Goal: Information Seeking & Learning: Learn about a topic

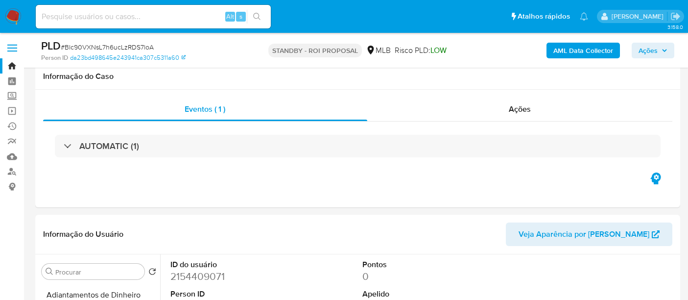
select select "10"
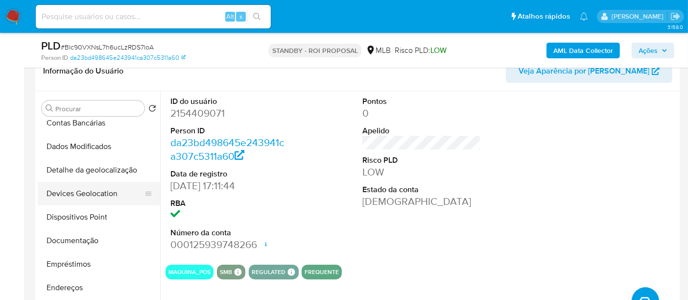
scroll to position [134, 0]
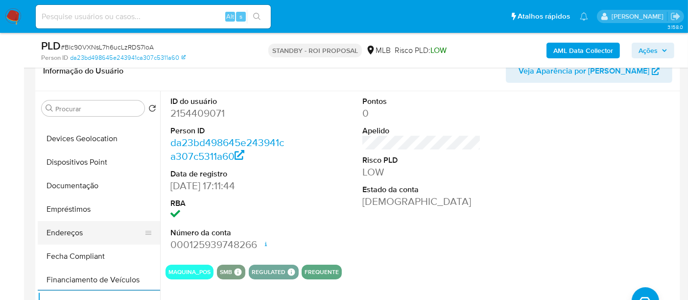
click at [60, 229] on button "Endereços" at bounding box center [95, 233] width 115 height 24
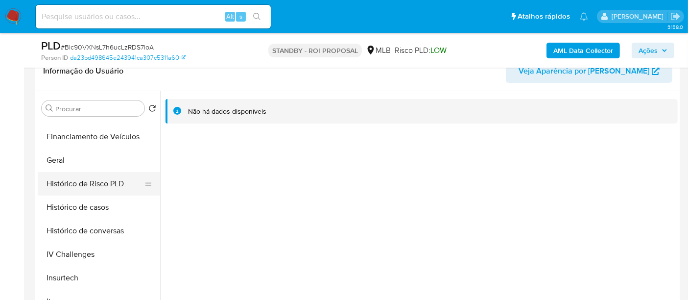
scroll to position [352, 0]
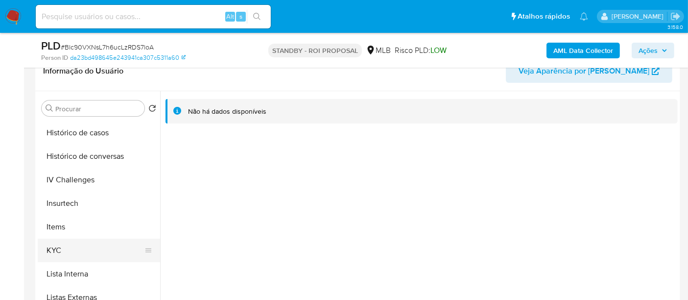
click at [58, 241] on button "KYC" at bounding box center [95, 251] width 115 height 24
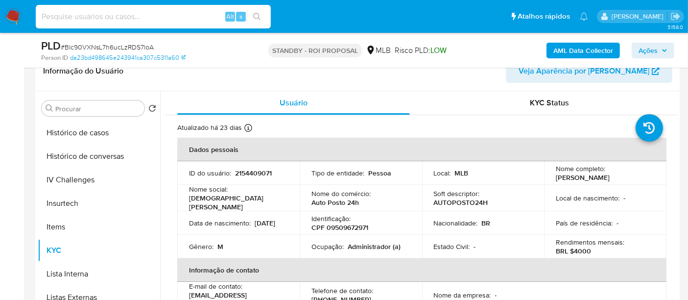
click at [98, 20] on input at bounding box center [153, 16] width 235 height 13
paste input "YMCTKq8ZXBkCOf63cE59wb5X"
type input "YMCTKq8ZXBkCOf63cE59wb5X"
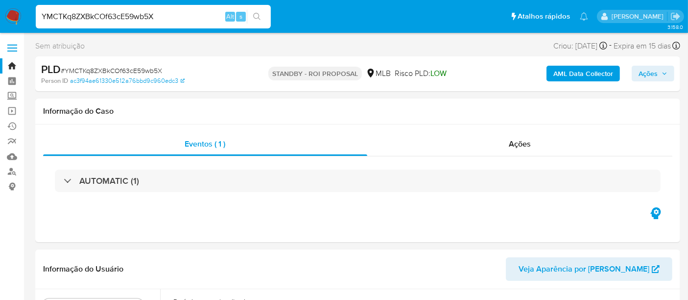
select select "10"
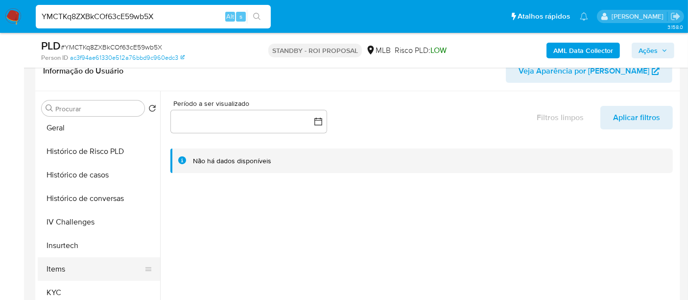
scroll to position [326, 0]
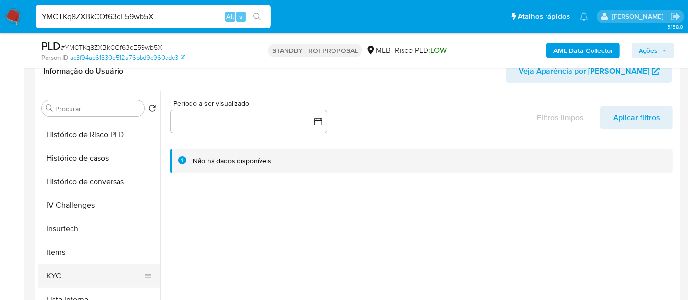
click at [59, 280] on button "KYC" at bounding box center [95, 276] width 115 height 24
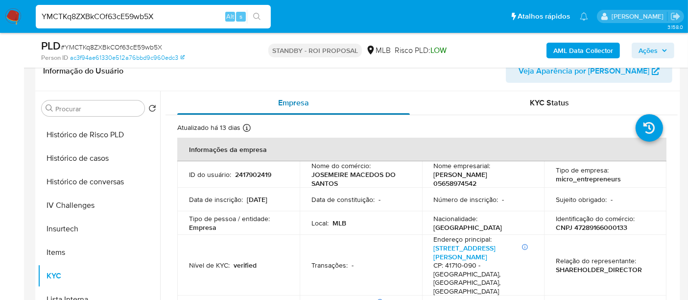
click at [394, 98] on div "Empresa" at bounding box center [293, 103] width 233 height 24
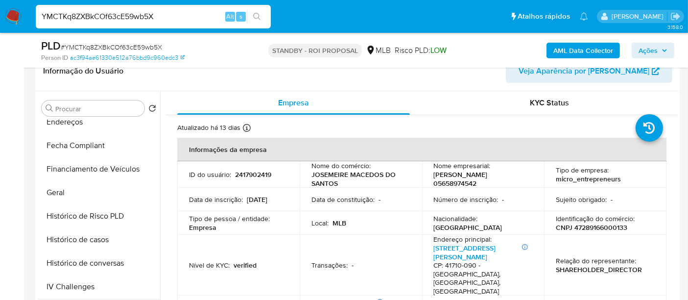
scroll to position [243, 0]
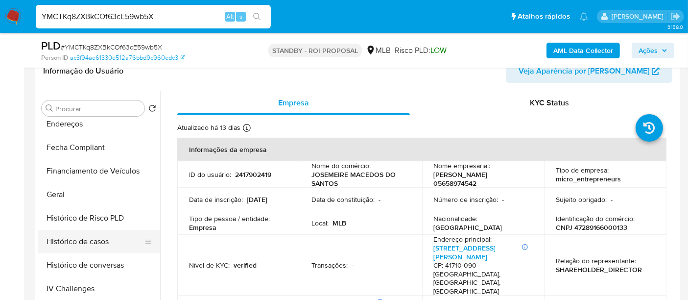
click at [106, 241] on button "Histórico de casos" at bounding box center [95, 242] width 115 height 24
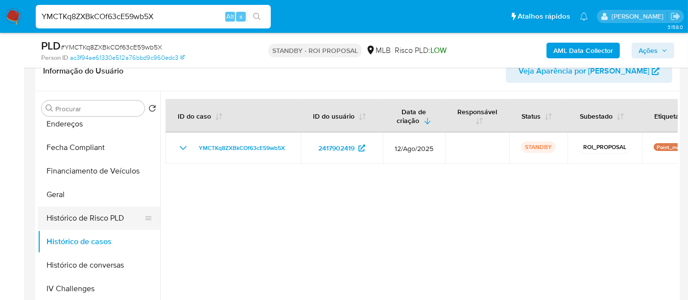
scroll to position [134, 0]
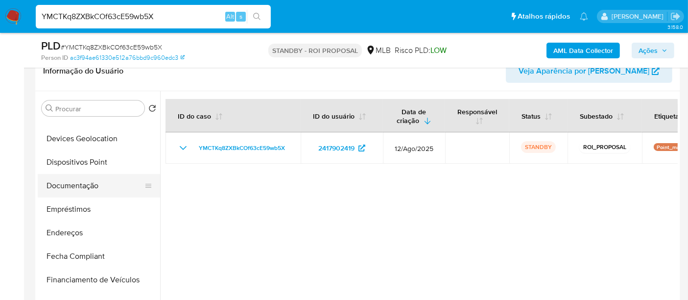
click at [69, 184] on button "Documentação" at bounding box center [95, 186] width 115 height 24
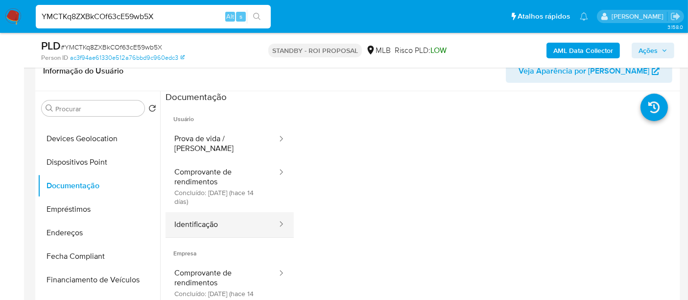
click at [215, 215] on button "Identificação" at bounding box center [222, 224] width 113 height 25
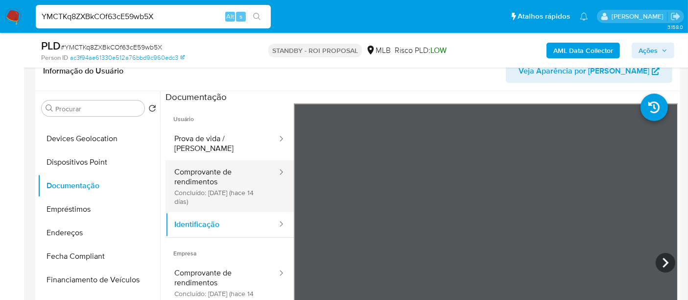
click at [198, 170] on button "Comprovante de rendimentos Concluído: 28/08/2025 (hace 14 días)" at bounding box center [222, 186] width 113 height 52
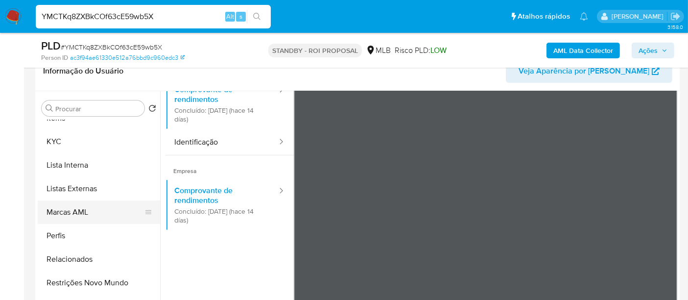
scroll to position [461, 0]
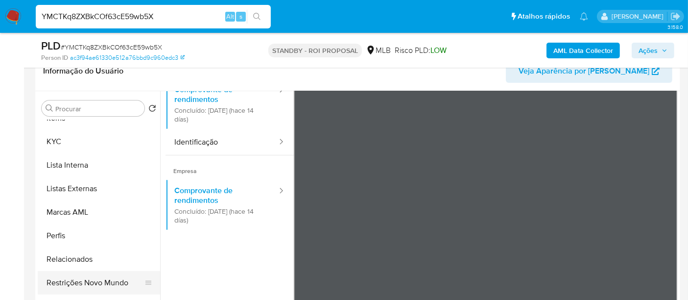
click at [104, 285] on button "Restrições Novo Mundo" at bounding box center [95, 283] width 115 height 24
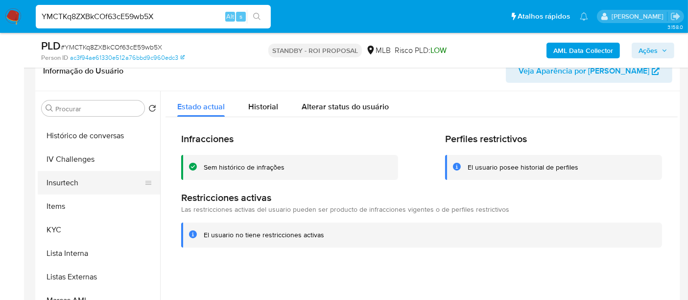
scroll to position [297, 0]
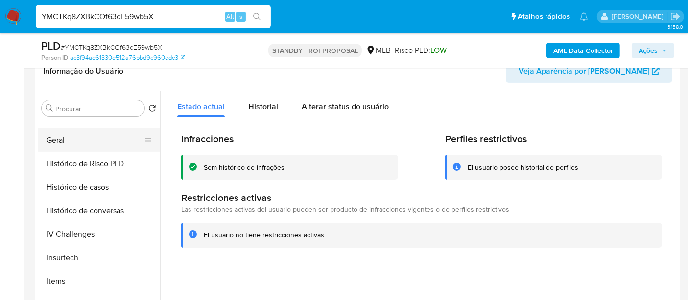
click at [57, 143] on button "Geral" at bounding box center [95, 140] width 115 height 24
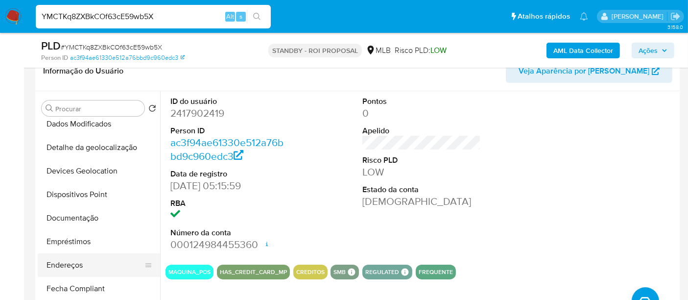
scroll to position [79, 0]
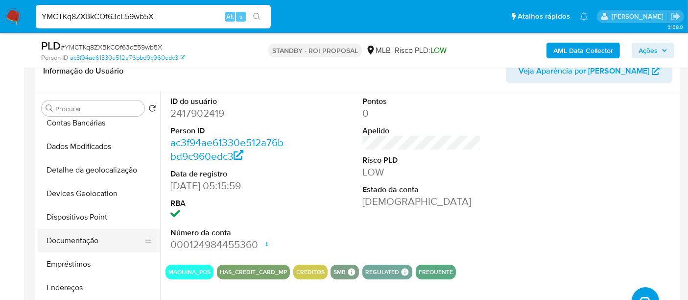
click at [81, 239] on button "Documentação" at bounding box center [95, 241] width 115 height 24
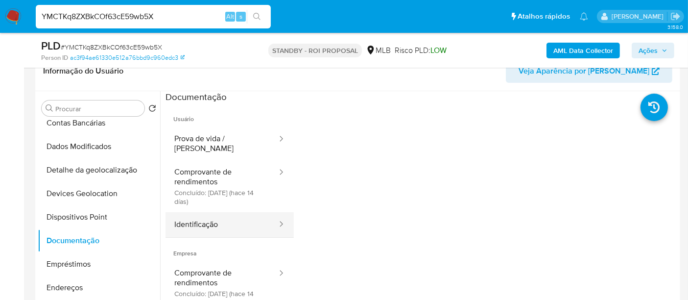
click at [194, 216] on button "Identificação" at bounding box center [222, 224] width 113 height 25
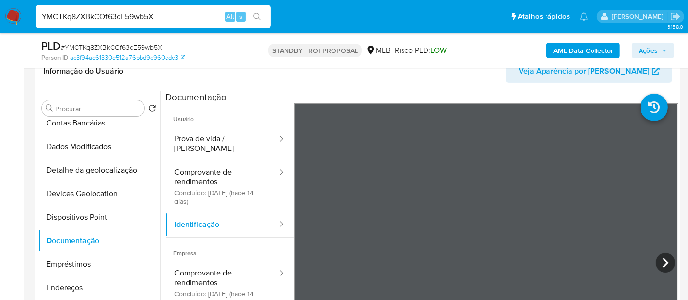
click at [135, 16] on input "YMCTKq8ZXBkCOf63cE59wb5X" at bounding box center [153, 16] width 235 height 13
paste input "cego7Y1hE7lUrY0bQyGLtYZB"
type input "cego7Y1hE7lUrY0bQyGLtYZB"
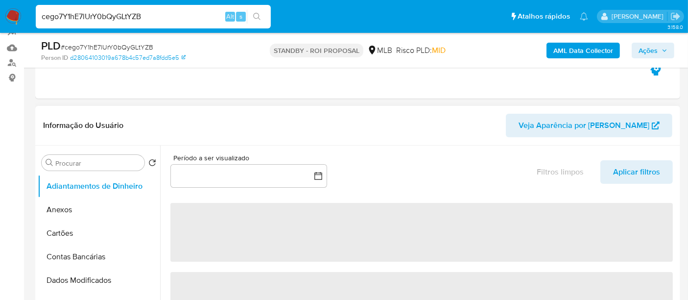
select select "10"
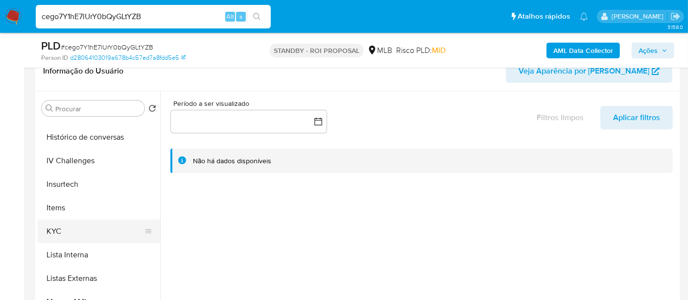
scroll to position [381, 0]
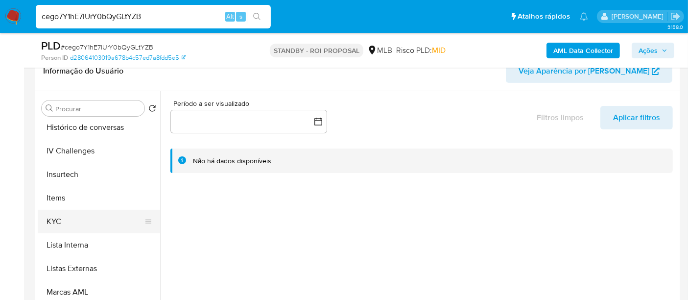
click at [60, 220] on button "KYC" at bounding box center [95, 222] width 115 height 24
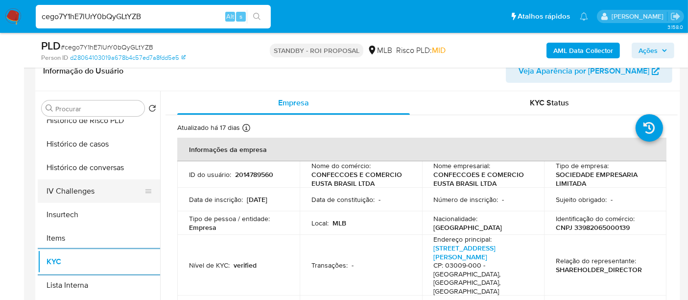
scroll to position [326, 0]
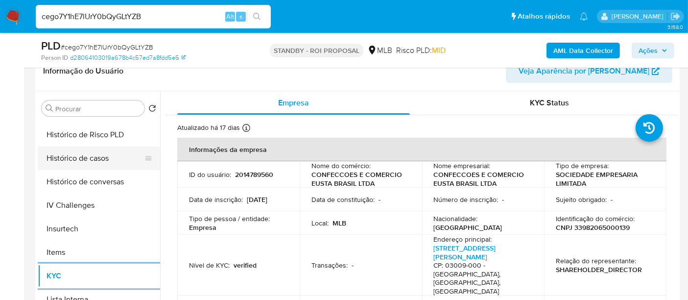
click at [85, 160] on button "Histórico de casos" at bounding box center [95, 158] width 115 height 24
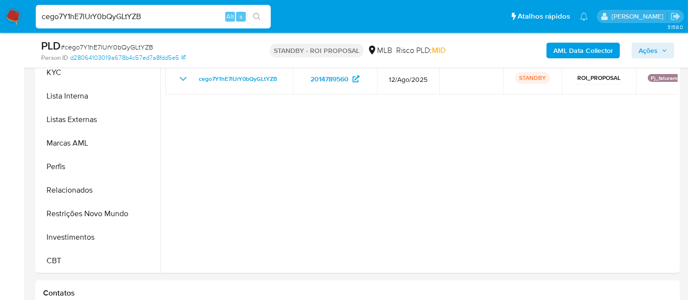
scroll to position [272, 0]
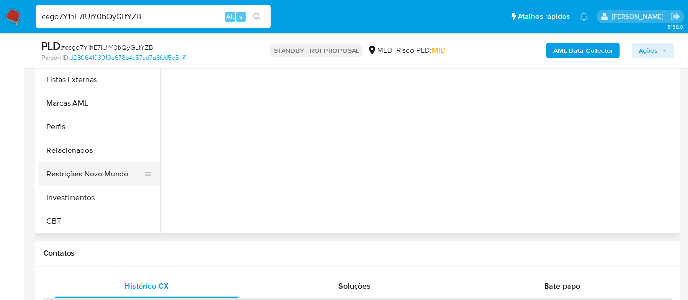
click at [94, 169] on button "Restrições Novo Mundo" at bounding box center [95, 174] width 115 height 24
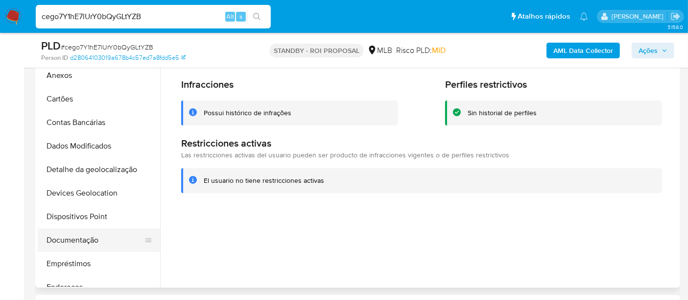
scroll to position [25, 0]
click at [73, 242] on button "Documentação" at bounding box center [95, 241] width 115 height 24
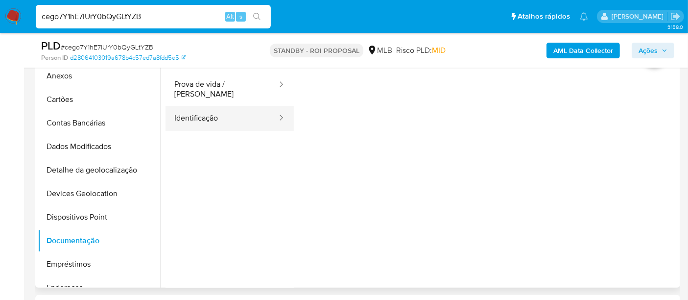
click at [216, 112] on button "Identificação" at bounding box center [222, 118] width 113 height 25
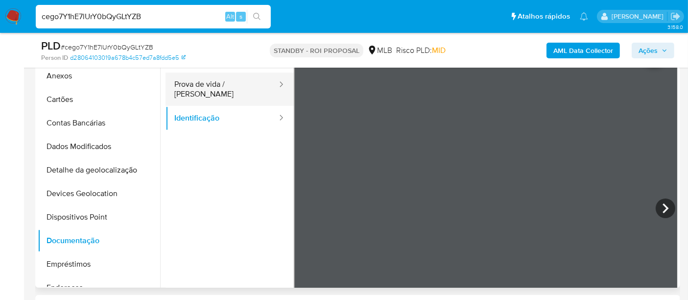
click at [235, 87] on button "Prova de vida / [PERSON_NAME]" at bounding box center [222, 89] width 113 height 33
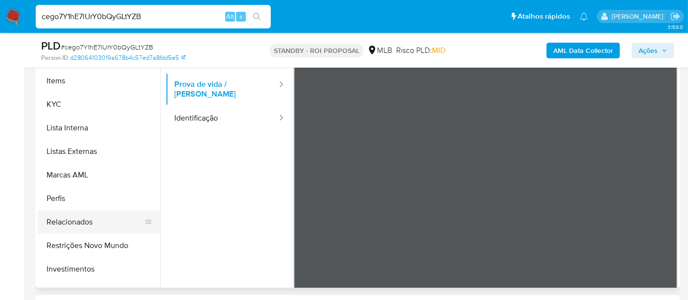
scroll to position [461, 0]
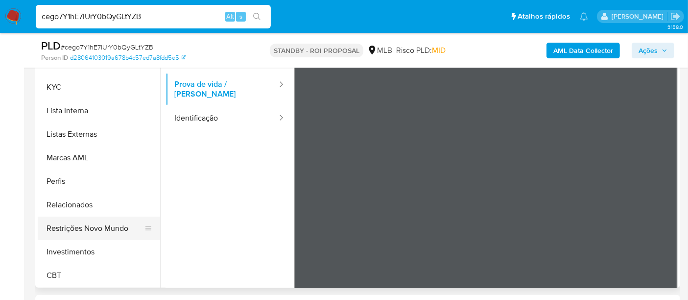
click at [111, 225] on button "Restrições Novo Mundo" at bounding box center [95, 229] width 115 height 24
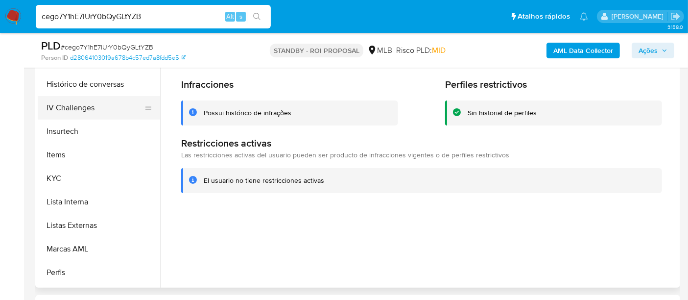
scroll to position [297, 0]
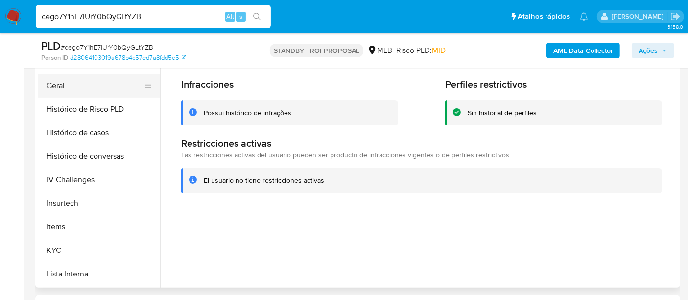
click at [46, 87] on button "Geral" at bounding box center [95, 86] width 115 height 24
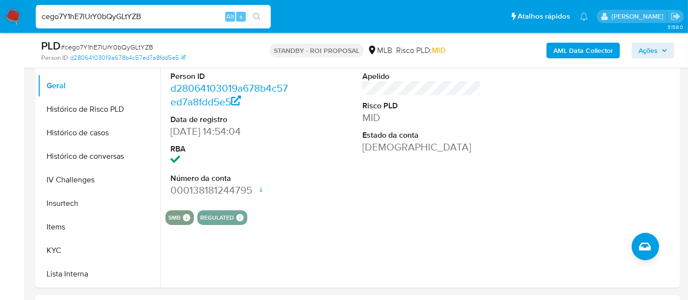
click at [155, 16] on input "cego7Y1hE7lUrY0bQyGLtYZB" at bounding box center [153, 16] width 235 height 13
paste input "UmNKyT6a3DcbBxMwOjstaadR"
type input "UmNKyT6a3DcbBxMwOjstaadR"
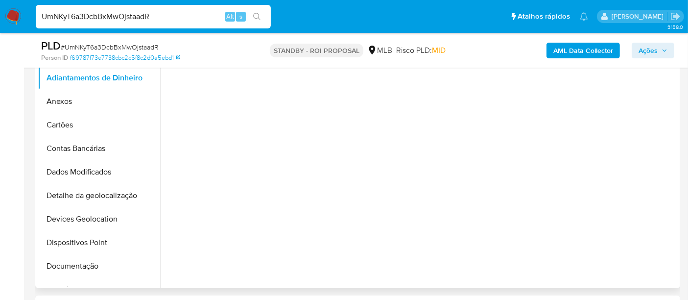
scroll to position [218, 0]
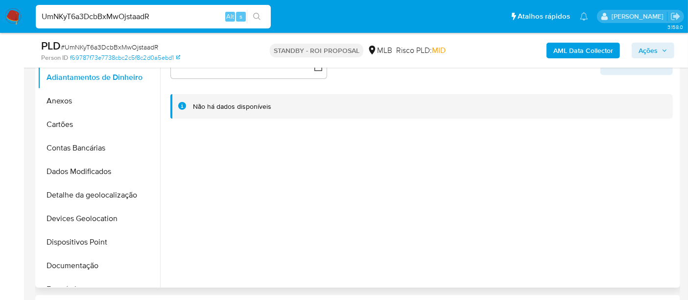
select select "10"
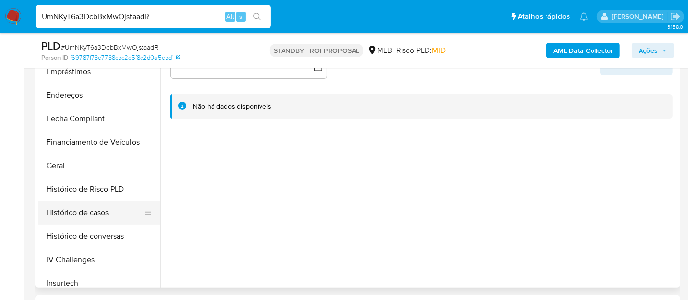
scroll to position [326, 0]
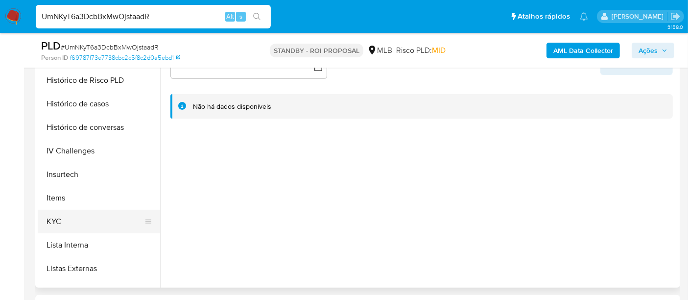
click at [55, 221] on button "KYC" at bounding box center [95, 222] width 115 height 24
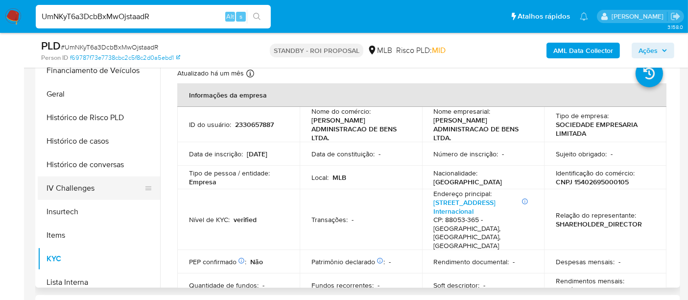
scroll to position [272, 0]
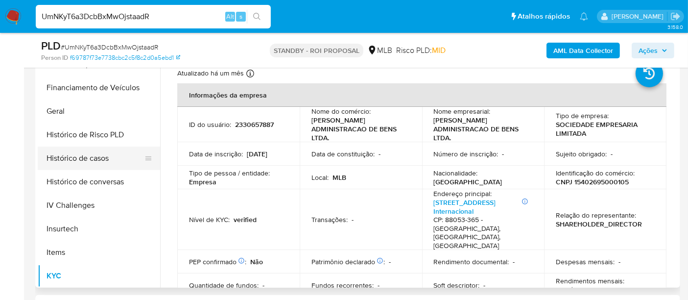
click at [79, 158] on button "Histórico de casos" at bounding box center [95, 158] width 115 height 24
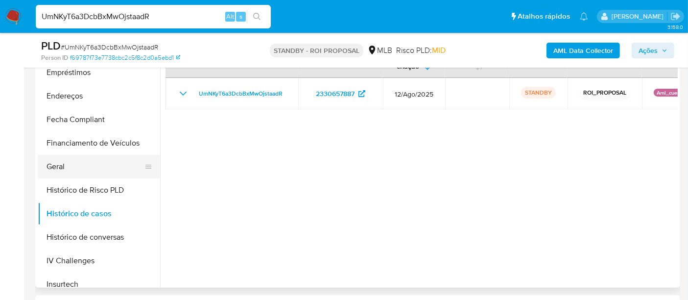
scroll to position [163, 0]
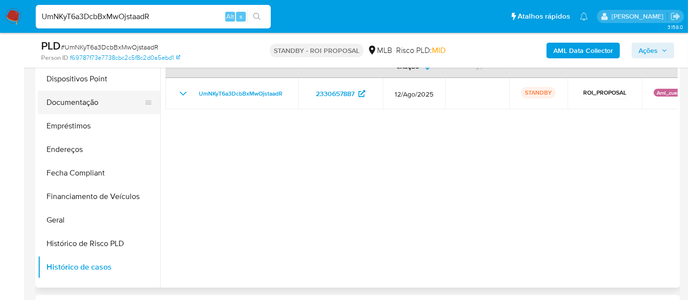
click at [81, 109] on button "Documentação" at bounding box center [95, 103] width 115 height 24
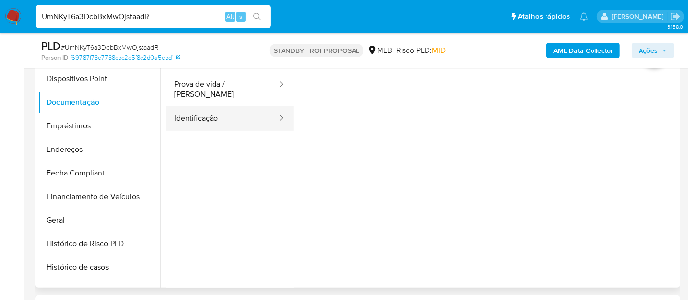
click at [189, 117] on button "Identificação" at bounding box center [222, 118] width 113 height 25
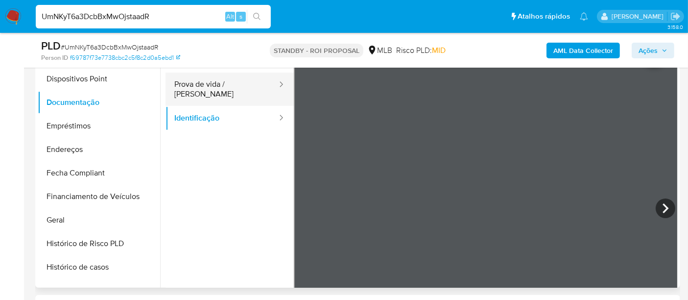
click at [238, 87] on button "Prova de vida / [PERSON_NAME]" at bounding box center [222, 89] width 113 height 33
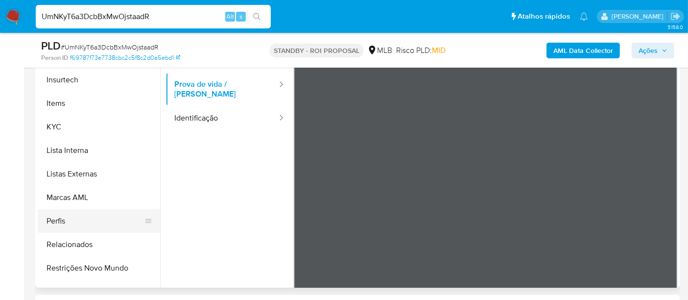
scroll to position [435, 0]
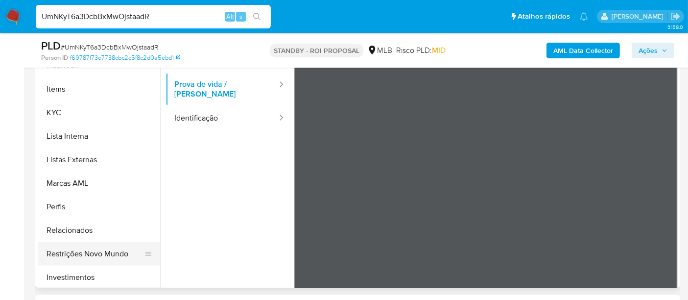
click at [107, 248] on button "Restrições Novo Mundo" at bounding box center [95, 254] width 115 height 24
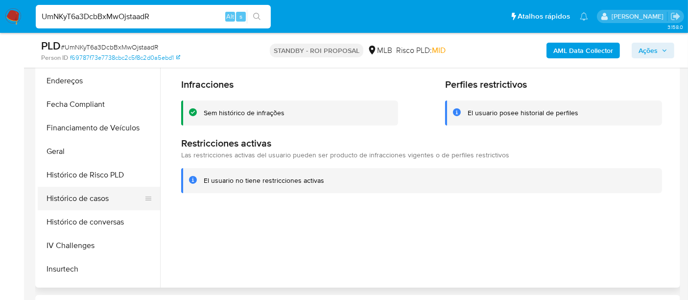
scroll to position [218, 0]
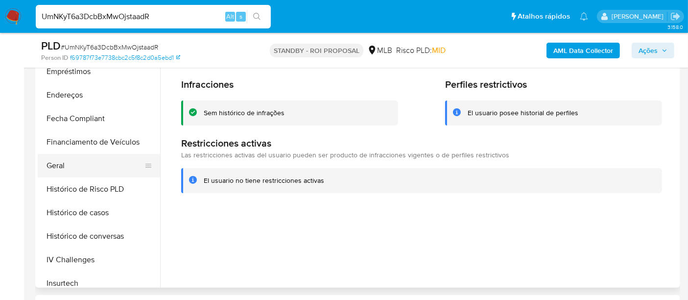
click at [63, 161] on button "Geral" at bounding box center [95, 166] width 115 height 24
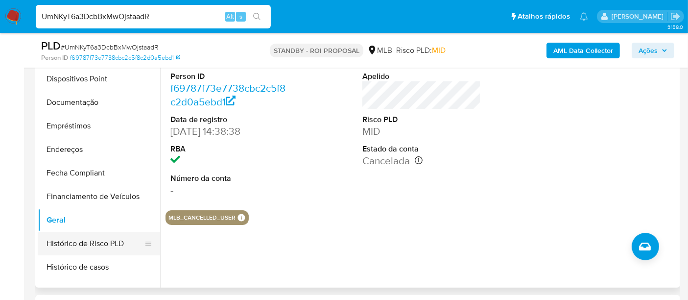
scroll to position [109, 0]
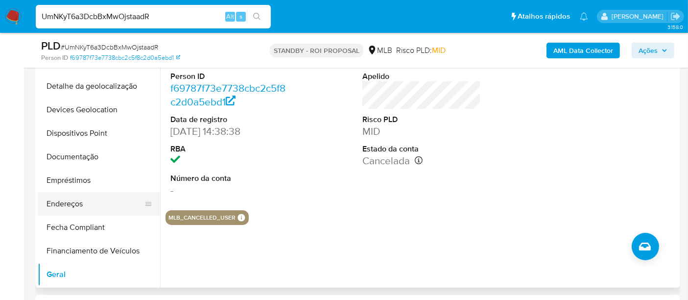
click at [72, 200] on button "Endereços" at bounding box center [95, 204] width 115 height 24
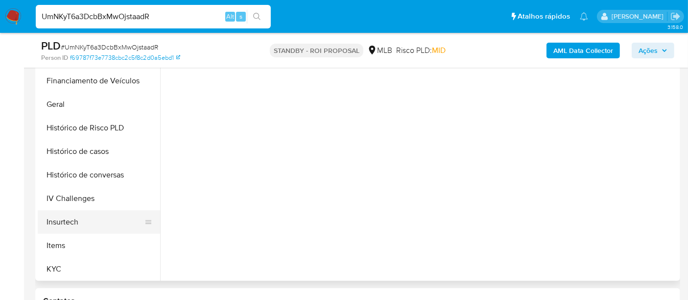
scroll to position [272, 0]
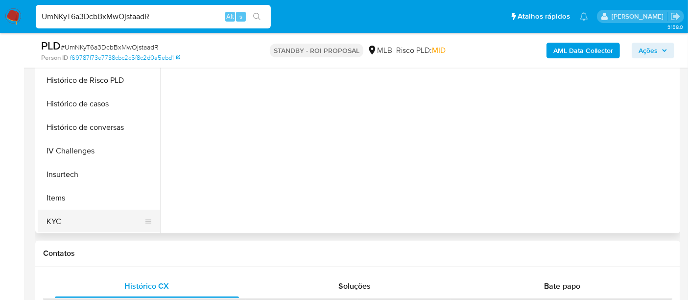
click at [49, 218] on button "KYC" at bounding box center [95, 222] width 115 height 24
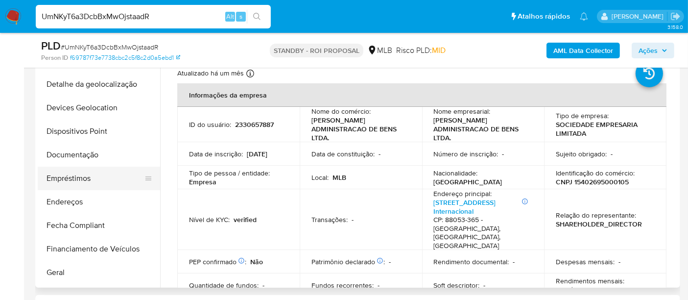
scroll to position [109, 0]
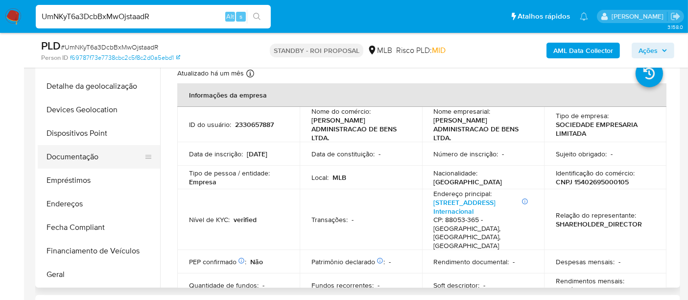
click at [76, 159] on button "Documentação" at bounding box center [95, 157] width 115 height 24
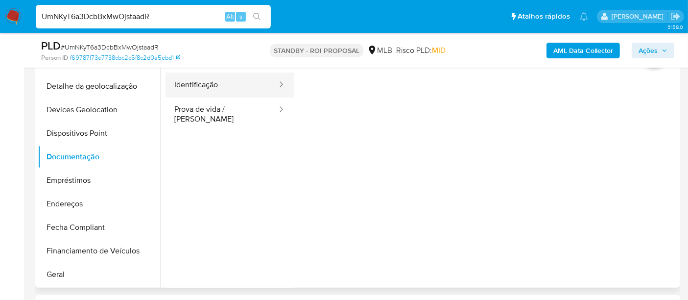
click at [196, 89] on button "Identificação" at bounding box center [222, 85] width 113 height 25
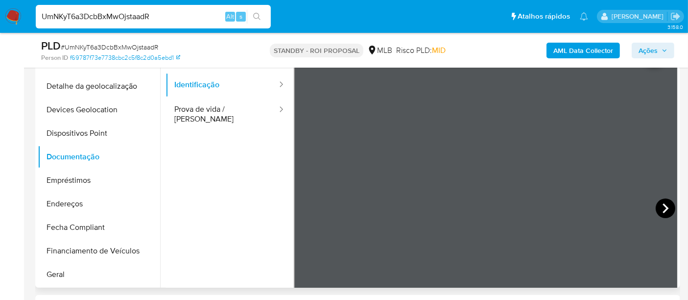
click at [663, 202] on icon at bounding box center [666, 208] width 20 height 20
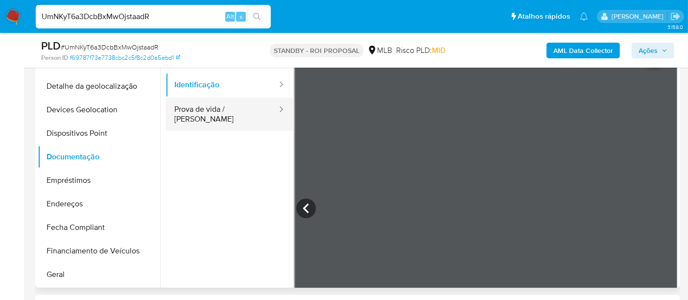
click at [225, 109] on button "Prova de vida / [PERSON_NAME]" at bounding box center [222, 113] width 113 height 33
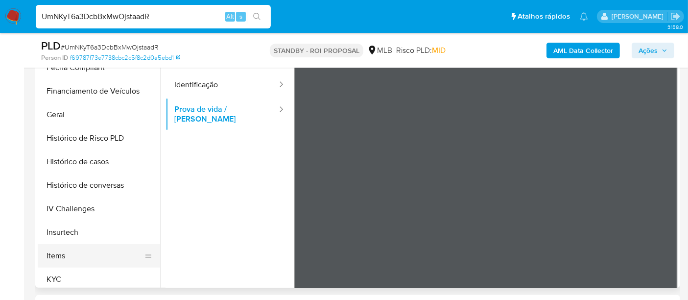
scroll to position [326, 0]
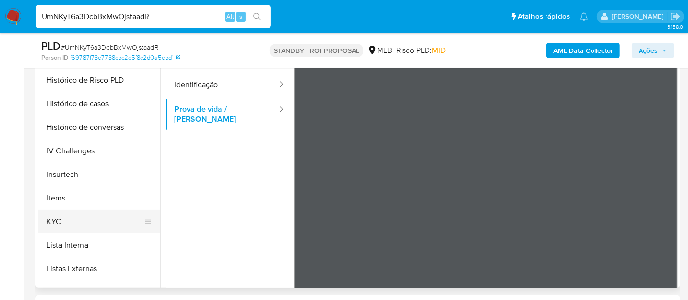
click at [53, 217] on button "KYC" at bounding box center [95, 222] width 115 height 24
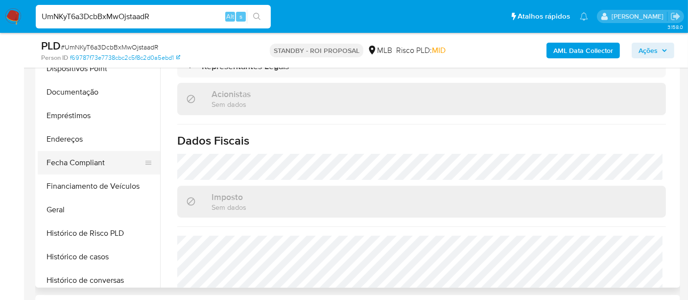
scroll to position [163, 0]
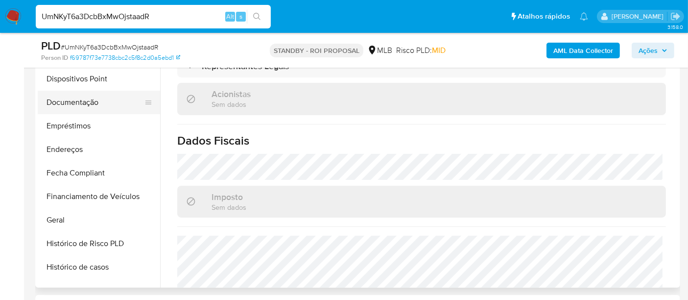
click at [86, 107] on button "Documentação" at bounding box center [95, 103] width 115 height 24
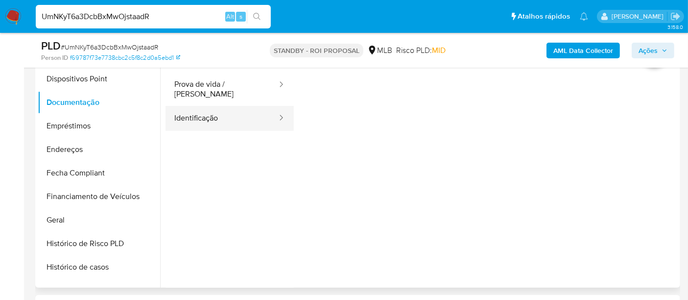
click at [190, 120] on button "Identificação" at bounding box center [222, 118] width 113 height 25
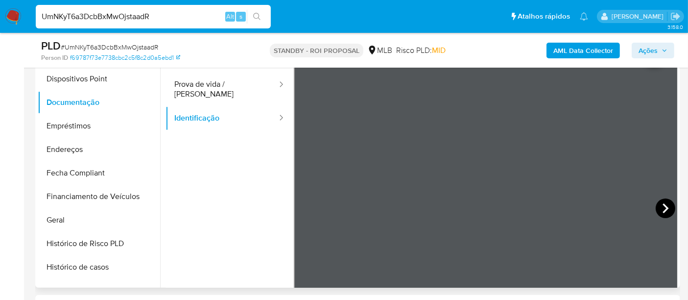
click at [665, 206] on icon at bounding box center [666, 208] width 20 height 20
click at [67, 214] on button "Geral" at bounding box center [95, 220] width 115 height 24
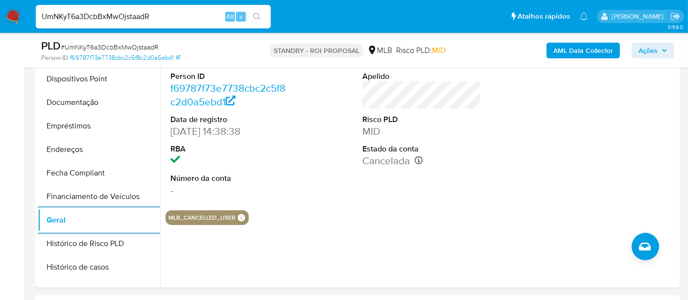
click at [162, 22] on input "UmNKyT6a3DcbBxMwOjstaadR" at bounding box center [153, 16] width 235 height 13
paste input "S8b81Rpq37TQPOz8b5867n1C"
type input "S8b81Rpq37TQPOz8b5867n1C"
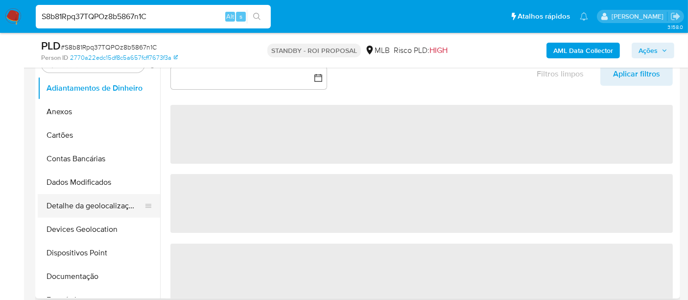
scroll to position [218, 0]
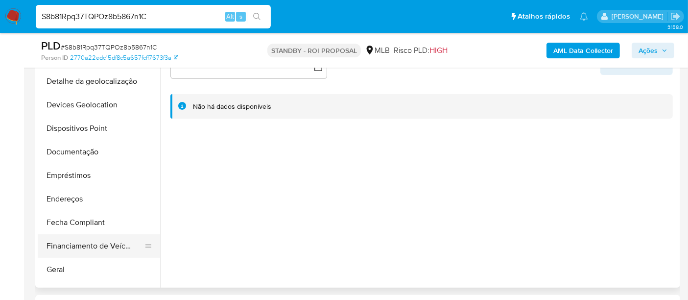
select select "10"
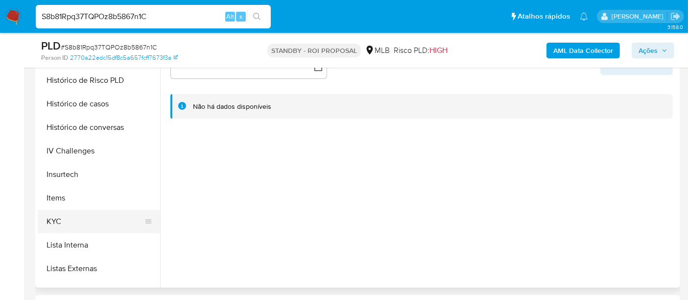
click at [51, 221] on button "KYC" at bounding box center [95, 222] width 115 height 24
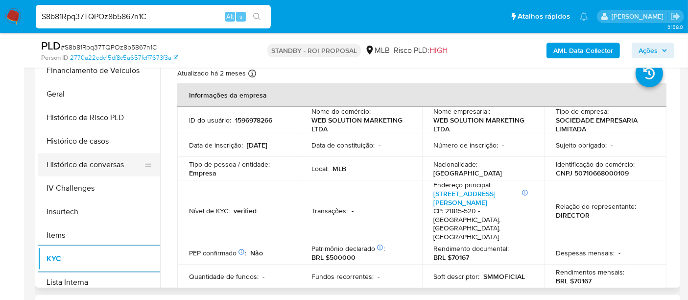
scroll to position [272, 0]
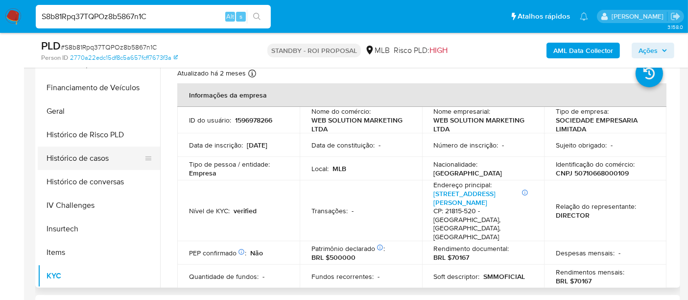
click at [97, 160] on button "Histórico de casos" at bounding box center [95, 158] width 115 height 24
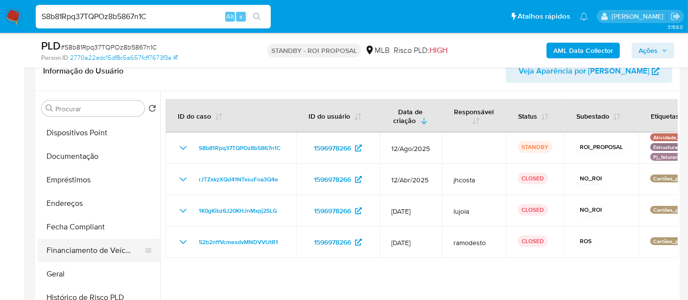
scroll to position [163, 0]
click at [79, 162] on button "Documentação" at bounding box center [95, 157] width 115 height 24
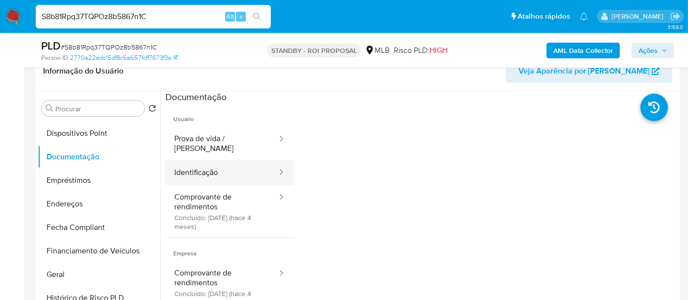
click at [198, 162] on button "Identificação" at bounding box center [222, 172] width 113 height 25
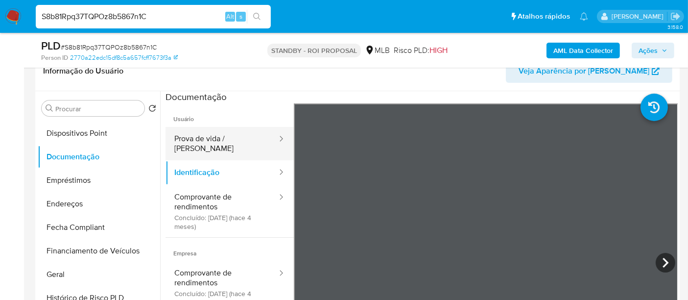
click at [218, 142] on button "Prova de vida / [PERSON_NAME]" at bounding box center [222, 143] width 113 height 33
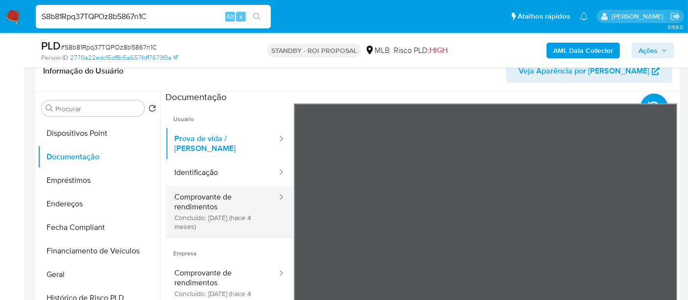
click at [204, 195] on button "Comprovante de rendimentos Concluído: 13/05/2025 (hace 4 meses)" at bounding box center [222, 211] width 113 height 52
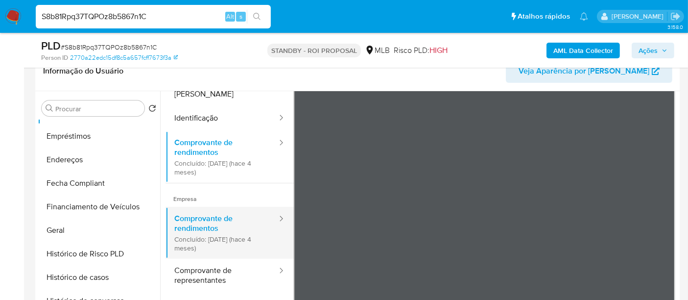
scroll to position [218, 0]
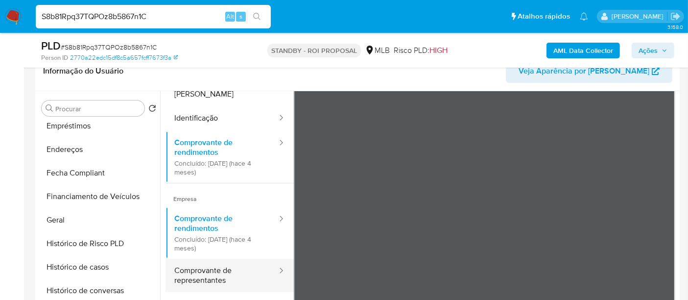
click at [196, 260] on button "Comprovante de representantes" at bounding box center [222, 275] width 113 height 33
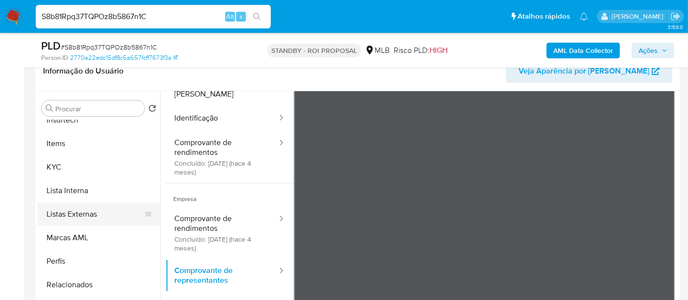
scroll to position [461, 0]
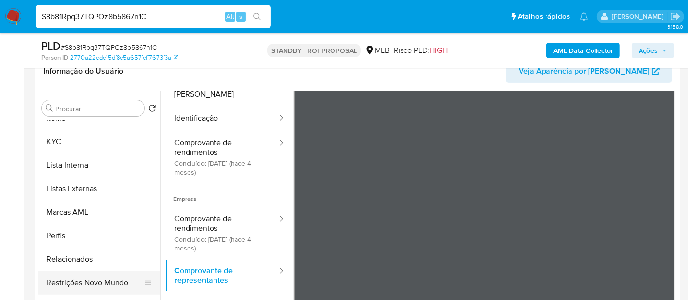
click at [106, 279] on button "Restrições Novo Mundo" at bounding box center [95, 283] width 115 height 24
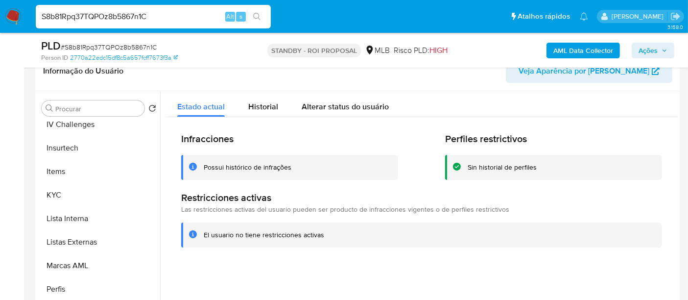
scroll to position [297, 0]
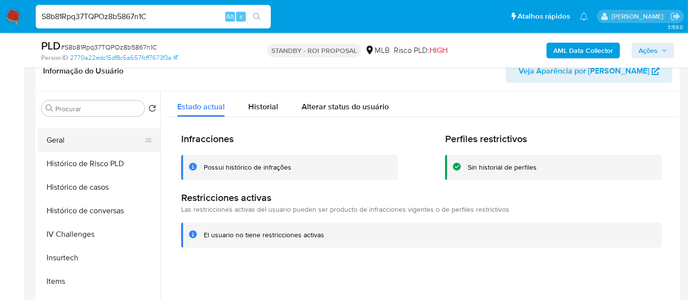
click at [58, 140] on button "Geral" at bounding box center [95, 140] width 115 height 24
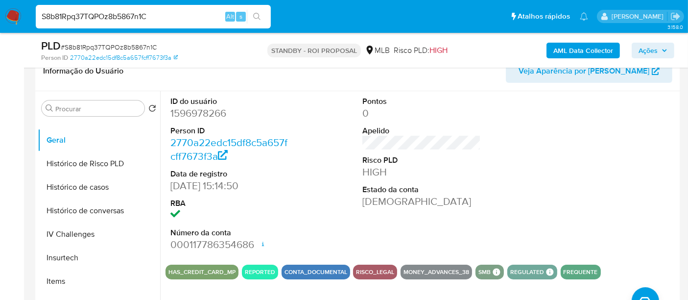
click at [159, 15] on input "S8b81Rpq37TQPOz8b5867n1C" at bounding box center [153, 16] width 235 height 13
paste input "clXbXTz6iHeGSqbGSmGeMaHw"
type input "clXbXTz6iHeGSqbGSmGeMaHw"
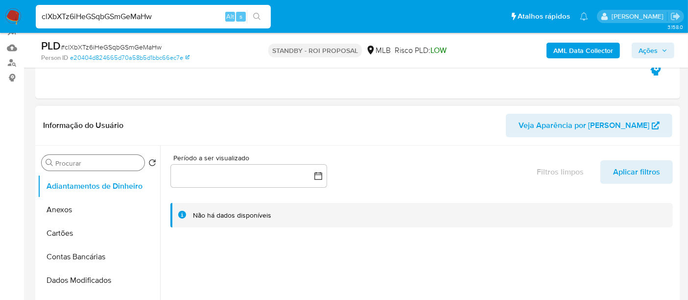
select select "10"
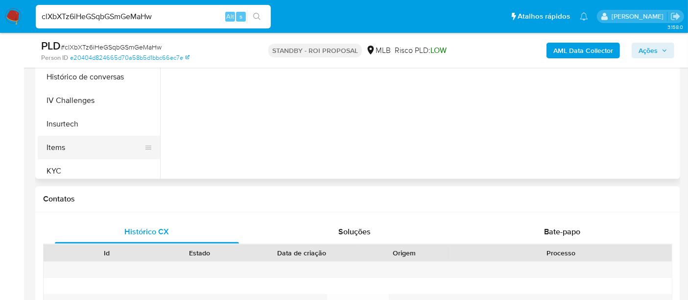
scroll to position [272, 0]
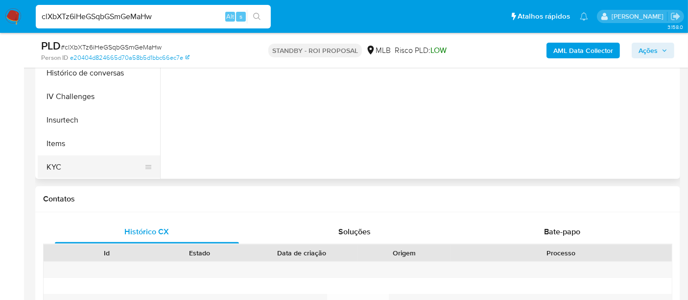
click at [52, 169] on button "KYC" at bounding box center [95, 167] width 115 height 24
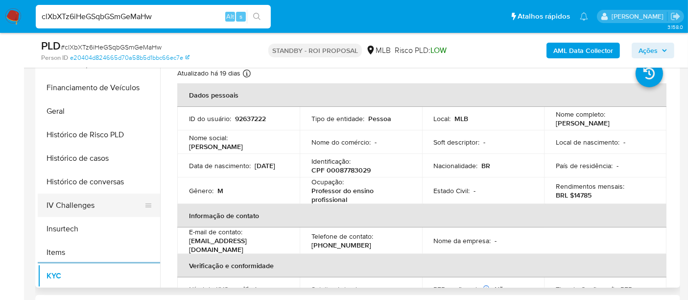
scroll to position [218, 0]
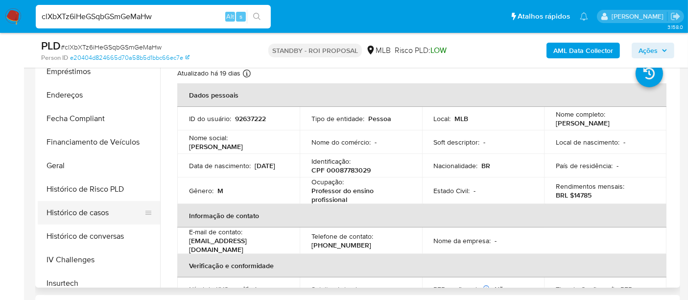
click at [98, 209] on button "Histórico de casos" at bounding box center [95, 213] width 115 height 24
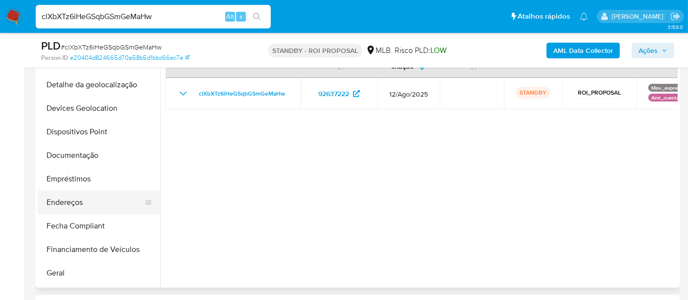
scroll to position [109, 0]
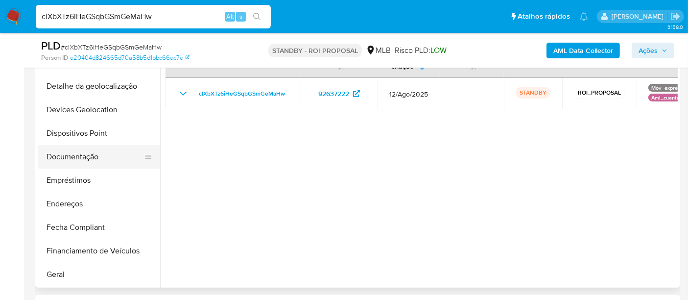
click at [69, 162] on button "Documentação" at bounding box center [95, 157] width 115 height 24
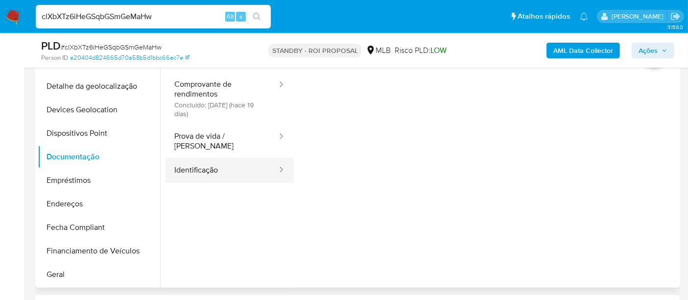
click at [198, 159] on button "Identificação" at bounding box center [222, 170] width 113 height 25
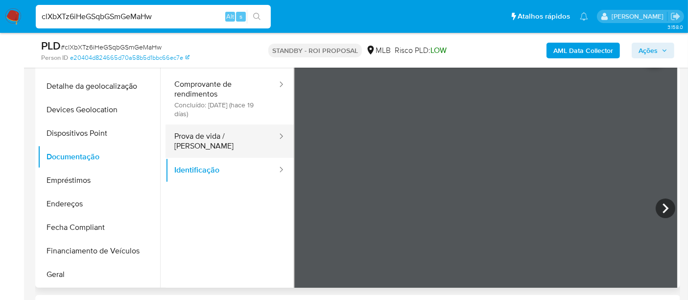
click at [229, 134] on button "Prova de vida / [PERSON_NAME]" at bounding box center [222, 140] width 113 height 33
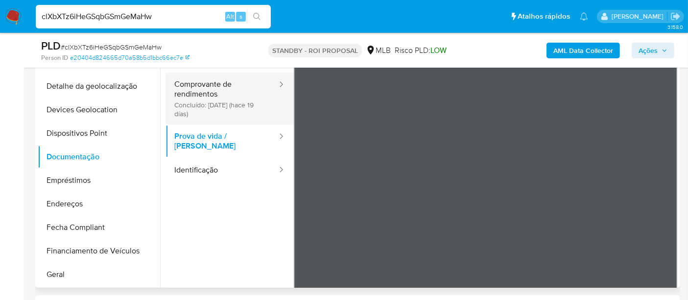
click at [211, 102] on button "Comprovante de rendimentos Concluído: 22/08/2025 (hace 19 días)" at bounding box center [222, 99] width 113 height 52
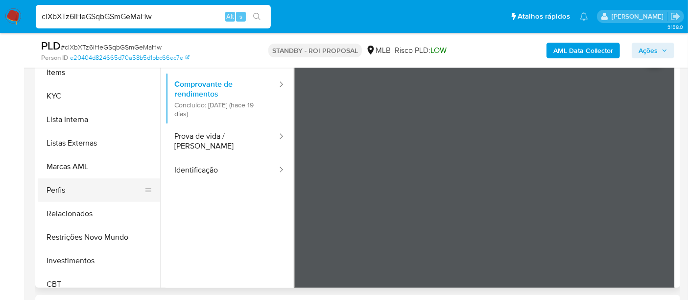
scroll to position [461, 0]
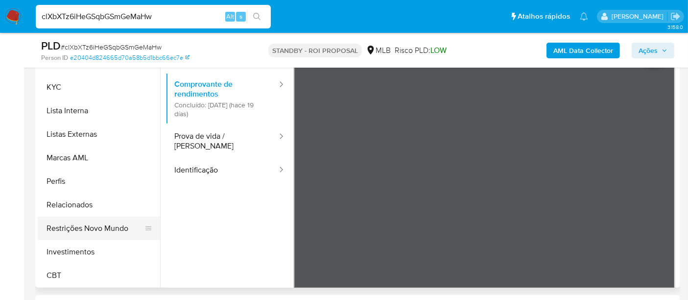
click at [110, 222] on button "Restrições Novo Mundo" at bounding box center [95, 229] width 115 height 24
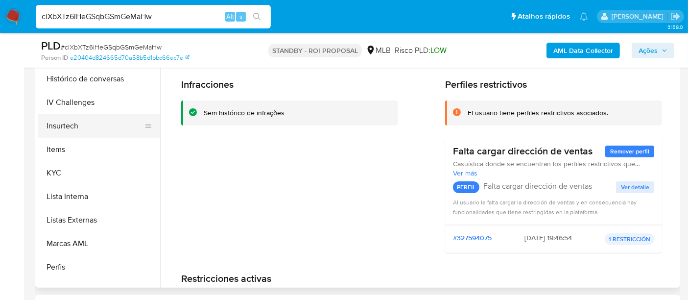
scroll to position [297, 0]
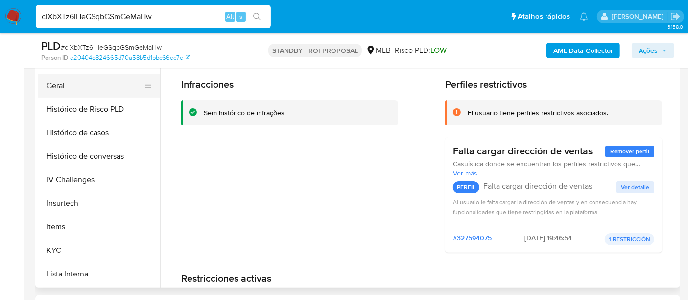
click at [59, 84] on button "Geral" at bounding box center [95, 86] width 115 height 24
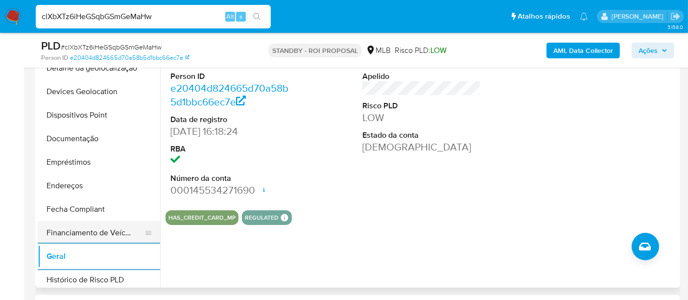
scroll to position [79, 0]
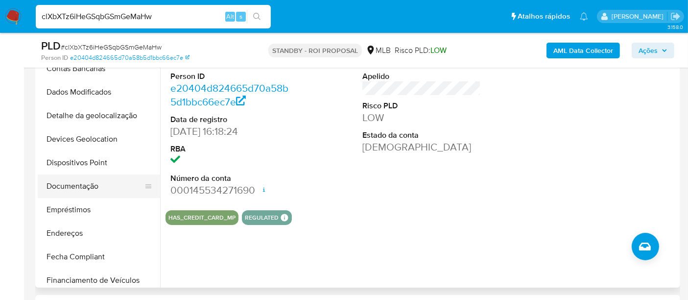
click at [96, 180] on button "Documentação" at bounding box center [95, 186] width 115 height 24
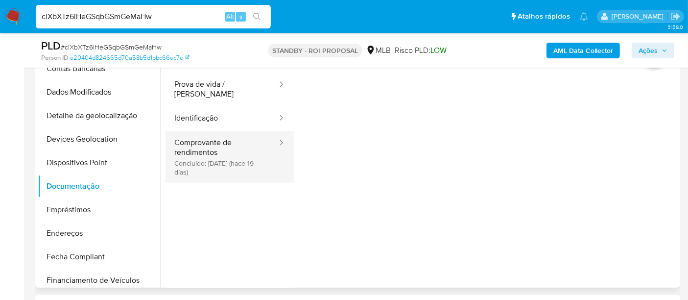
click at [211, 146] on button "Comprovante de rendimentos Concluído: 22/08/2025 (hace 19 días)" at bounding box center [222, 157] width 113 height 52
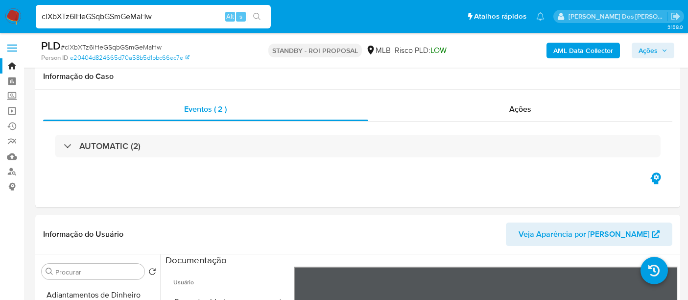
select select "10"
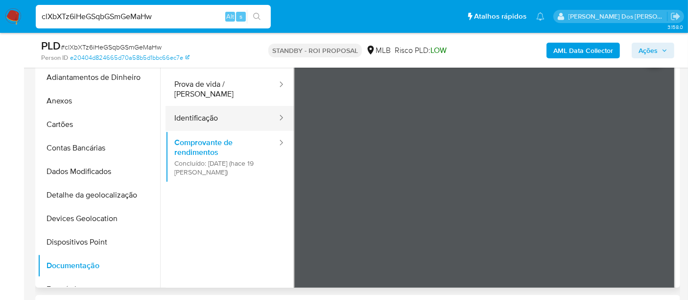
scroll to position [79, 0]
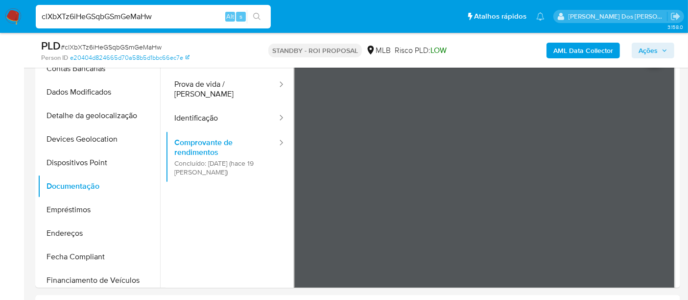
click at [156, 18] on input "clXbXTz6iHeGSqbGSmGeMaHw" at bounding box center [153, 16] width 235 height 13
paste input "Els7XDuAl3nhYWjNajWXnJoF"
type input "Els7XDuAl3nhYWjNajWXnJoF"
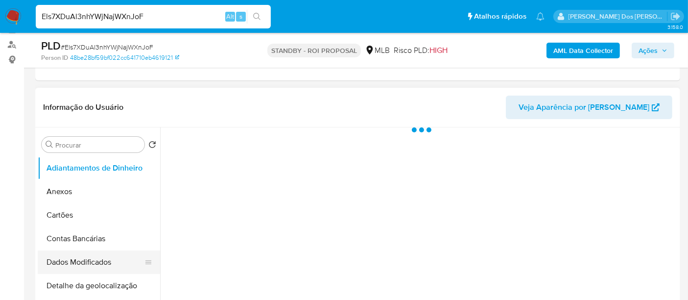
scroll to position [218, 0]
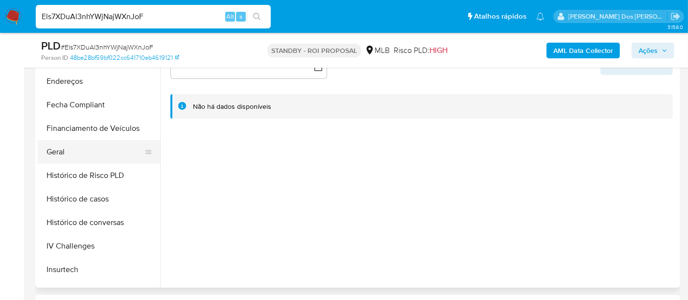
select select "10"
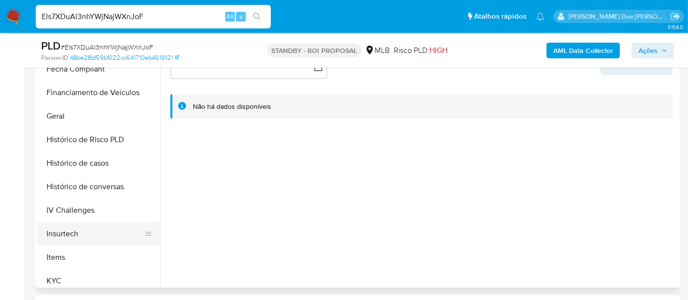
scroll to position [272, 0]
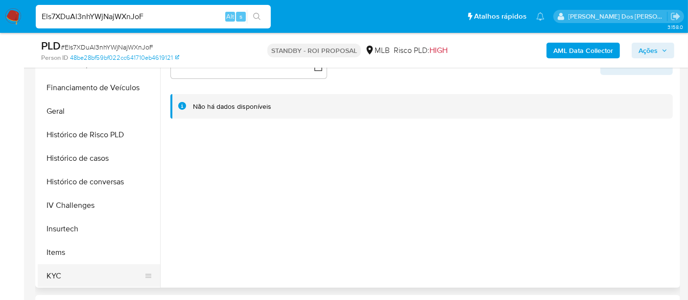
click at [51, 272] on button "KYC" at bounding box center [95, 276] width 115 height 24
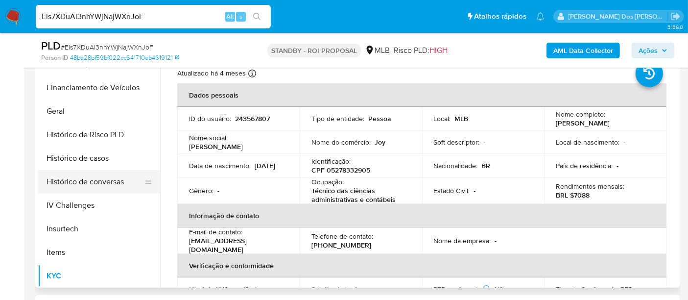
scroll to position [218, 0]
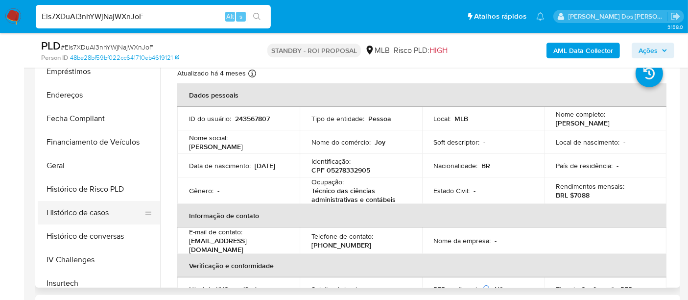
click at [110, 209] on button "Histórico de casos" at bounding box center [95, 213] width 115 height 24
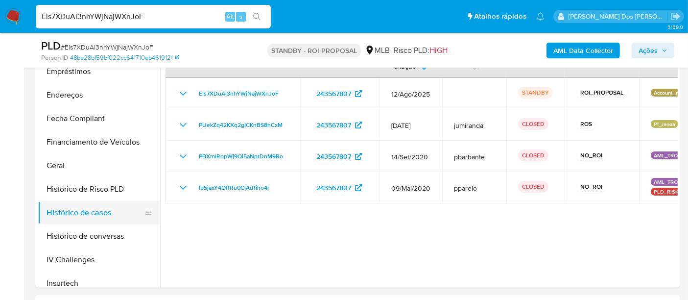
scroll to position [109, 0]
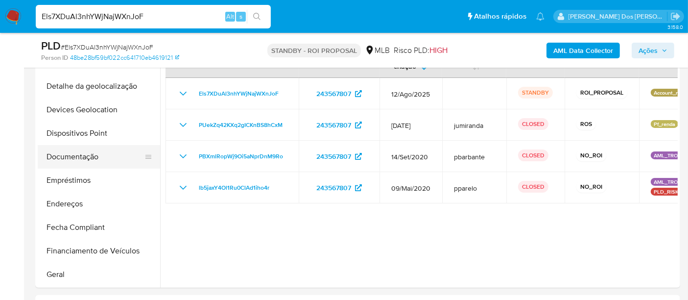
click at [80, 158] on button "Documentação" at bounding box center [95, 157] width 115 height 24
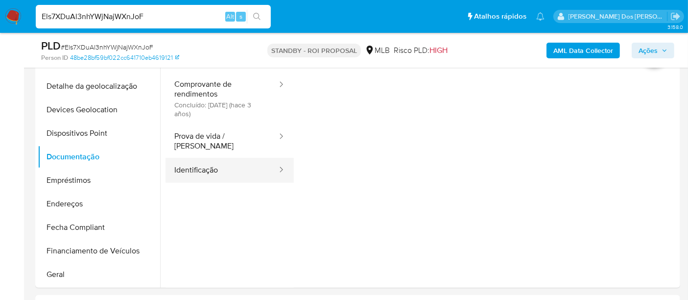
click at [206, 162] on button "Identificação" at bounding box center [222, 170] width 113 height 25
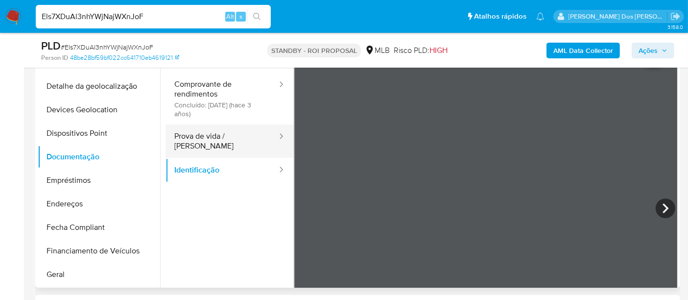
click at [206, 141] on button "Prova de vida / Selfie" at bounding box center [222, 140] width 113 height 33
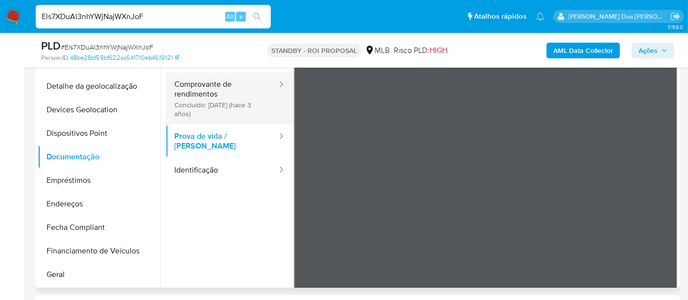
click at [222, 105] on button "Comprovante de rendimentos Concluído: 02/01/2023 (hace 3 años)" at bounding box center [222, 99] width 113 height 52
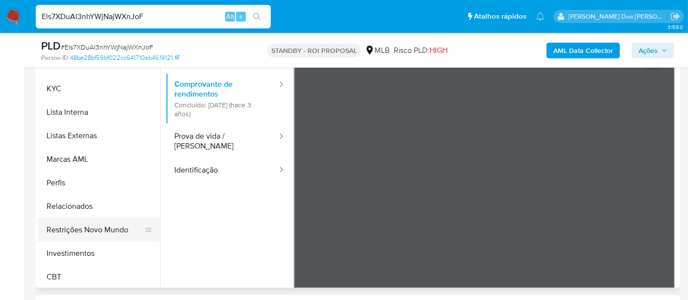
scroll to position [461, 0]
click at [85, 228] on button "Restrições Novo Mundo" at bounding box center [95, 229] width 115 height 24
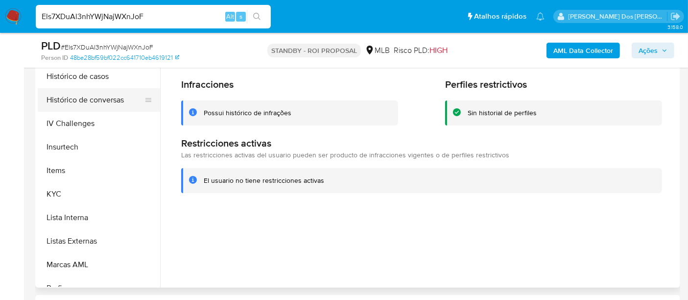
scroll to position [297, 0]
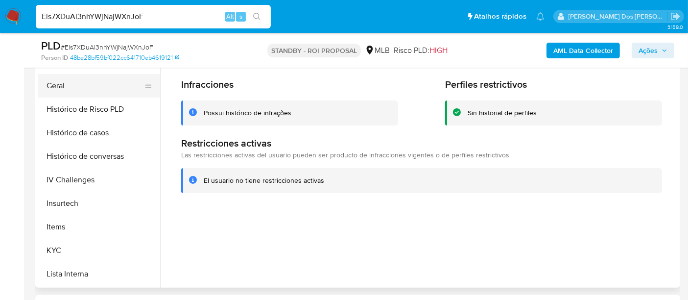
click at [55, 90] on button "Geral" at bounding box center [95, 86] width 115 height 24
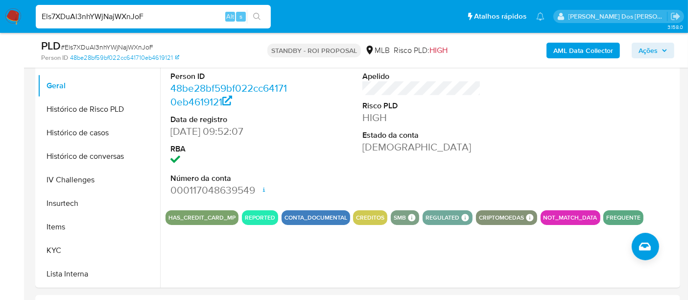
click at [144, 21] on input "Els7XDuAl3nhYWjNajWXnJoF" at bounding box center [153, 16] width 235 height 13
paste input "iEYejr1heeXqK3MhSU3NuWpK"
type input "iEYejr1heeXqK3MhSU3NuWpK"
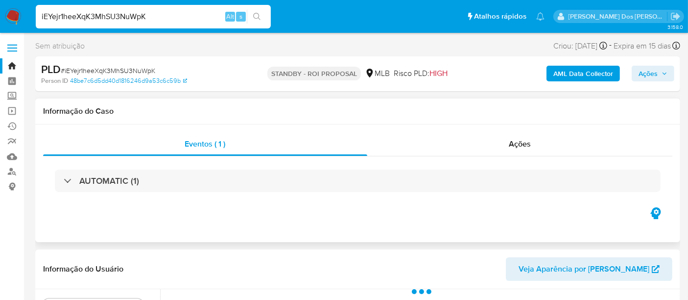
scroll to position [218, 0]
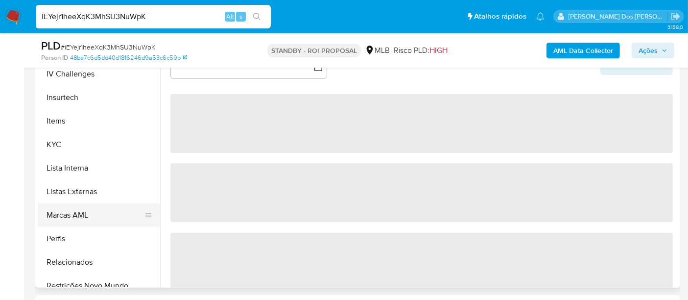
select select "10"
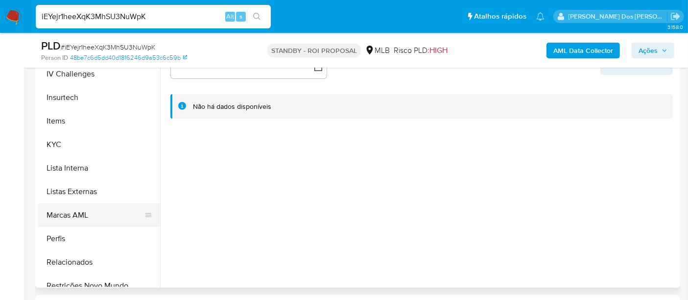
scroll to position [435, 0]
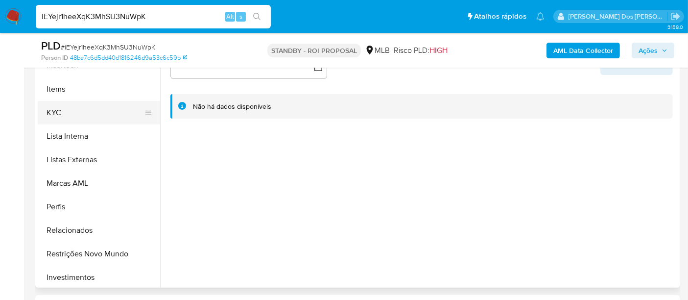
click at [57, 117] on button "KYC" at bounding box center [95, 113] width 115 height 24
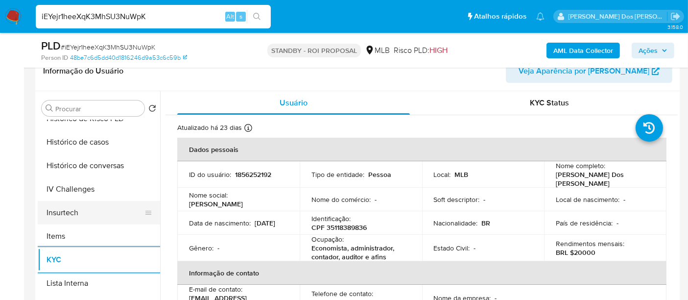
scroll to position [326, 0]
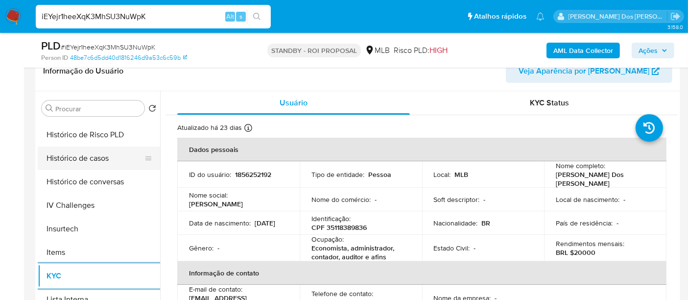
click at [88, 160] on button "Histórico de casos" at bounding box center [95, 158] width 115 height 24
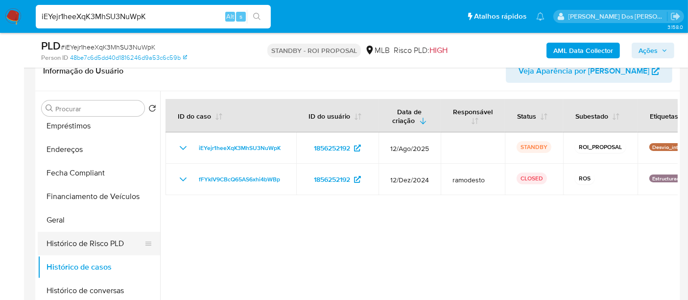
scroll to position [163, 0]
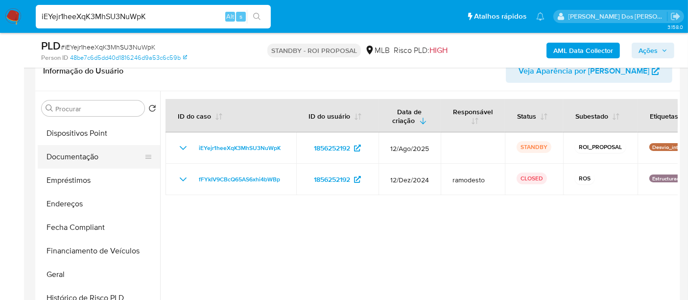
click at [85, 153] on button "Documentação" at bounding box center [95, 157] width 115 height 24
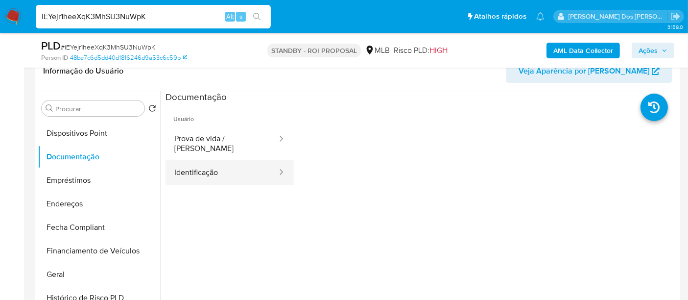
click at [212, 162] on button "Identificação" at bounding box center [222, 172] width 113 height 25
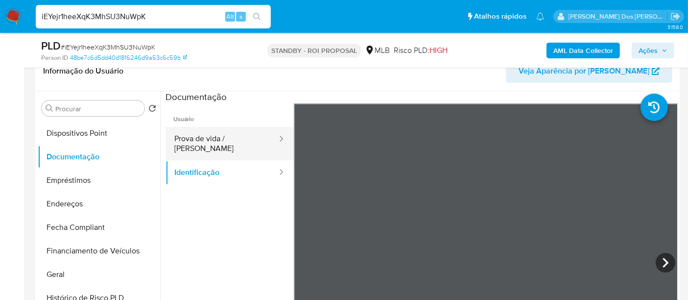
click at [241, 141] on button "Prova de vida / [PERSON_NAME]" at bounding box center [222, 143] width 113 height 33
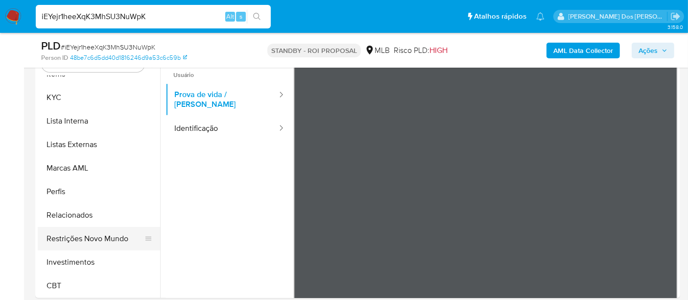
scroll to position [218, 0]
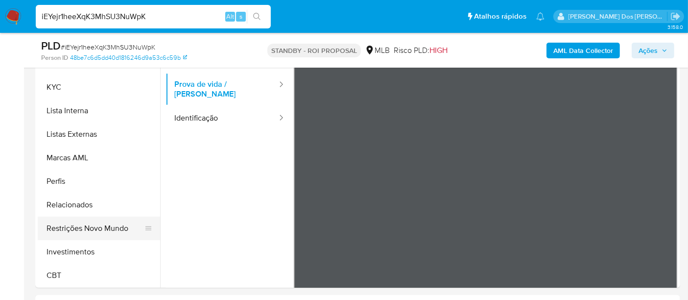
click at [104, 229] on button "Restrições Novo Mundo" at bounding box center [95, 229] width 115 height 24
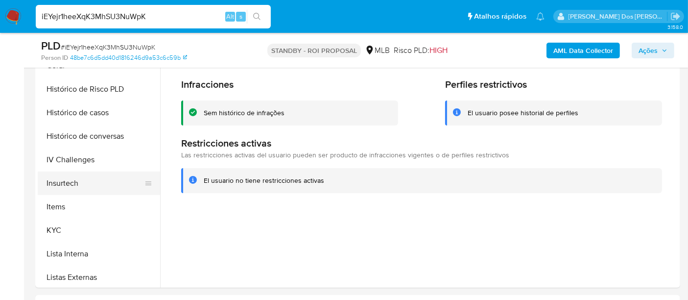
scroll to position [297, 0]
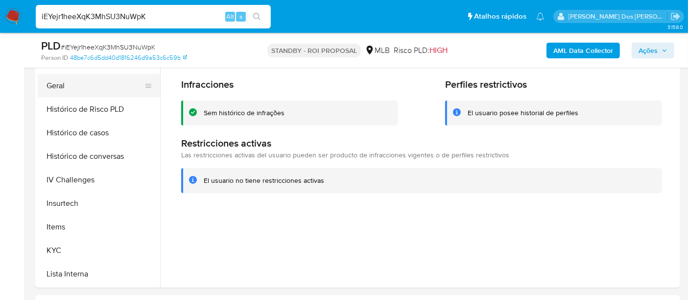
click at [57, 90] on button "Geral" at bounding box center [95, 86] width 115 height 24
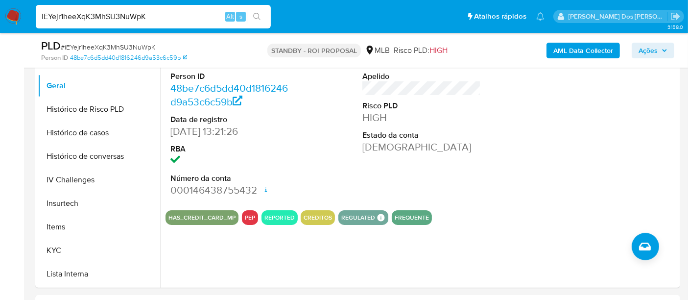
click at [161, 20] on input "iEYejr1heeXqK3MhSU3NuWpK" at bounding box center [153, 16] width 235 height 13
paste input "YlD0EdK8DPKK6vyA7VSlbt44"
type input "YlD0EdK8DPKK6vyA7VSlbt44"
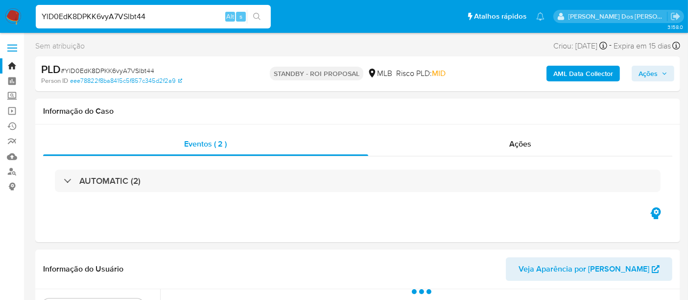
scroll to position [163, 0]
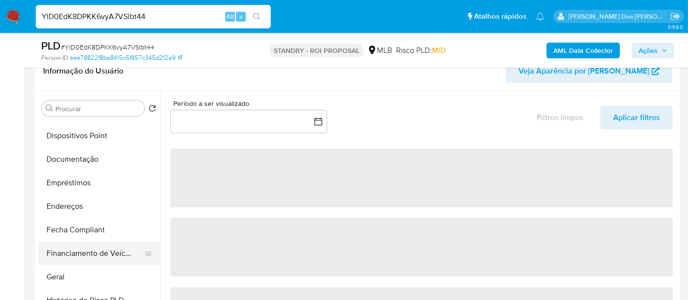
select select "10"
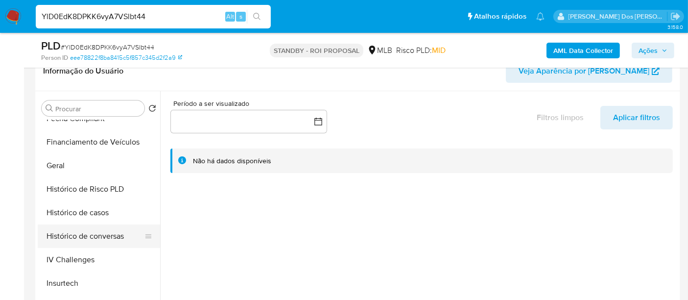
scroll to position [381, 0]
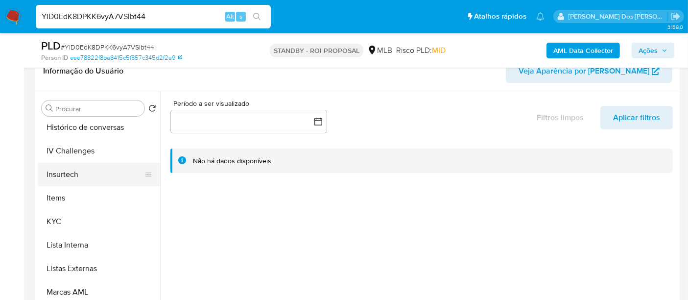
drag, startPoint x: 53, startPoint y: 222, endPoint x: 106, endPoint y: 184, distance: 64.9
click at [53, 222] on button "KYC" at bounding box center [99, 222] width 122 height 24
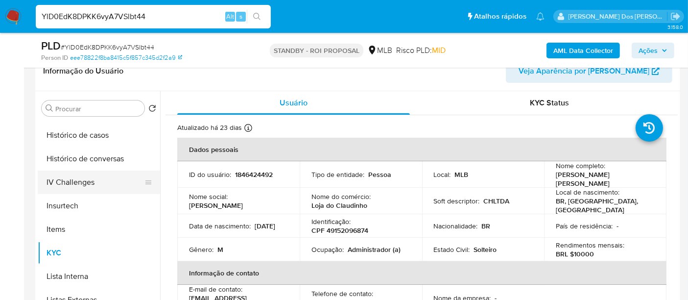
scroll to position [326, 0]
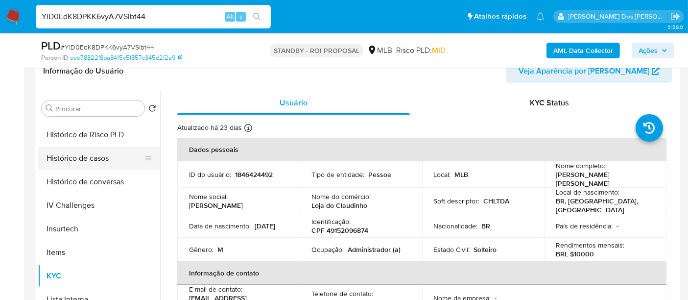
click at [105, 152] on button "Histórico de casos" at bounding box center [95, 158] width 115 height 24
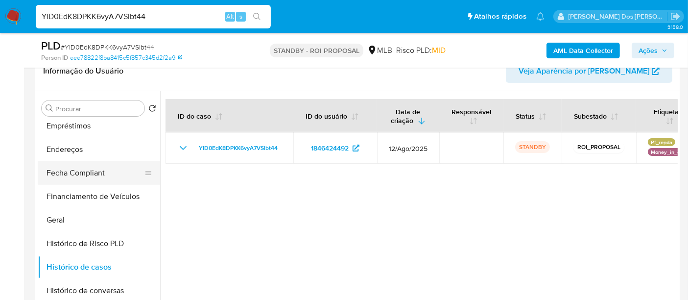
scroll to position [163, 0]
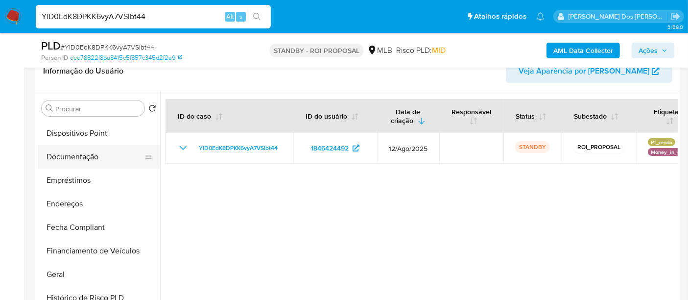
click at [80, 158] on button "Documentação" at bounding box center [95, 157] width 115 height 24
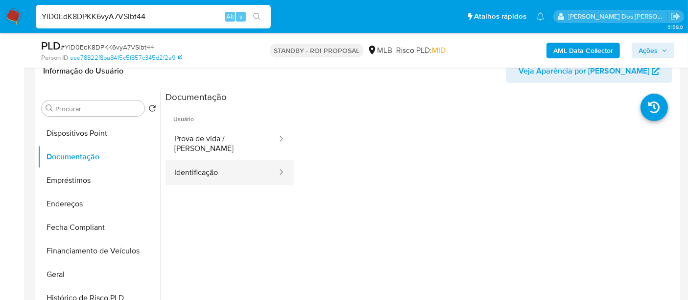
click at [190, 160] on button "Identificação" at bounding box center [222, 172] width 113 height 25
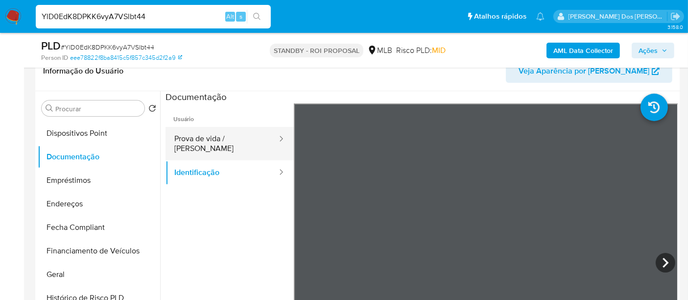
click at [238, 142] on button "Prova de vida / [PERSON_NAME]" at bounding box center [222, 143] width 113 height 33
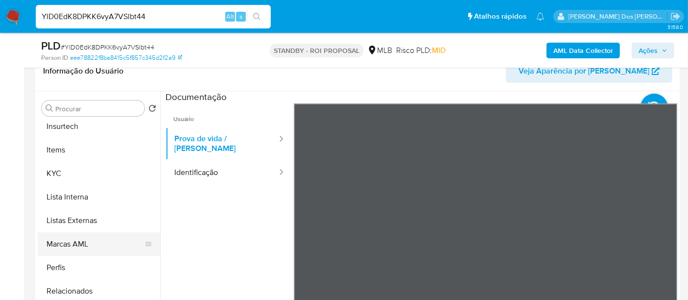
scroll to position [461, 0]
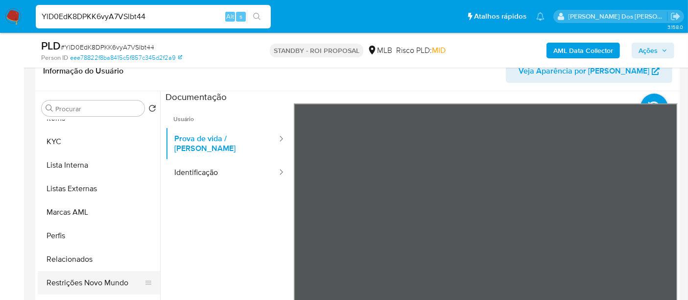
click at [103, 279] on button "Restrições Novo Mundo" at bounding box center [95, 283] width 115 height 24
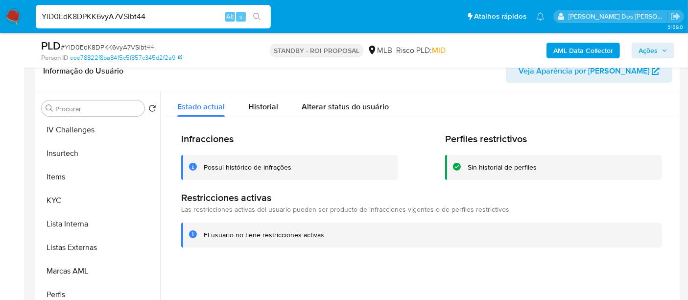
scroll to position [297, 0]
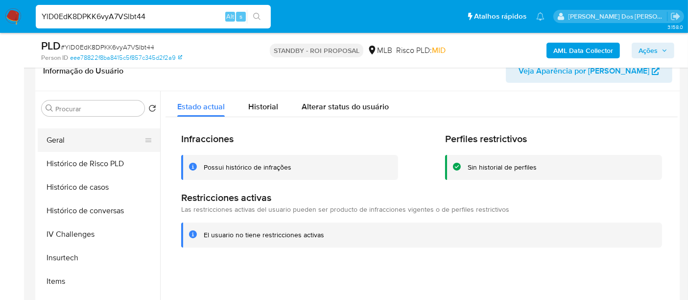
click at [58, 136] on button "Geral" at bounding box center [95, 140] width 115 height 24
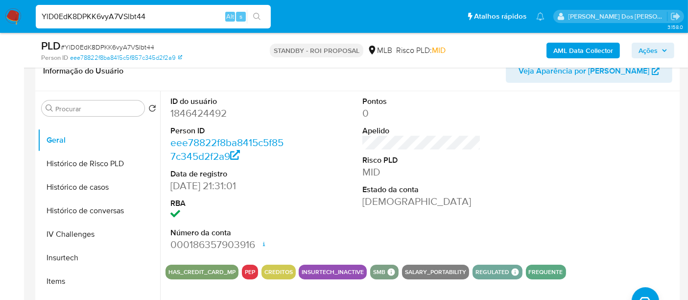
click at [155, 13] on input "YlD0EdK8DPKK6vyA7VSlbt44" at bounding box center [153, 16] width 235 height 13
paste input "IqBC38dSMqNkYgZwlsL14mWp"
type input "IqBC38dSMqNkYgZwlsL14mWp"
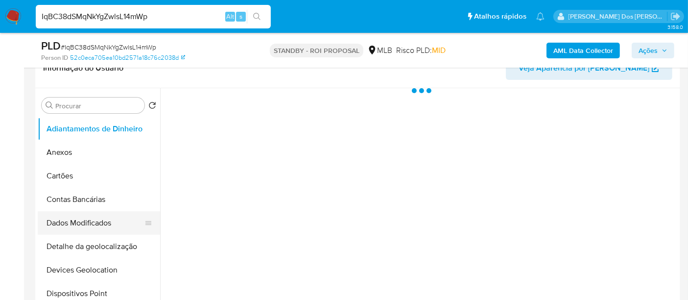
scroll to position [218, 0]
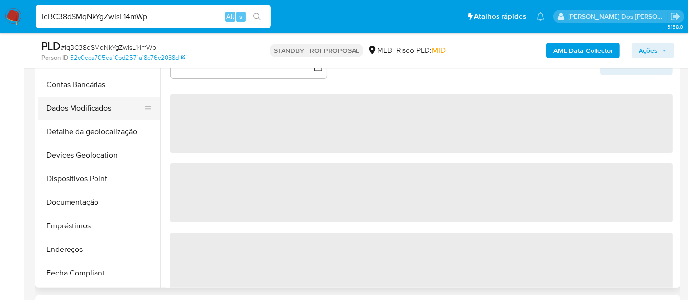
select select "10"
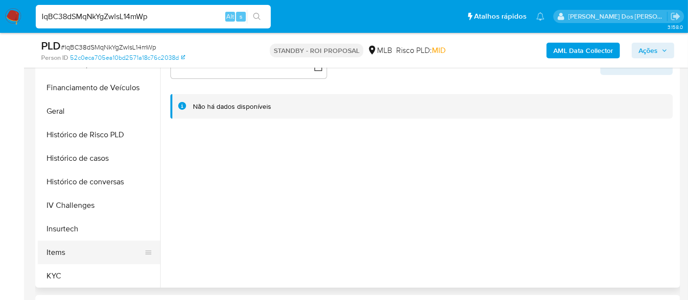
scroll to position [326, 0]
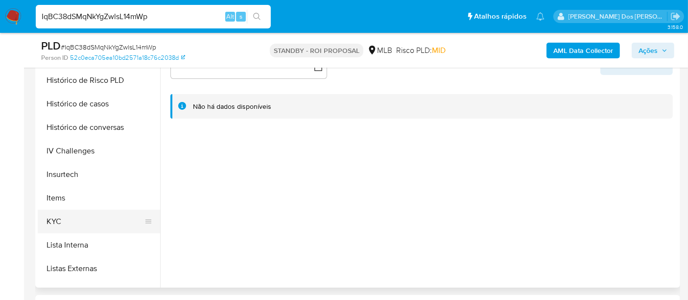
click at [53, 218] on button "KYC" at bounding box center [95, 222] width 115 height 24
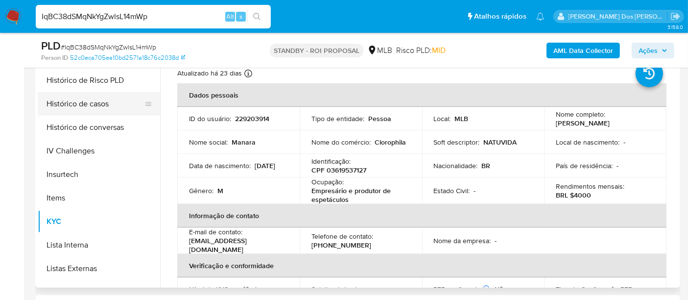
click at [95, 109] on button "Histórico de casos" at bounding box center [95, 104] width 115 height 24
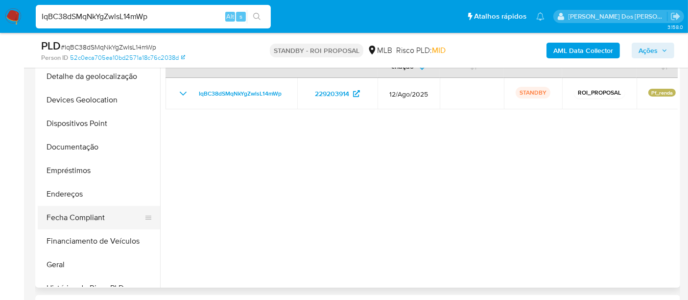
scroll to position [109, 0]
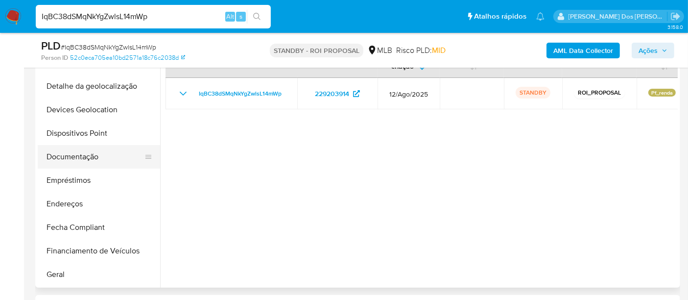
click at [92, 160] on button "Documentação" at bounding box center [95, 157] width 115 height 24
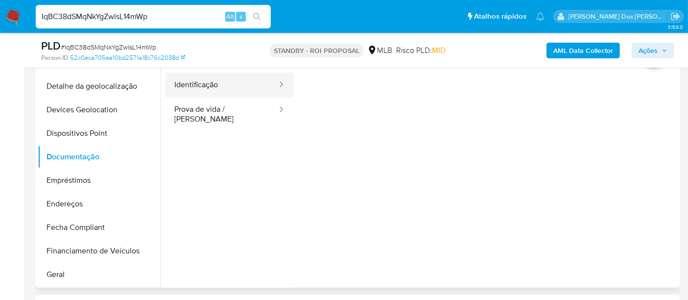
click at [196, 88] on button "Identificação" at bounding box center [222, 85] width 113 height 25
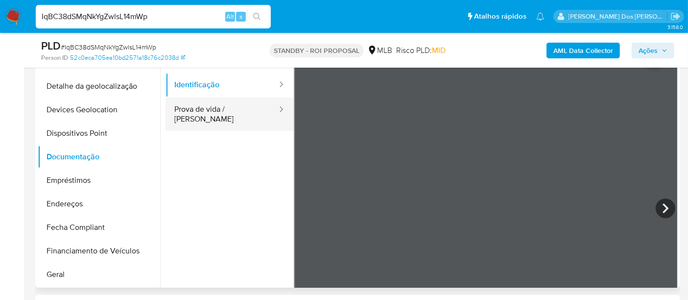
click at [245, 111] on button "Prova de vida / [PERSON_NAME]" at bounding box center [222, 113] width 113 height 33
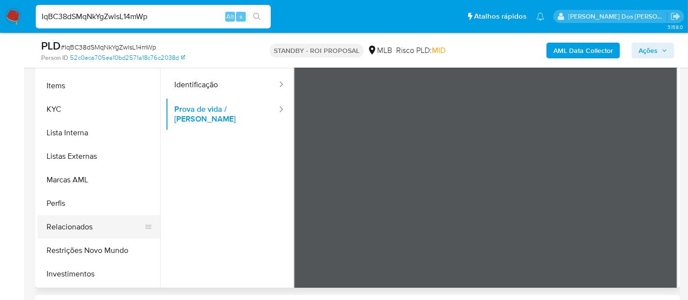
scroll to position [461, 0]
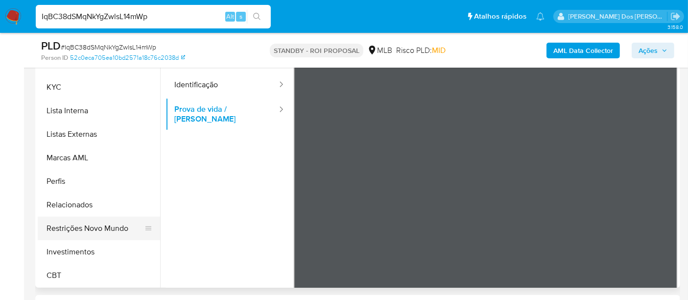
click at [100, 225] on button "Restrições Novo Mundo" at bounding box center [95, 229] width 115 height 24
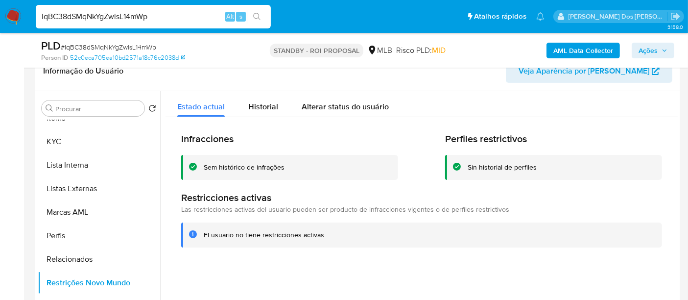
scroll to position [297, 0]
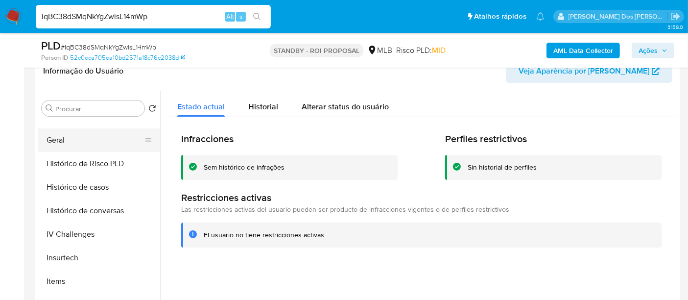
click at [57, 139] on button "Geral" at bounding box center [95, 140] width 115 height 24
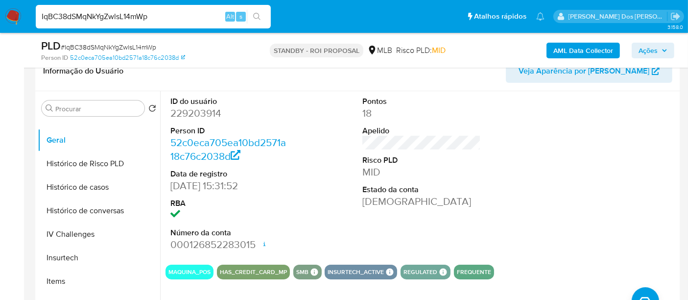
click at [148, 18] on input "IqBC38dSMqNkYgZwlsL14mWp" at bounding box center [153, 16] width 235 height 13
paste input "6PGCLAnbcmeXq0PKg0WBgLqy"
type input "6PGCLAnbcmeXq0PKg0WBgLqy"
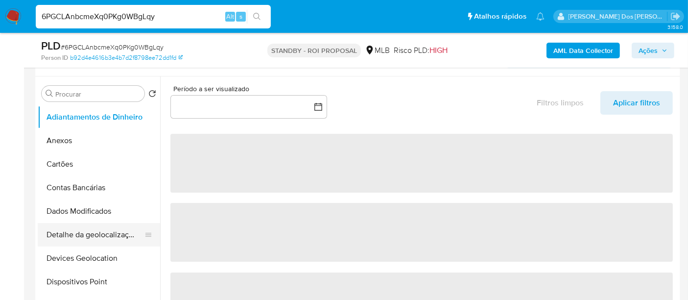
select select "10"
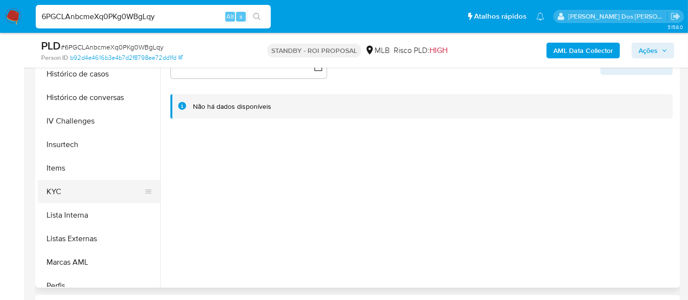
scroll to position [381, 0]
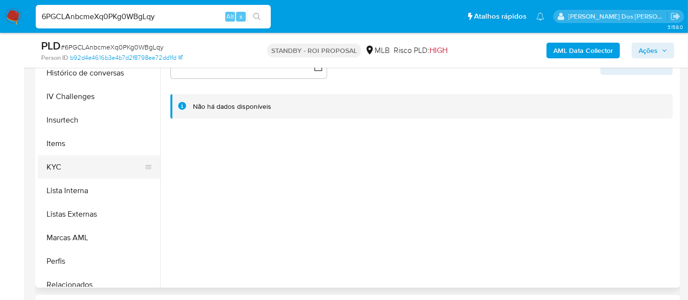
click at [53, 166] on button "KYC" at bounding box center [95, 167] width 115 height 24
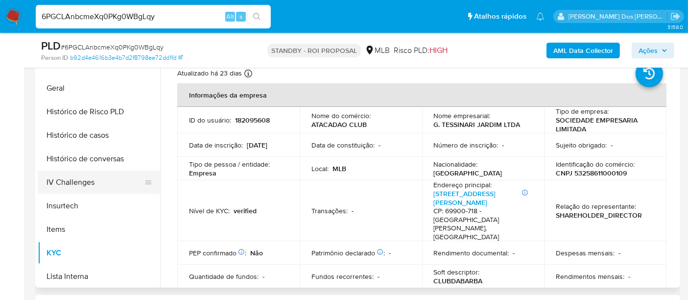
scroll to position [272, 0]
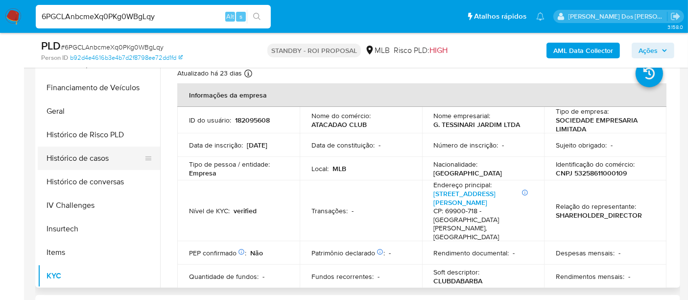
click at [76, 153] on button "Histórico de casos" at bounding box center [95, 158] width 115 height 24
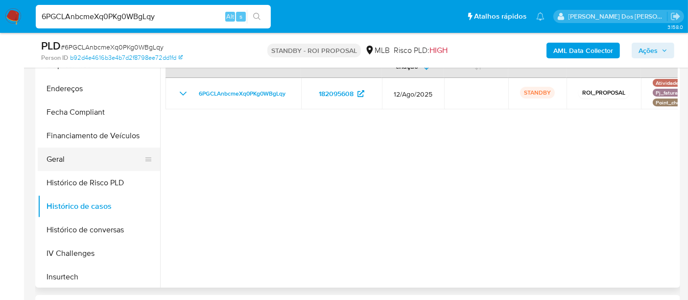
scroll to position [163, 0]
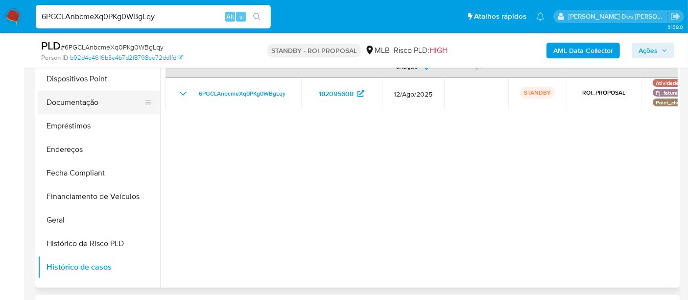
click at [78, 104] on button "Documentação" at bounding box center [95, 103] width 115 height 24
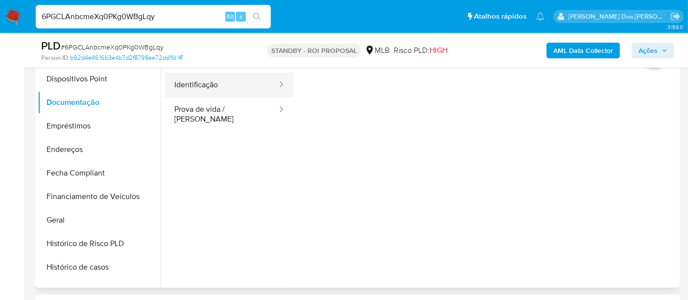
click at [202, 87] on button "Identificação" at bounding box center [222, 85] width 113 height 25
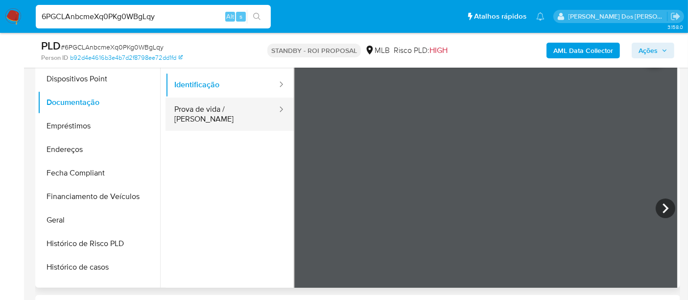
click at [229, 115] on button "Prova de vida / [PERSON_NAME]" at bounding box center [222, 113] width 113 height 33
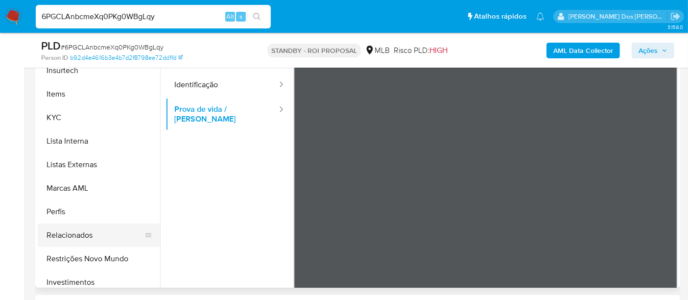
scroll to position [461, 0]
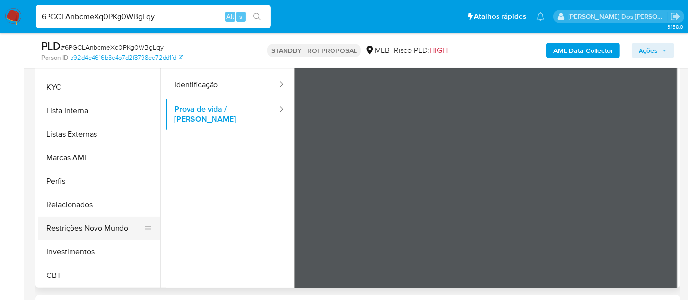
click at [103, 226] on button "Restrições Novo Mundo" at bounding box center [95, 229] width 115 height 24
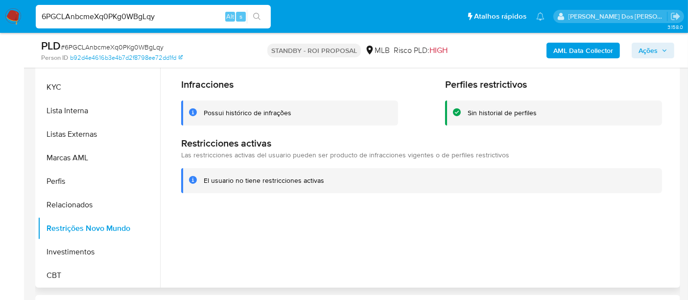
scroll to position [297, 0]
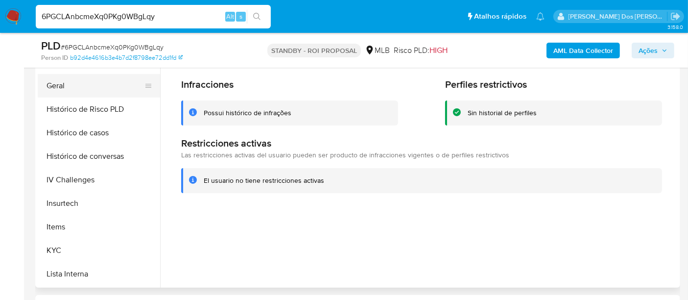
click at [54, 84] on button "Geral" at bounding box center [95, 86] width 115 height 24
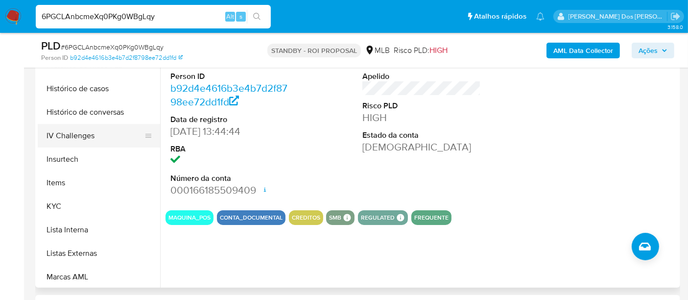
scroll to position [406, 0]
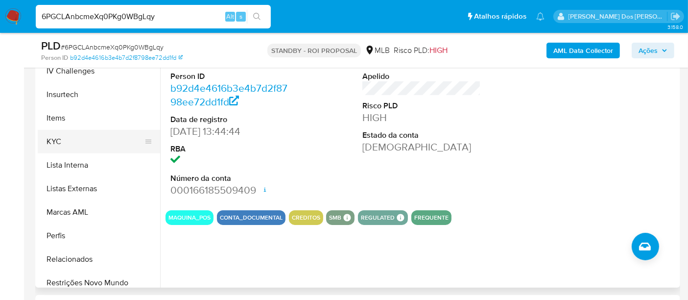
drag, startPoint x: 54, startPoint y: 146, endPoint x: 81, endPoint y: 143, distance: 26.6
click at [54, 145] on button "KYC" at bounding box center [95, 142] width 115 height 24
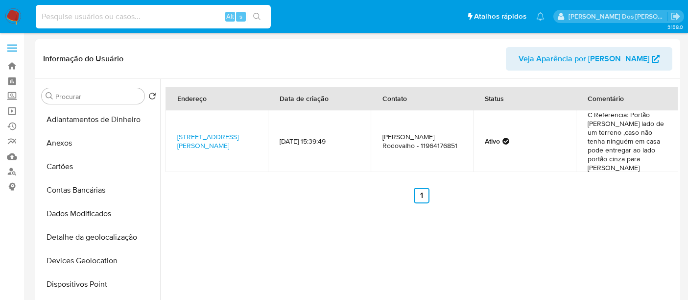
select select "100"
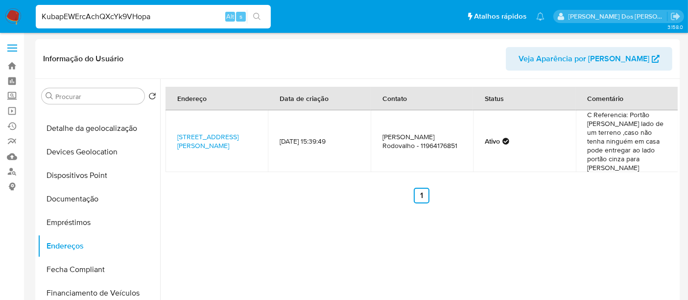
type input "KubapEWErcAchQXcYk9VHopa"
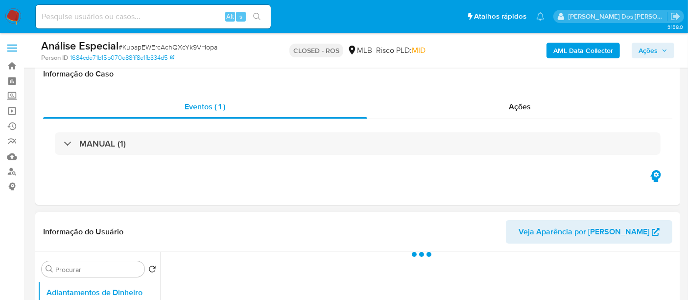
scroll to position [163, 0]
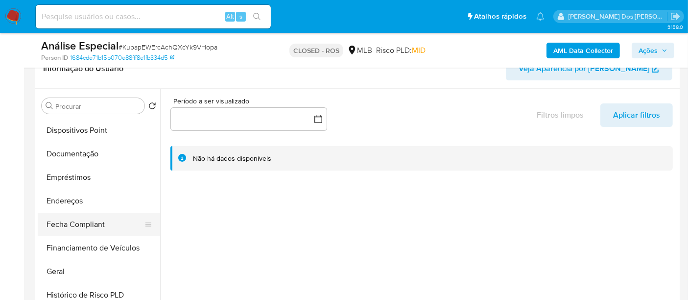
select select "10"
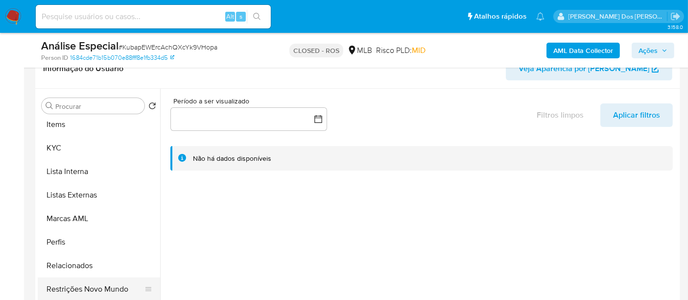
scroll to position [461, 0]
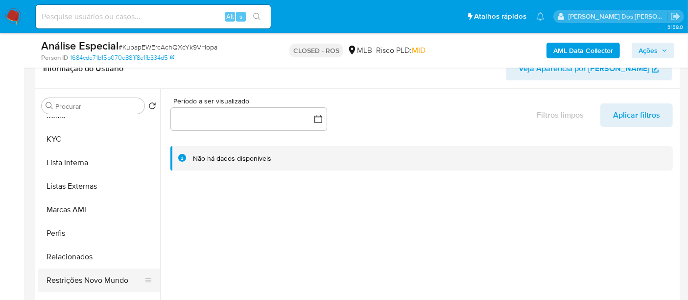
click at [103, 274] on button "Restrições Novo Mundo" at bounding box center [95, 280] width 115 height 24
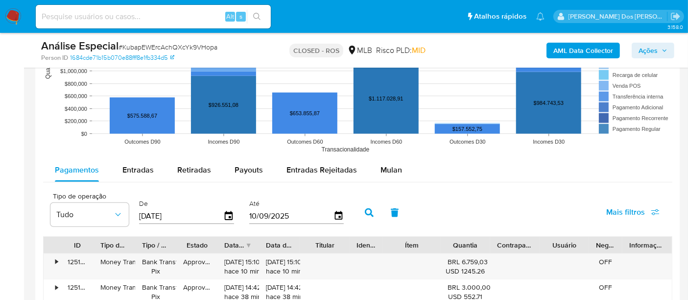
scroll to position [980, 0]
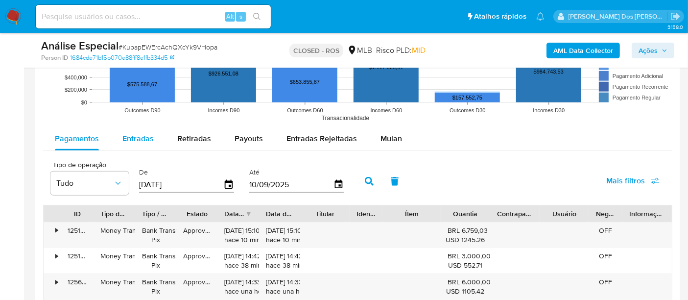
click at [144, 133] on span "Entradas" at bounding box center [137, 138] width 31 height 11
select select "10"
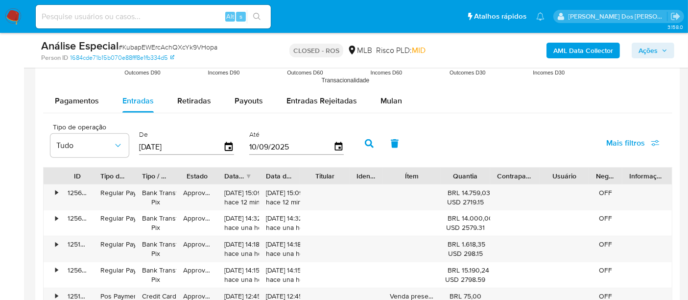
scroll to position [1034, 0]
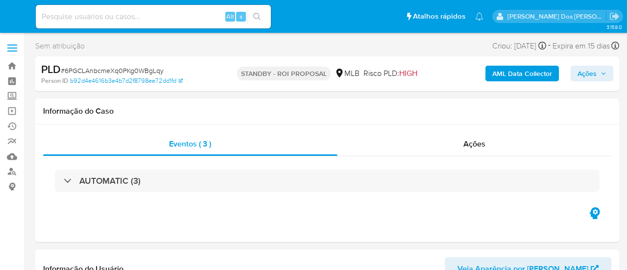
select select "10"
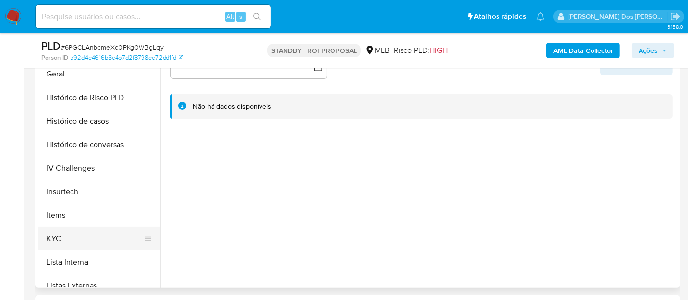
scroll to position [326, 0]
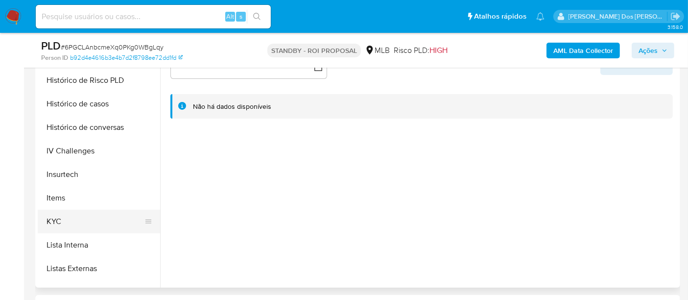
click at [53, 221] on button "KYC" at bounding box center [95, 222] width 115 height 24
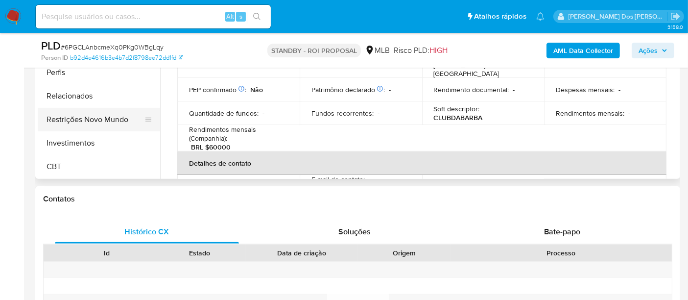
click at [91, 118] on button "Restrições Novo Mundo" at bounding box center [95, 120] width 115 height 24
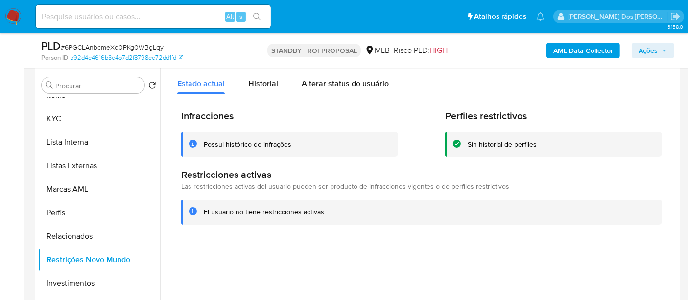
scroll to position [163, 0]
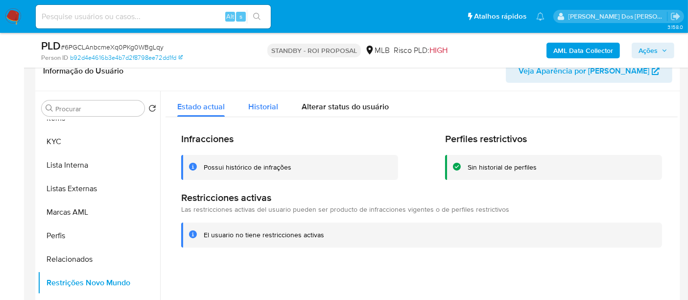
click at [249, 103] on span "Historial" at bounding box center [263, 106] width 30 height 11
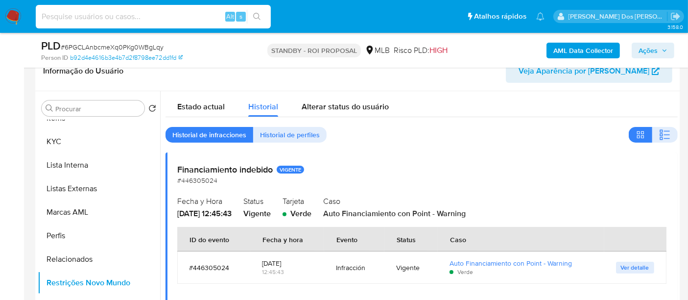
click at [189, 17] on input at bounding box center [153, 16] width 235 height 13
paste input "IREsGSfvMVigmripCG4BfAPl"
type input "IREsGSfvMVigmripCG4BfAPl"
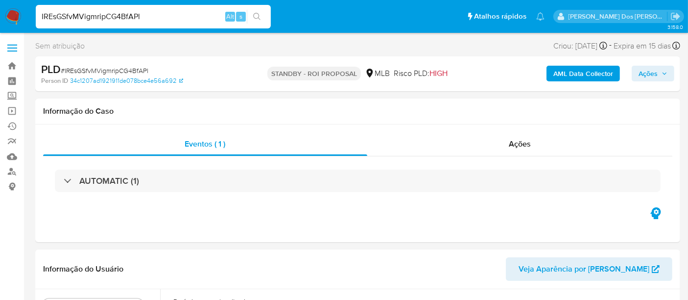
select select "10"
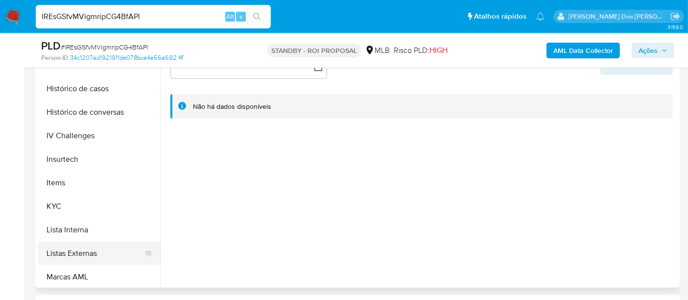
scroll to position [381, 0]
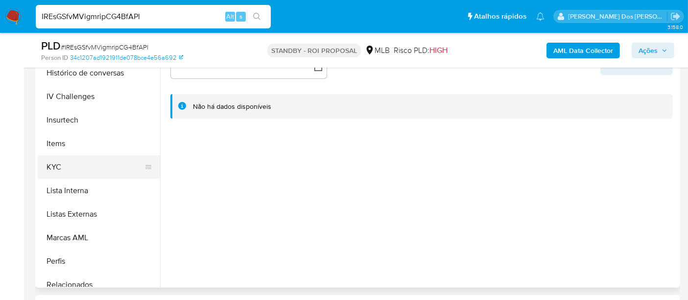
click at [54, 169] on button "KYC" at bounding box center [95, 167] width 115 height 24
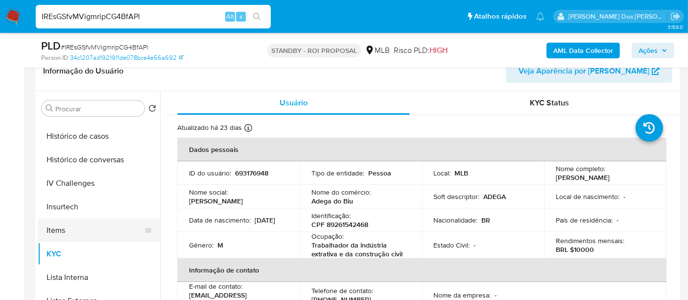
scroll to position [326, 0]
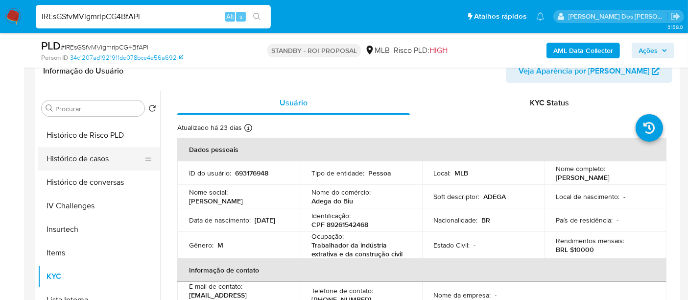
click at [89, 166] on button "Histórico de casos" at bounding box center [95, 159] width 115 height 24
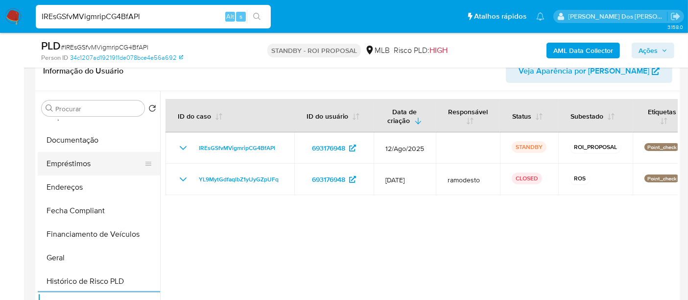
scroll to position [163, 0]
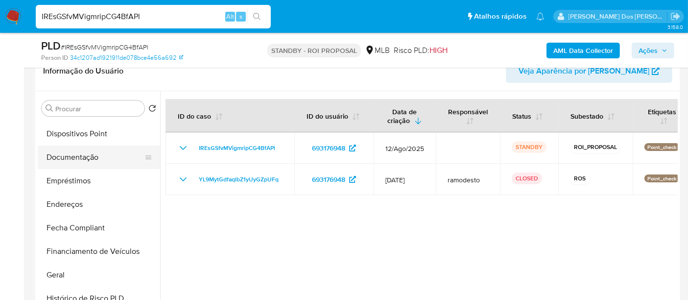
click at [90, 159] on button "Documentação" at bounding box center [95, 157] width 115 height 24
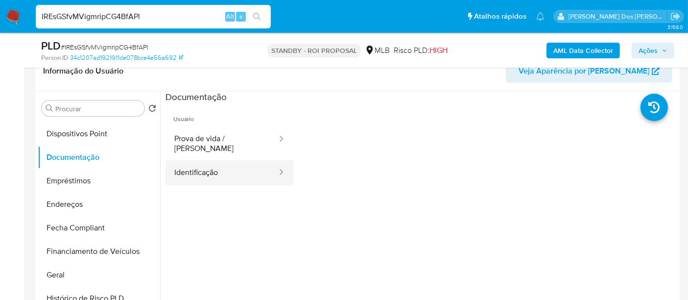
click at [200, 166] on button "Identificação" at bounding box center [222, 172] width 113 height 25
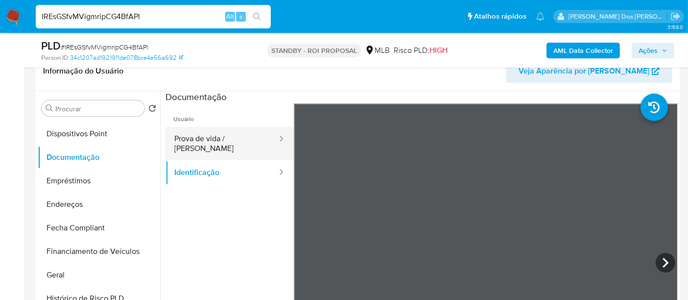
click at [223, 135] on button "Prova de vida / [PERSON_NAME]" at bounding box center [222, 143] width 113 height 33
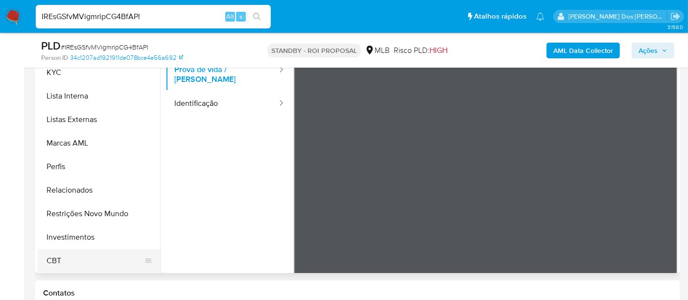
scroll to position [272, 0]
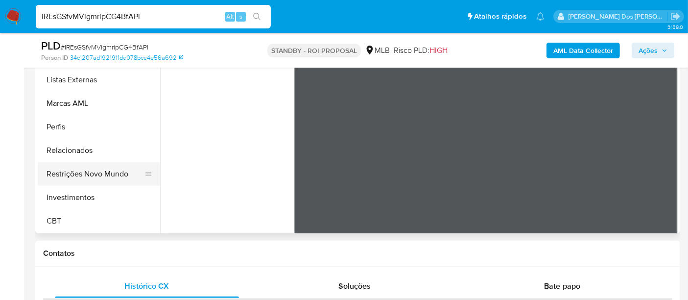
click at [106, 171] on button "Restrições Novo Mundo" at bounding box center [95, 174] width 115 height 24
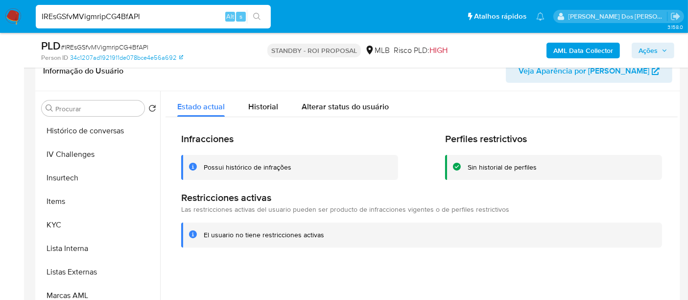
scroll to position [297, 0]
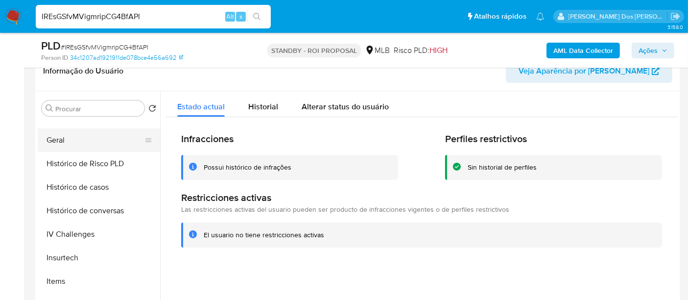
click at [63, 145] on button "Geral" at bounding box center [95, 140] width 115 height 24
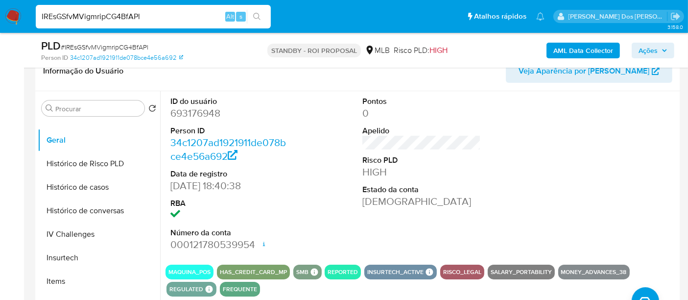
click at [120, 15] on input "IREsGSfvMVigmripCG4BfAPl" at bounding box center [153, 16] width 235 height 13
paste input "3ayTKm5YQyjIkdUrp21luYpr"
type input "3ayTKm5YQyjIkdUrp21luYpr"
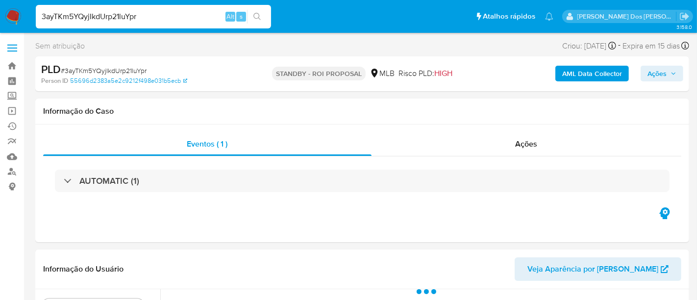
select select "10"
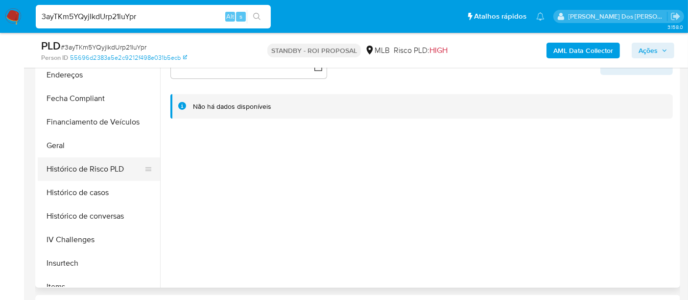
scroll to position [326, 0]
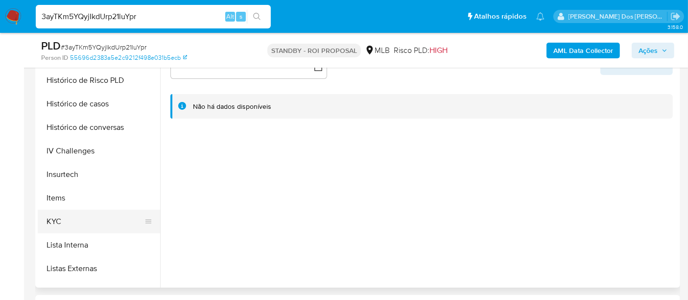
click at [56, 219] on button "KYC" at bounding box center [95, 222] width 115 height 24
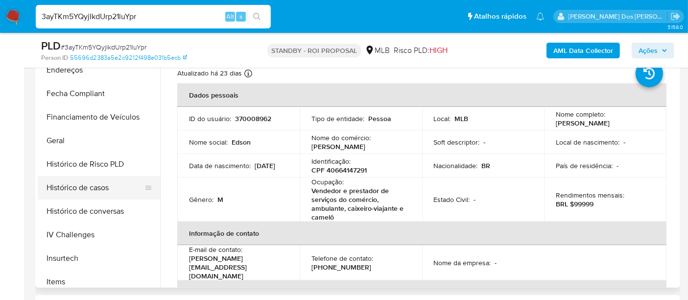
scroll to position [218, 0]
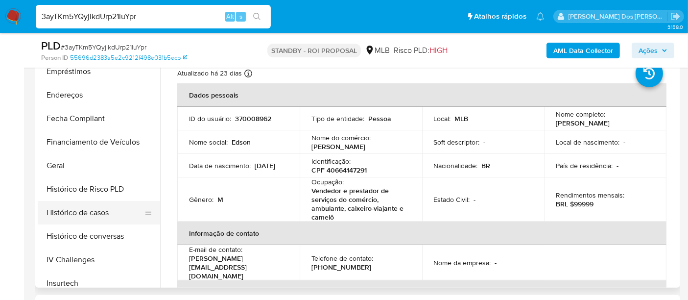
click at [89, 212] on button "Histórico de casos" at bounding box center [95, 213] width 115 height 24
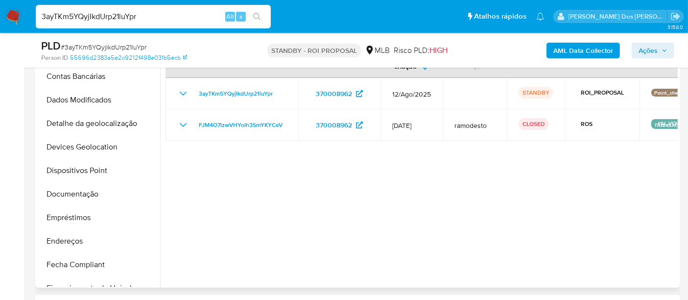
scroll to position [54, 0]
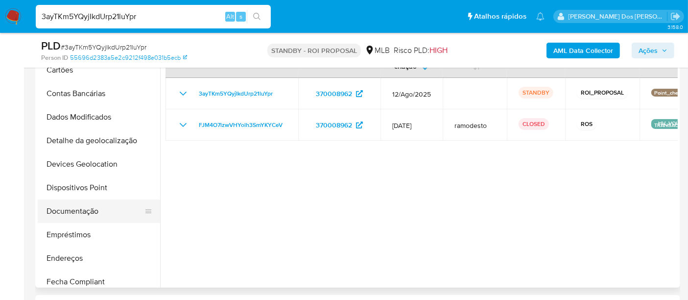
click at [84, 209] on button "Documentação" at bounding box center [95, 211] width 115 height 24
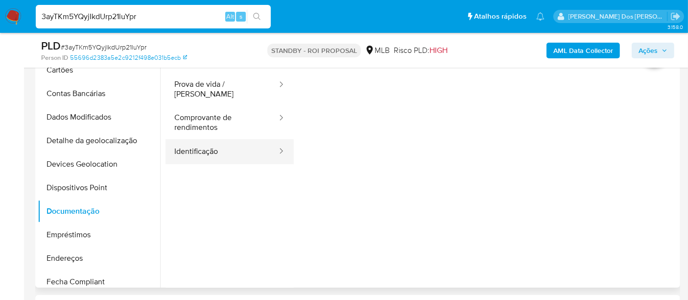
click at [207, 141] on button "Identificação" at bounding box center [222, 151] width 113 height 25
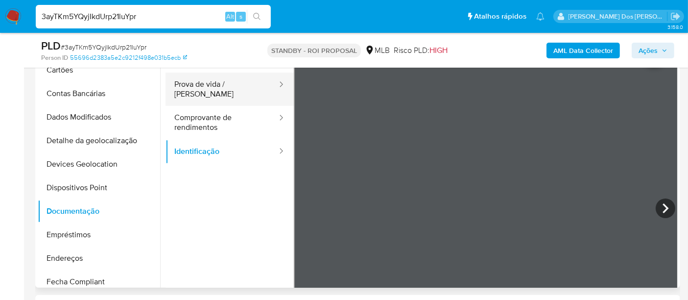
click at [228, 85] on button "Prova de vida / [PERSON_NAME]" at bounding box center [222, 89] width 113 height 33
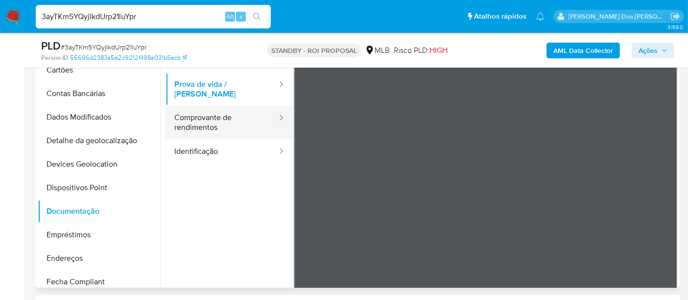
click at [193, 121] on button "Comprovante de rendimentos" at bounding box center [222, 122] width 113 height 33
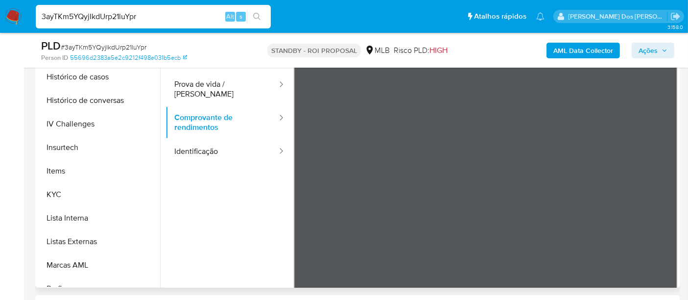
scroll to position [435, 0]
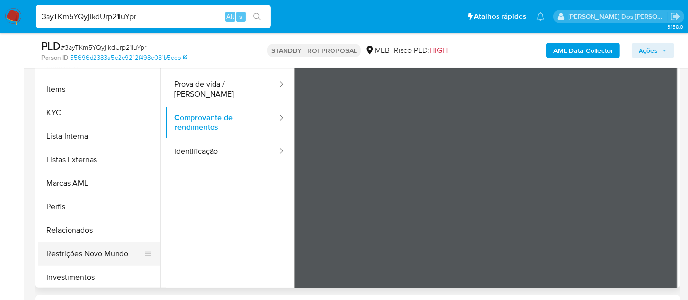
click at [88, 252] on button "Restrições Novo Mundo" at bounding box center [95, 254] width 115 height 24
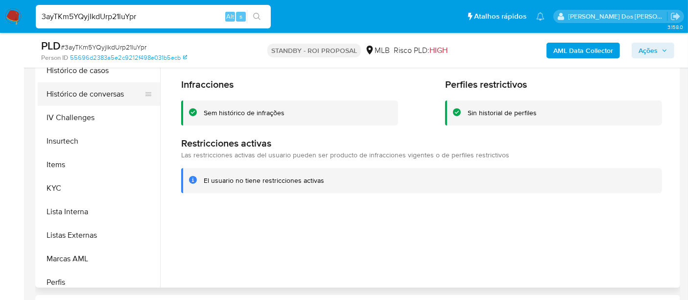
scroll to position [272, 0]
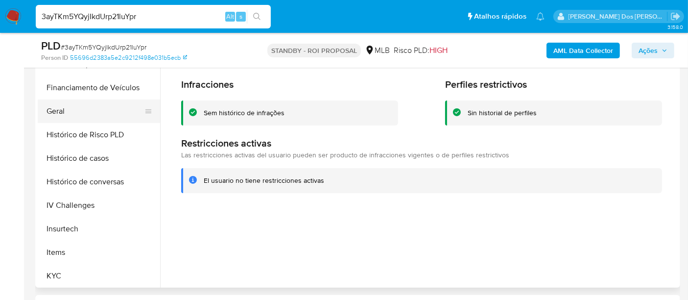
click at [64, 108] on button "Geral" at bounding box center [95, 111] width 115 height 24
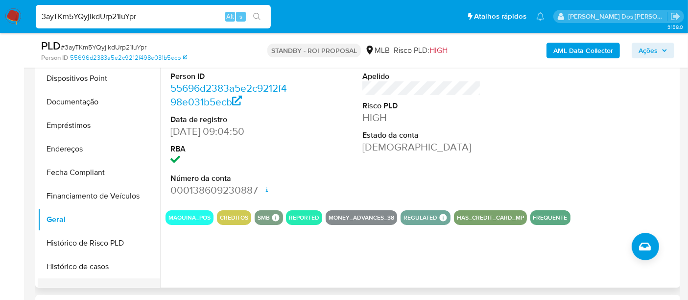
scroll to position [163, 0]
click at [85, 104] on button "Documentação" at bounding box center [95, 103] width 115 height 24
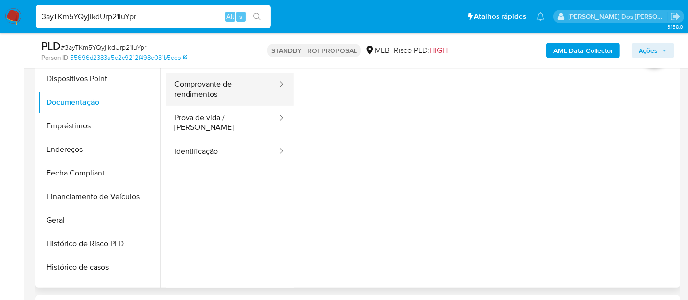
click at [205, 95] on button "Comprovante de rendimentos" at bounding box center [222, 89] width 113 height 33
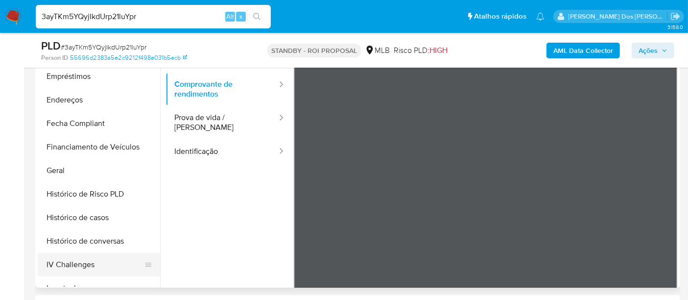
scroll to position [272, 0]
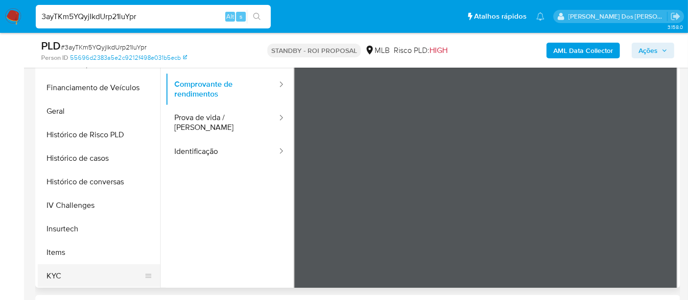
click at [51, 269] on button "KYC" at bounding box center [95, 276] width 115 height 24
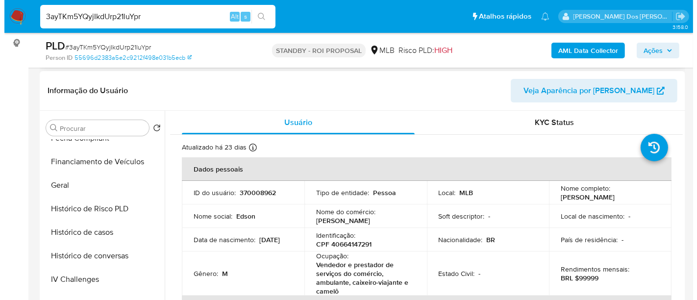
scroll to position [54, 0]
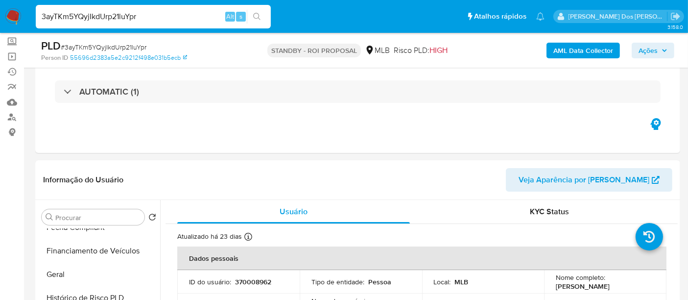
click at [567, 47] on b "AML Data Collector" at bounding box center [584, 51] width 60 height 16
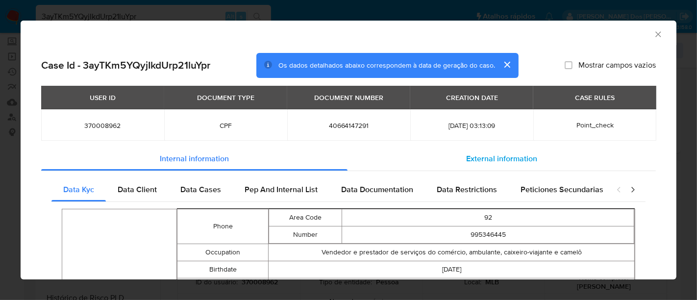
click at [477, 160] on span "External information" at bounding box center [501, 158] width 71 height 11
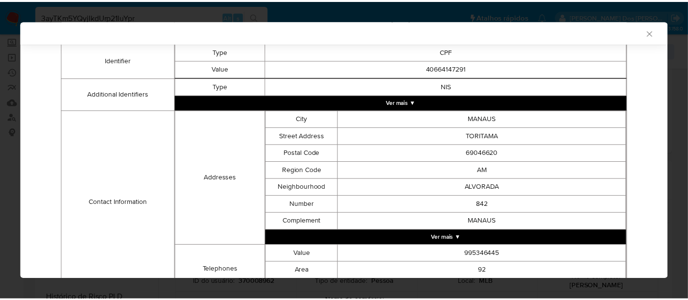
scroll to position [318, 0]
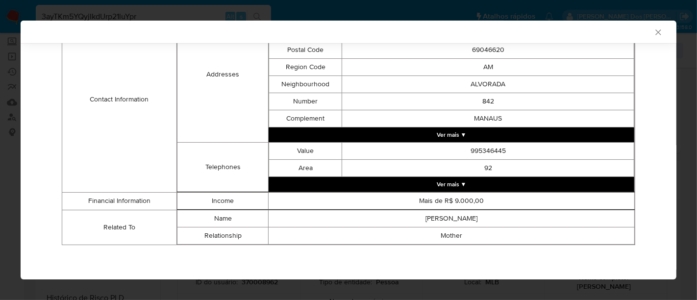
click at [627, 37] on icon "Fechar a janela" at bounding box center [658, 32] width 10 height 10
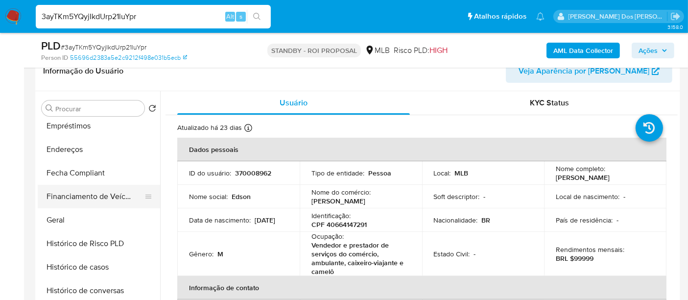
scroll to position [163, 0]
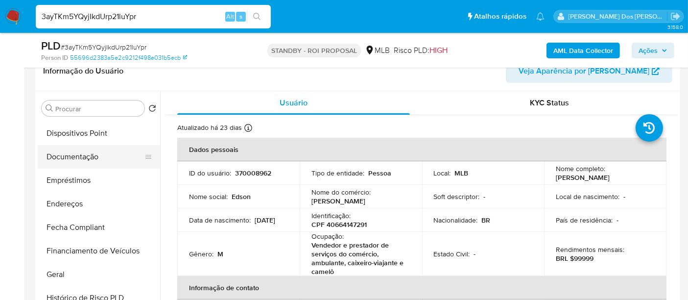
click at [84, 155] on button "Documentação" at bounding box center [95, 157] width 115 height 24
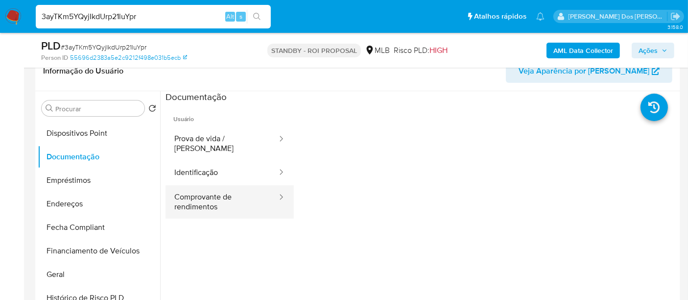
click at [194, 192] on button "Comprovante de rendimentos" at bounding box center [222, 201] width 113 height 33
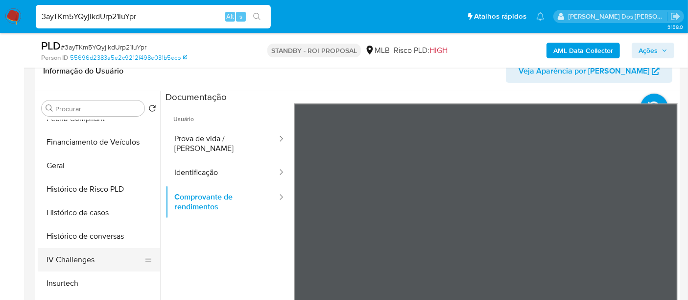
scroll to position [326, 0]
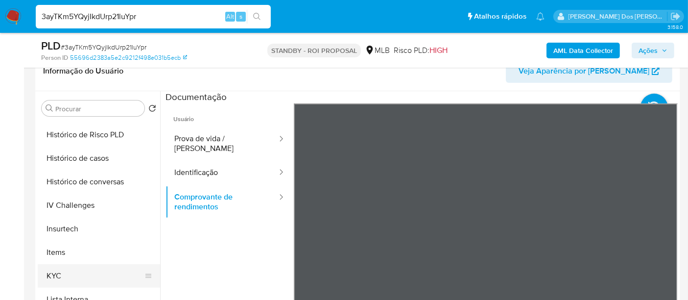
click at [53, 269] on button "KYC" at bounding box center [95, 276] width 115 height 24
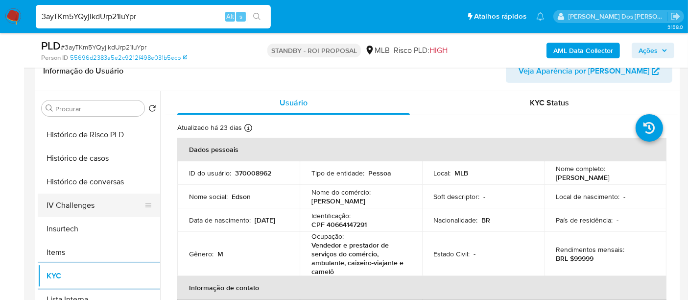
scroll to position [218, 0]
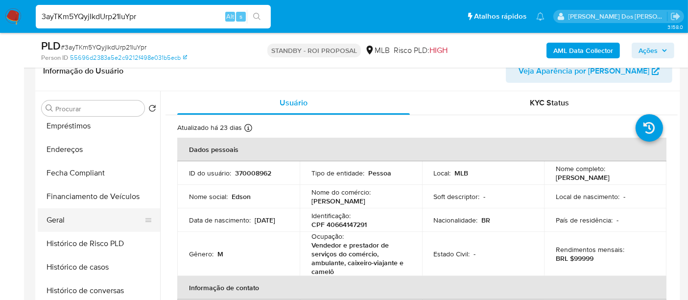
click at [61, 213] on button "Geral" at bounding box center [95, 220] width 115 height 24
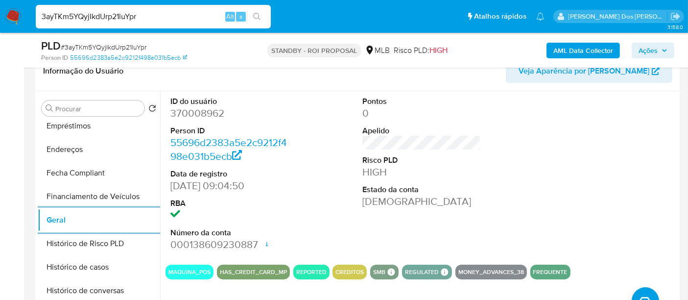
click at [175, 21] on input "3ayTKm5YQyjIkdUrp21luYpr" at bounding box center [153, 16] width 235 height 13
paste input "YRN3gJKKR5a8ZBokD5tQELvj"
type input "YRN3gJKKR5a8ZBokD5tQELvj"
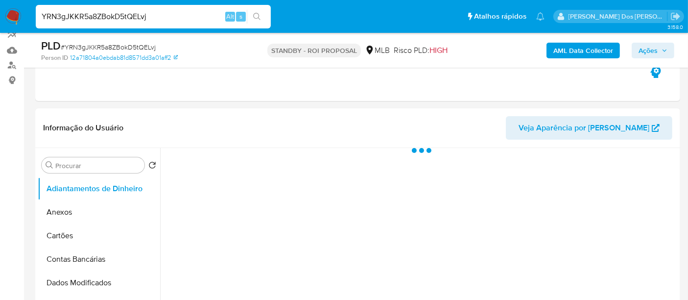
scroll to position [109, 0]
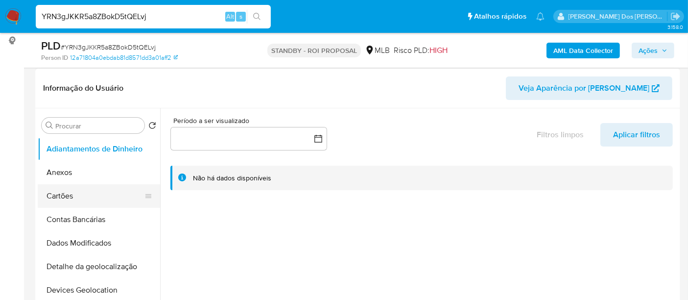
select select "10"
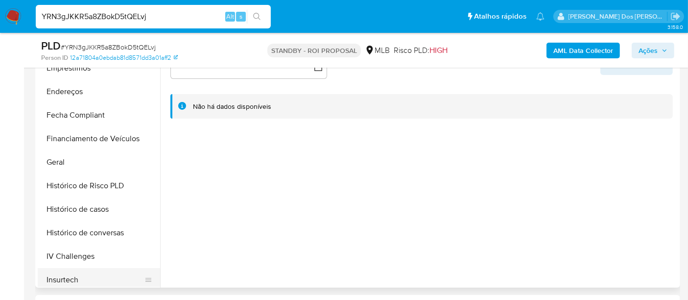
scroll to position [326, 0]
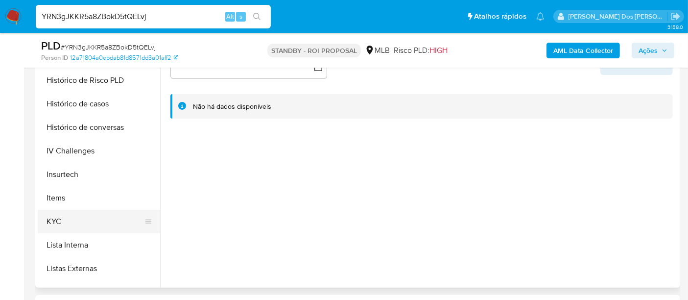
click at [60, 219] on button "KYC" at bounding box center [95, 222] width 115 height 24
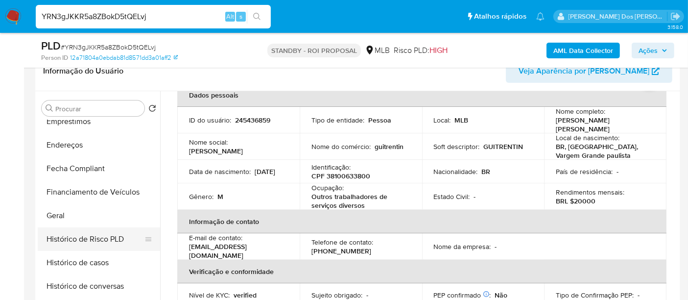
scroll to position [218, 0]
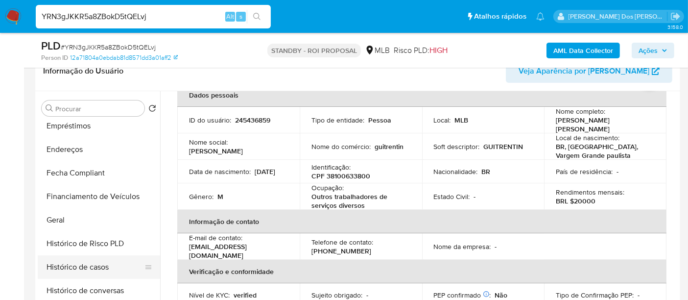
click at [94, 264] on button "Histórico de casos" at bounding box center [95, 267] width 115 height 24
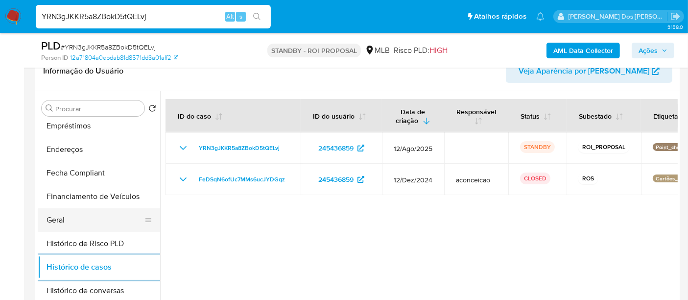
scroll to position [109, 0]
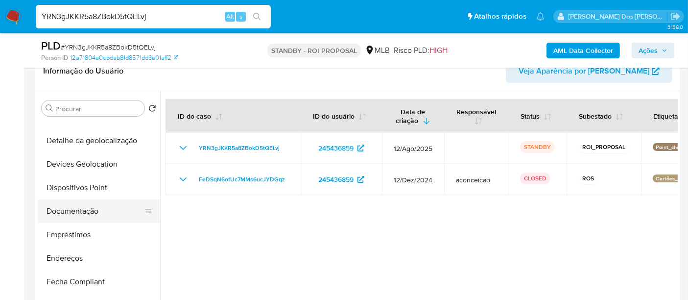
click at [87, 210] on button "Documentação" at bounding box center [95, 211] width 115 height 24
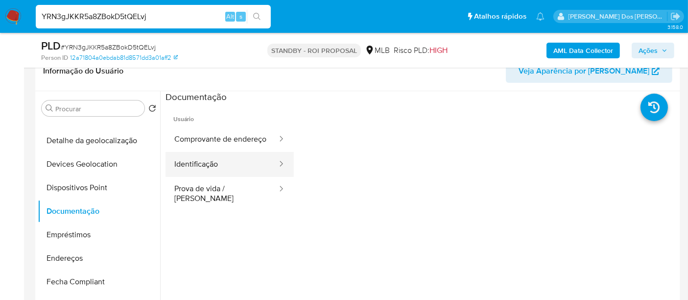
click at [196, 176] on button "Identificação" at bounding box center [222, 164] width 113 height 25
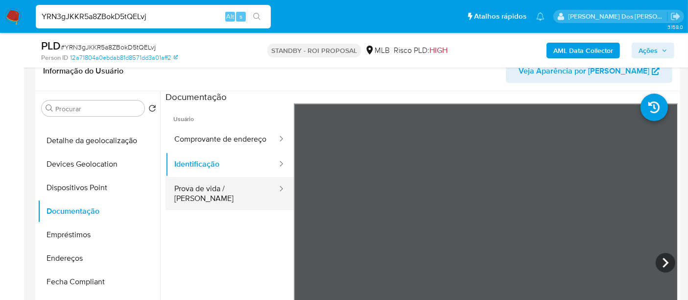
click at [194, 193] on button "Prova de vida / [PERSON_NAME]" at bounding box center [222, 193] width 113 height 33
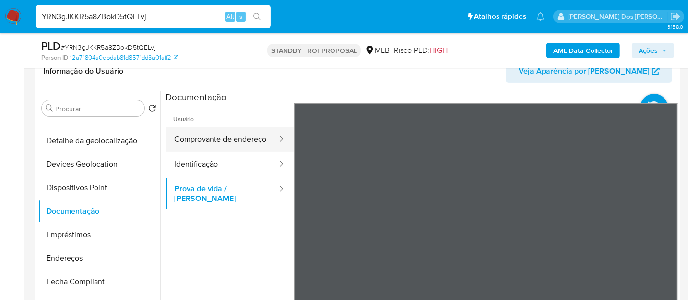
click at [201, 145] on button "Comprovante de endereço" at bounding box center [222, 139] width 113 height 25
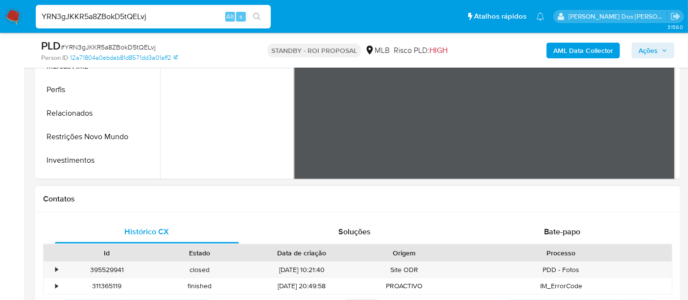
scroll to position [461, 0]
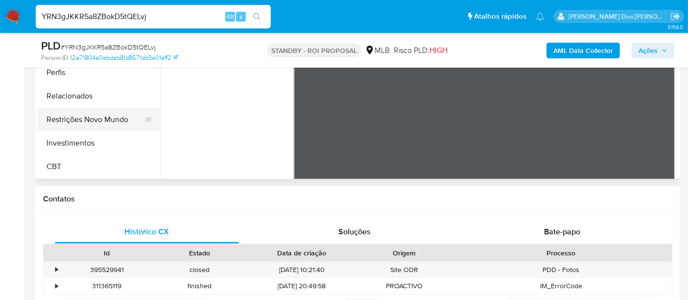
click at [99, 118] on button "Restrições Novo Mundo" at bounding box center [95, 120] width 115 height 24
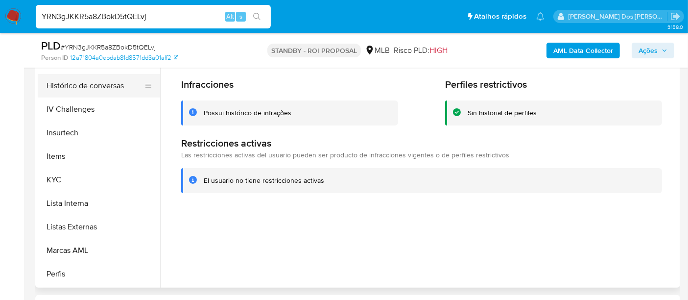
scroll to position [297, 0]
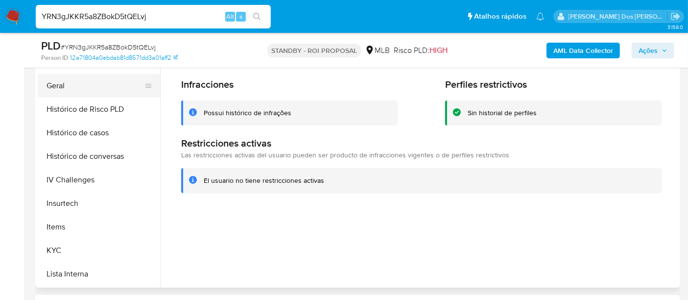
click at [53, 86] on button "Geral" at bounding box center [95, 86] width 115 height 24
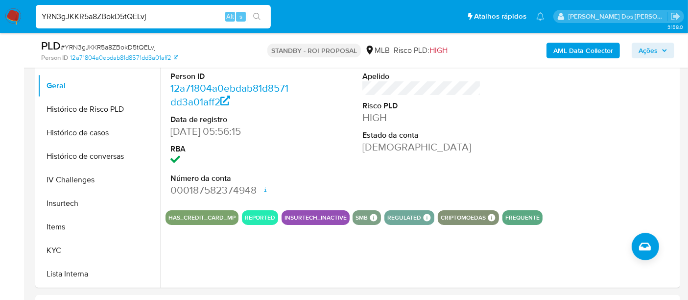
click at [104, 23] on div "YRN3gJKKR5a8ZBokD5tQELvj Alt s" at bounding box center [153, 17] width 235 height 24
click at [103, 16] on input "YRN3gJKKR5a8ZBokD5tQELvj" at bounding box center [153, 16] width 235 height 13
paste input "KKSeX7DtREUdI5q6KcFDqBH1"
type input "KKSeX7DtREUdI5q6KcFDqBH1"
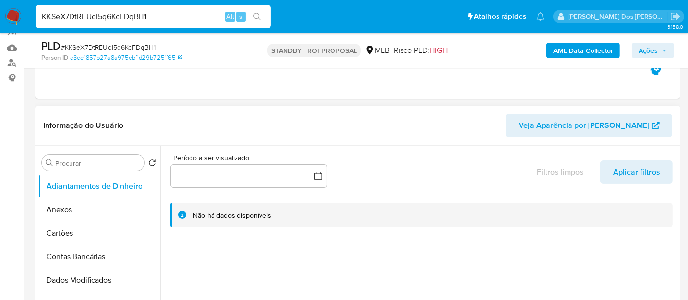
select select "10"
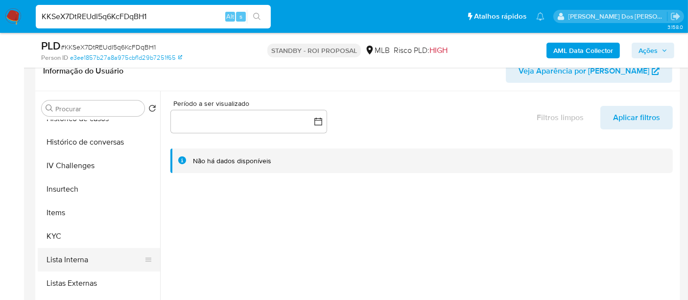
scroll to position [381, 0]
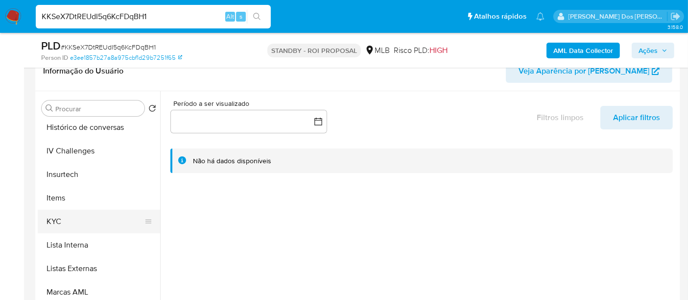
click at [60, 220] on button "KYC" at bounding box center [95, 222] width 115 height 24
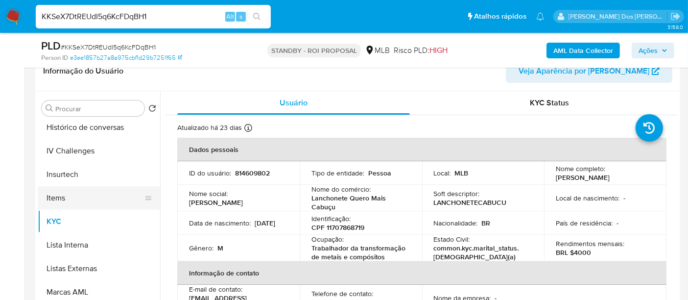
scroll to position [326, 0]
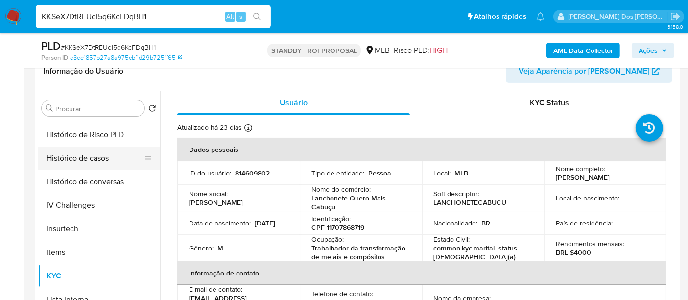
click at [95, 162] on button "Histórico de casos" at bounding box center [95, 158] width 115 height 24
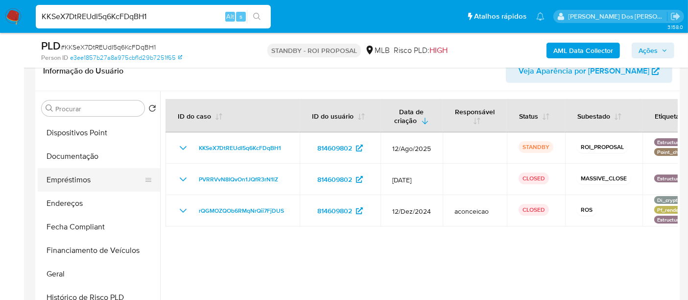
scroll to position [163, 0]
click at [93, 153] on button "Documentação" at bounding box center [95, 157] width 115 height 24
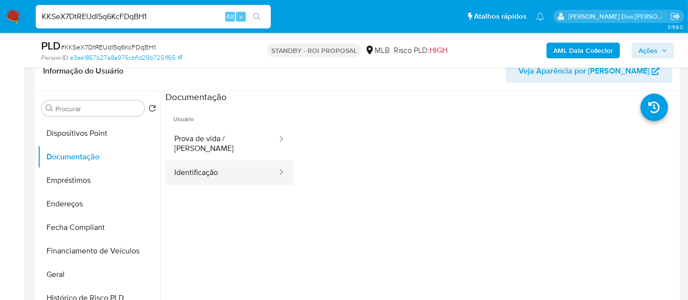
click at [218, 164] on button "Identificação" at bounding box center [222, 172] width 113 height 25
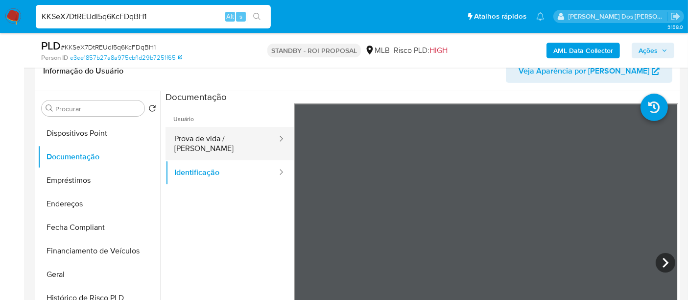
click at [232, 139] on button "Prova de vida / Selfie" at bounding box center [222, 143] width 113 height 33
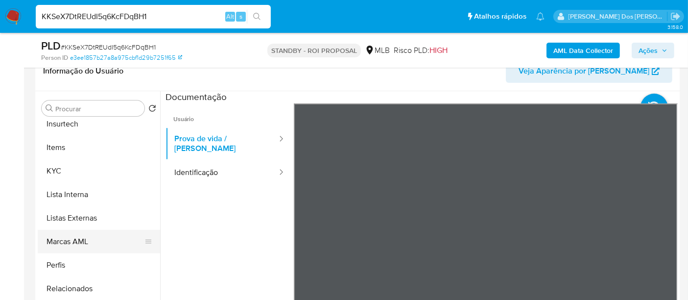
scroll to position [461, 0]
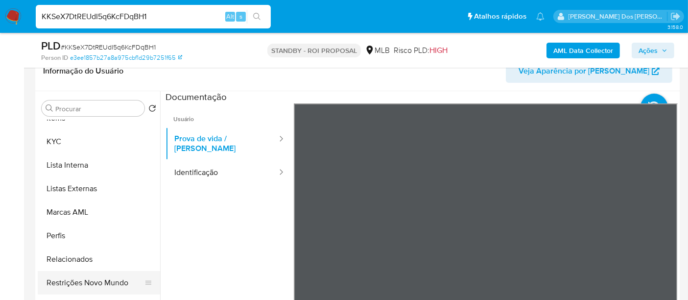
drag, startPoint x: 91, startPoint y: 278, endPoint x: 104, endPoint y: 272, distance: 14.9
click at [91, 269] on button "Restrições Novo Mundo" at bounding box center [95, 283] width 115 height 24
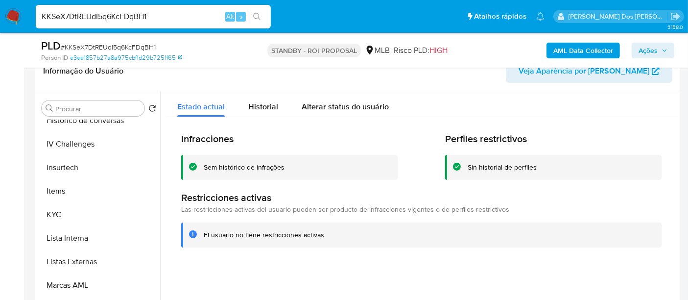
scroll to position [297, 0]
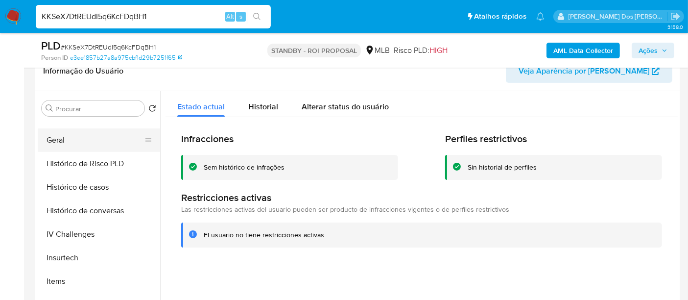
click at [59, 142] on button "Geral" at bounding box center [95, 140] width 115 height 24
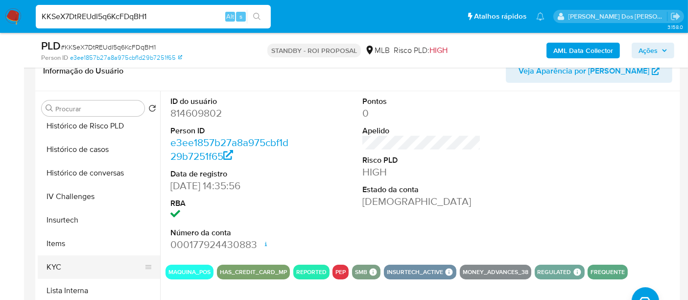
scroll to position [352, 0]
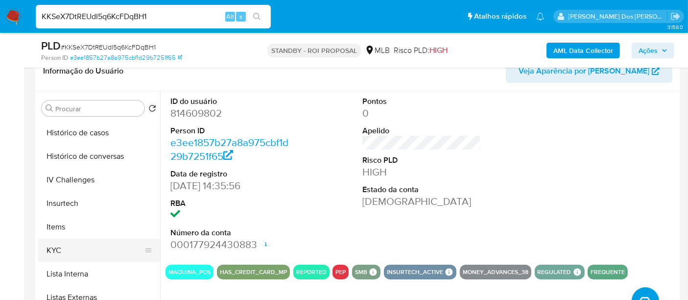
click at [58, 249] on button "KYC" at bounding box center [95, 251] width 115 height 24
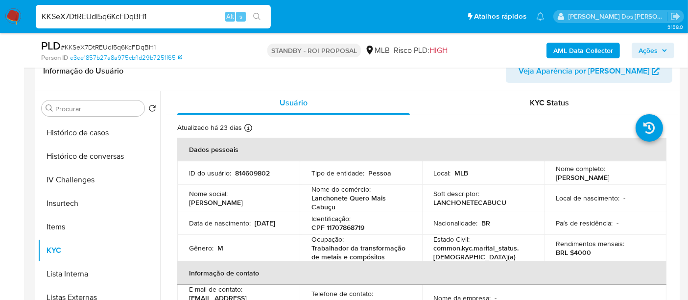
click at [185, 17] on input "KKSeX7DtREUdI5q6KcFDqBH1" at bounding box center [153, 16] width 235 height 13
paste input "GcFCed3V50x3XjfpovCVUmWH"
type input "GcFCed3V50x3XjfpovCVUmWH"
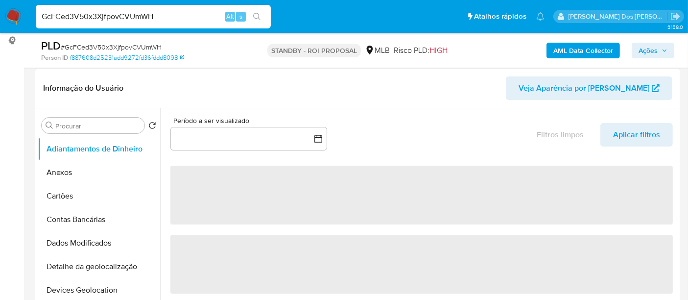
scroll to position [163, 0]
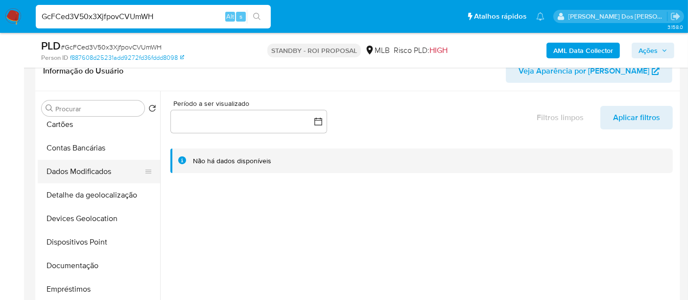
select select "10"
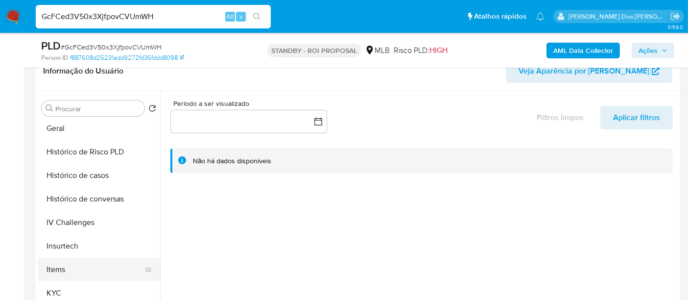
scroll to position [326, 0]
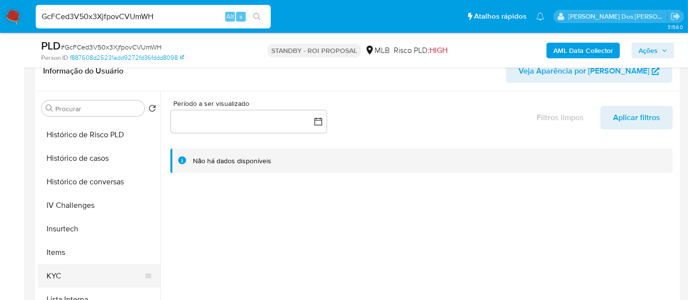
click at [56, 269] on button "KYC" at bounding box center [95, 276] width 115 height 24
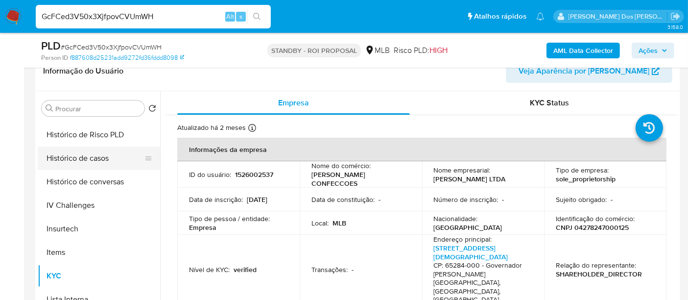
click at [82, 160] on button "Histórico de casos" at bounding box center [95, 158] width 115 height 24
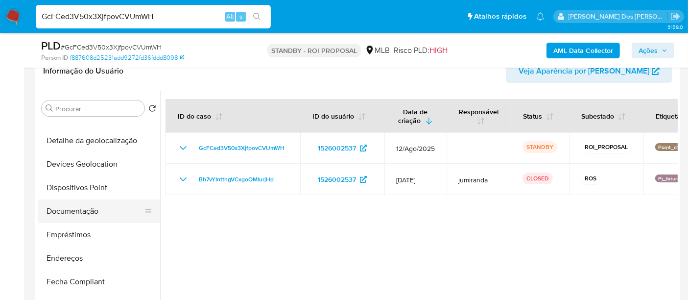
scroll to position [109, 0]
click at [88, 215] on button "Documentação" at bounding box center [95, 211] width 115 height 24
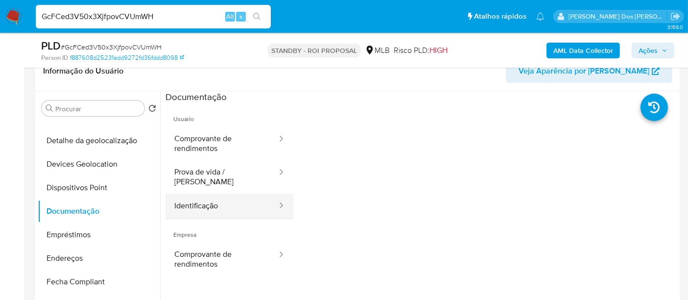
click at [191, 209] on button "Identificação" at bounding box center [222, 206] width 113 height 25
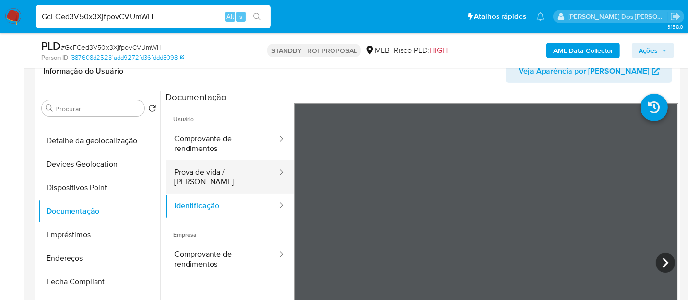
click at [227, 178] on button "Prova de vida / Selfie" at bounding box center [222, 176] width 113 height 33
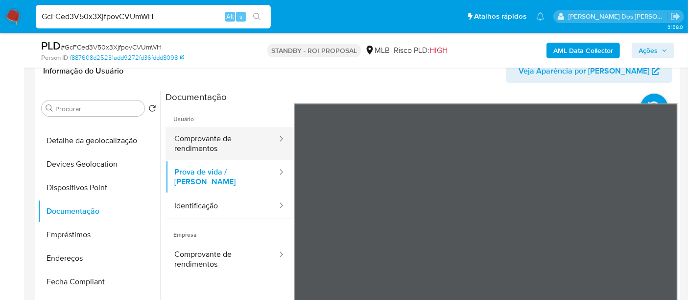
click at [207, 147] on button "Comprovante de rendimentos" at bounding box center [222, 143] width 113 height 33
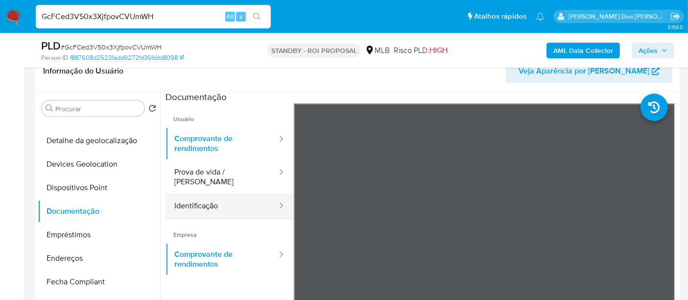
click at [189, 194] on button "Identificação" at bounding box center [222, 206] width 113 height 25
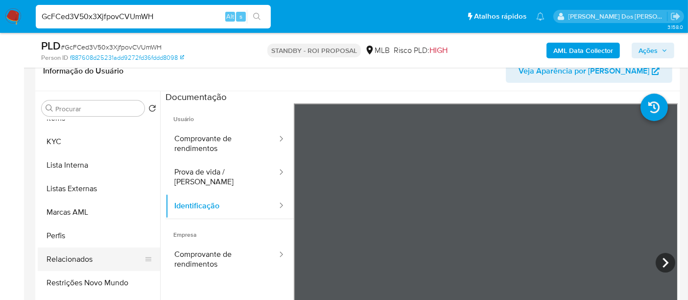
scroll to position [272, 0]
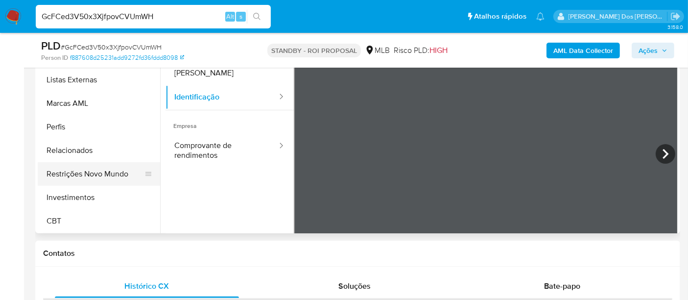
click at [113, 176] on button "Restrições Novo Mundo" at bounding box center [95, 174] width 115 height 24
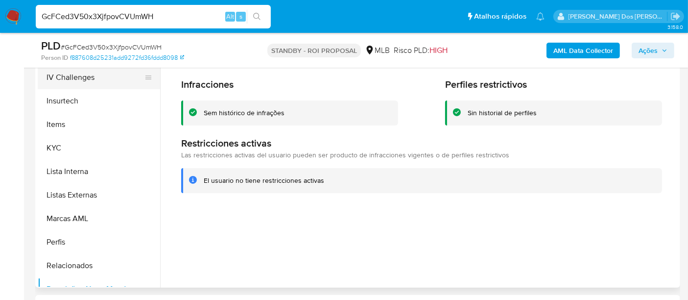
scroll to position [297, 0]
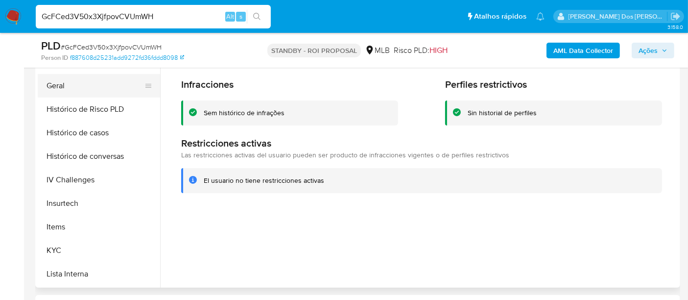
click at [53, 88] on button "Geral" at bounding box center [95, 86] width 115 height 24
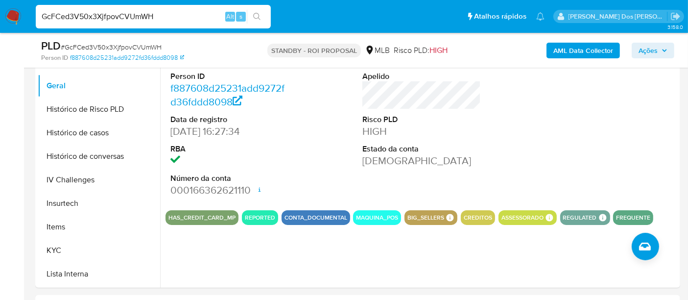
click at [186, 17] on input "GcFCed3V50x3XjfpovCVUmWH" at bounding box center [153, 16] width 235 height 13
paste input "isVbApB7h8nBI3218BZWQumY"
type input "isVbApB7h8nBI3218BZWQumY"
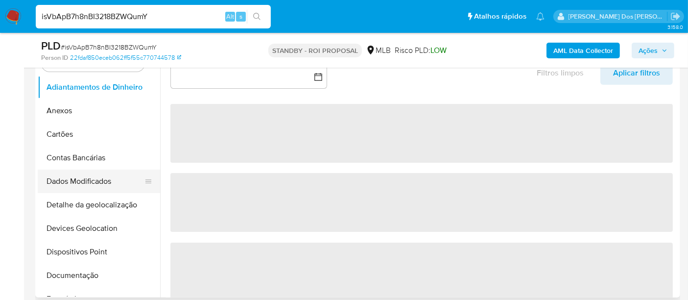
scroll to position [218, 0]
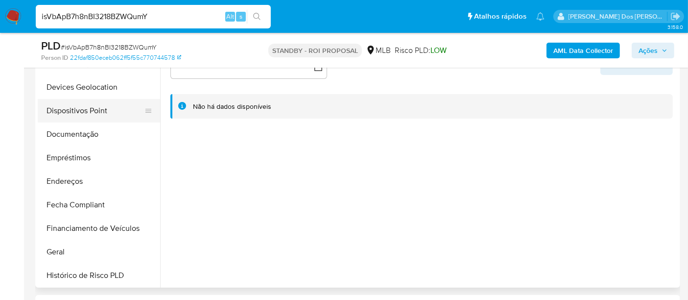
select select "10"
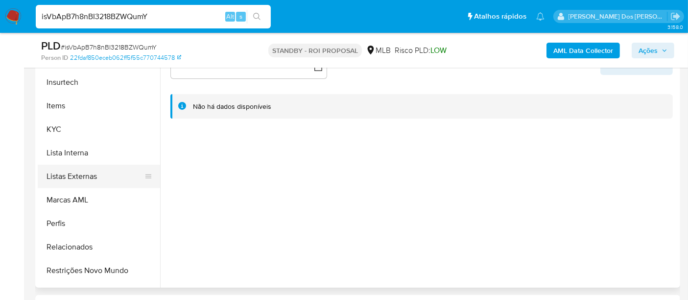
scroll to position [435, 0]
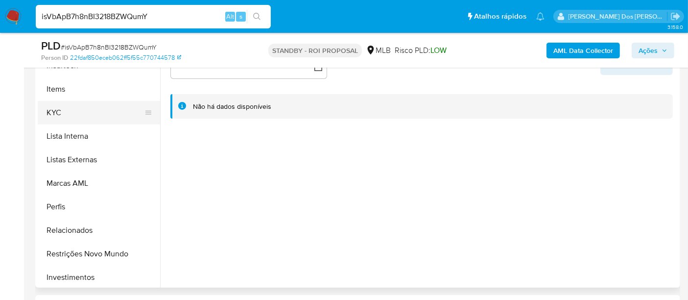
click at [56, 105] on button "KYC" at bounding box center [95, 113] width 115 height 24
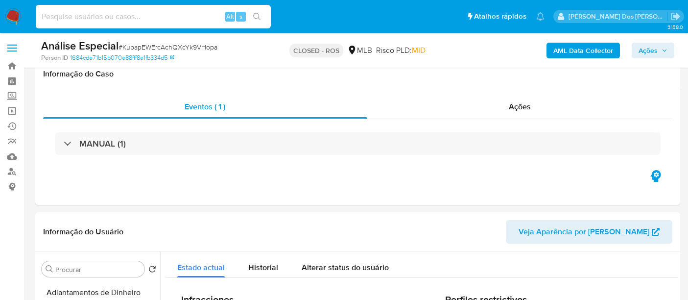
select select "10"
click at [137, 15] on input at bounding box center [153, 16] width 235 height 13
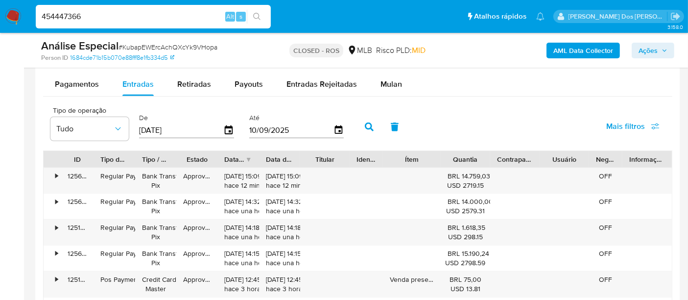
scroll to position [381, 0]
type input "454447366"
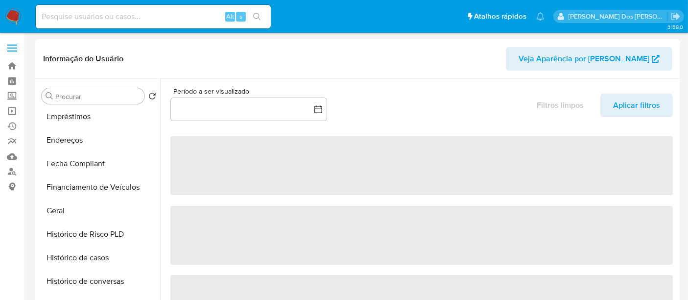
select select "10"
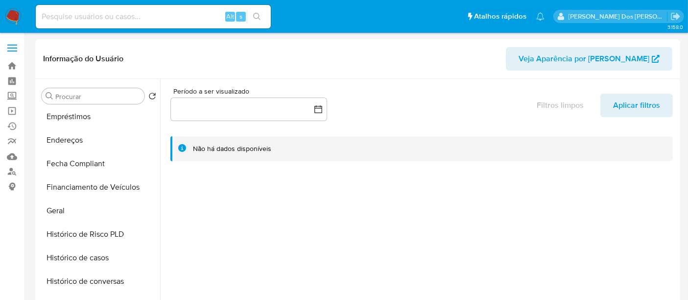
scroll to position [218, 0]
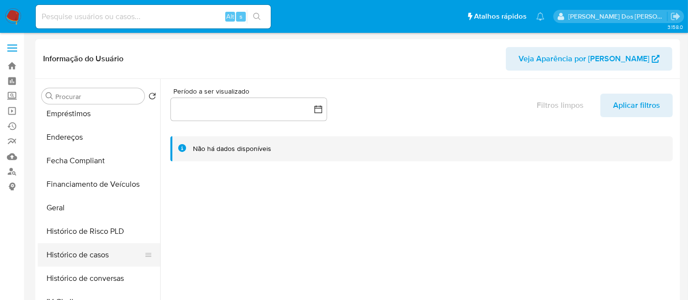
click at [85, 256] on button "Histórico de casos" at bounding box center [95, 255] width 115 height 24
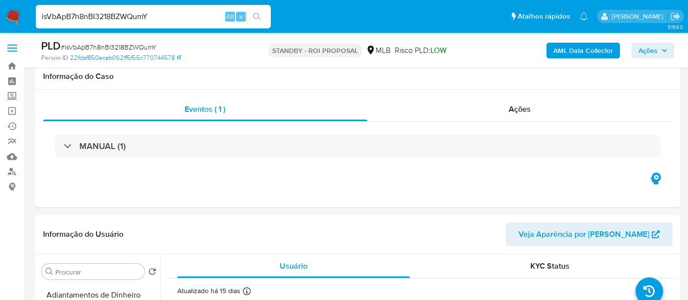
select select "10"
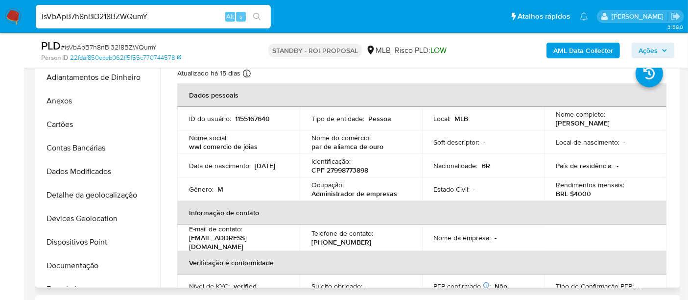
scroll to position [435, 0]
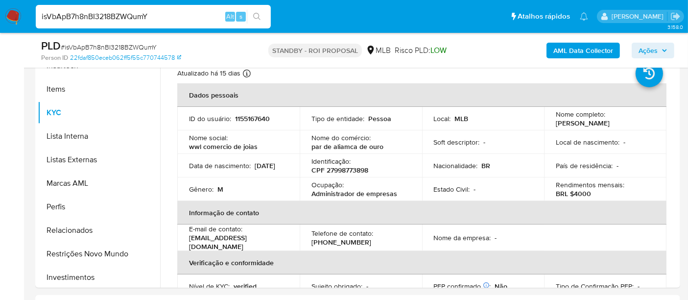
click at [155, 20] on input "isVbApB7h8nBI3218BZWQumY" at bounding box center [153, 16] width 235 height 13
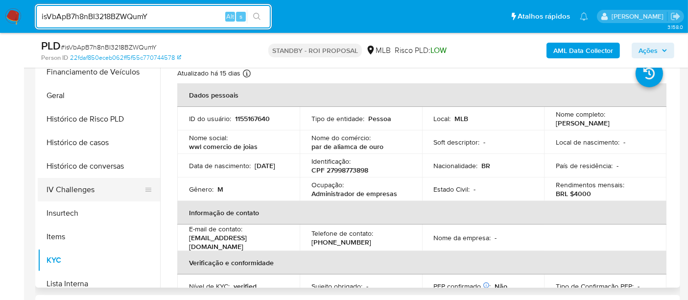
scroll to position [272, 0]
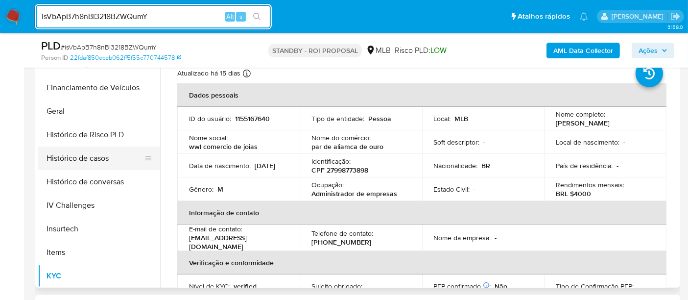
click at [98, 160] on button "Histórico de casos" at bounding box center [95, 158] width 115 height 24
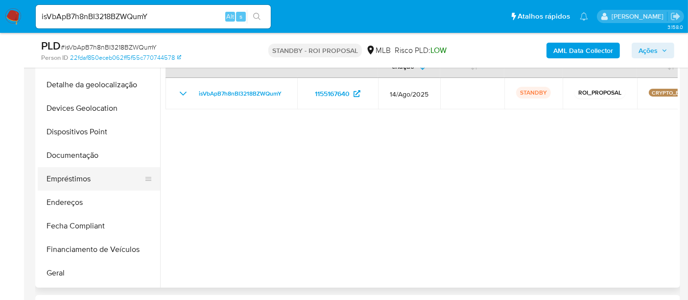
scroll to position [109, 0]
click at [84, 157] on button "Documentação" at bounding box center [95, 157] width 115 height 24
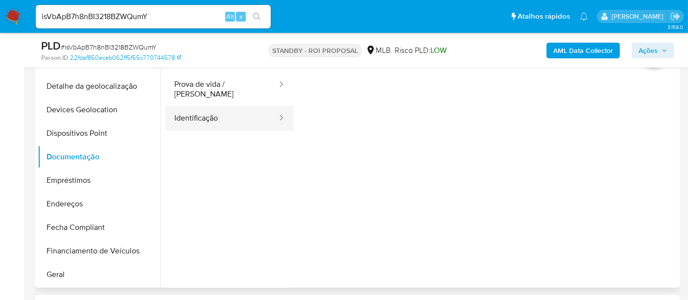
click at [211, 112] on button "Identificação" at bounding box center [222, 118] width 113 height 25
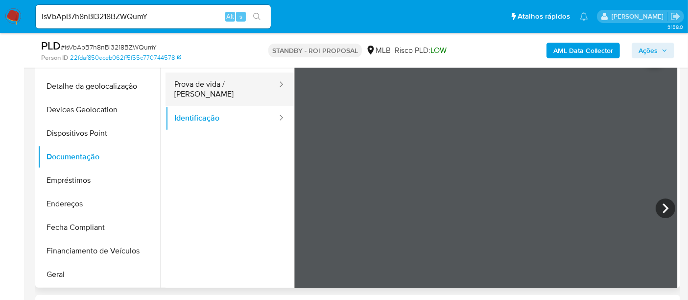
click at [223, 86] on button "Prova de vida / [PERSON_NAME]" at bounding box center [222, 89] width 113 height 33
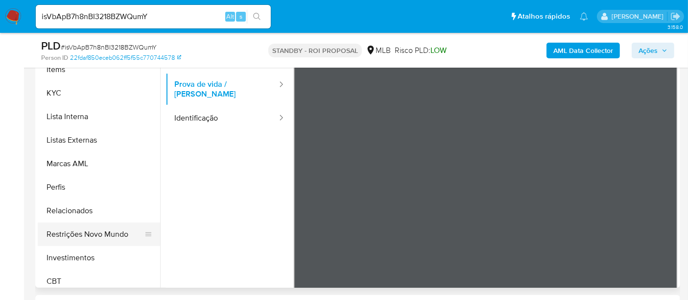
scroll to position [461, 0]
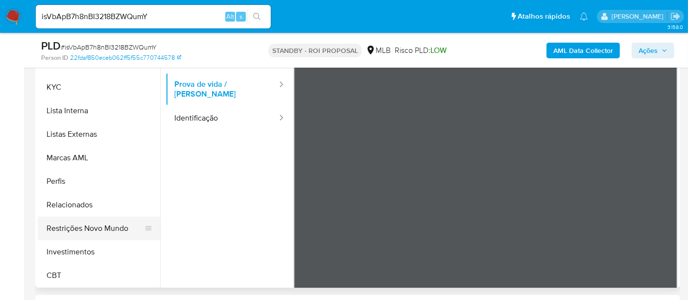
click at [89, 223] on button "Restrições Novo Mundo" at bounding box center [95, 229] width 115 height 24
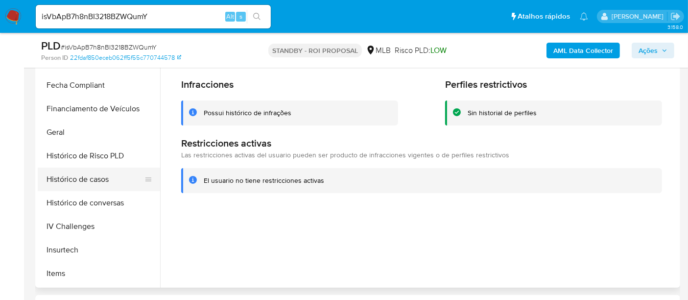
scroll to position [243, 0]
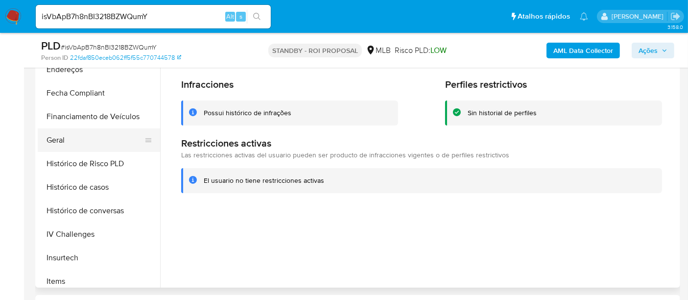
click at [64, 140] on button "Geral" at bounding box center [95, 140] width 115 height 24
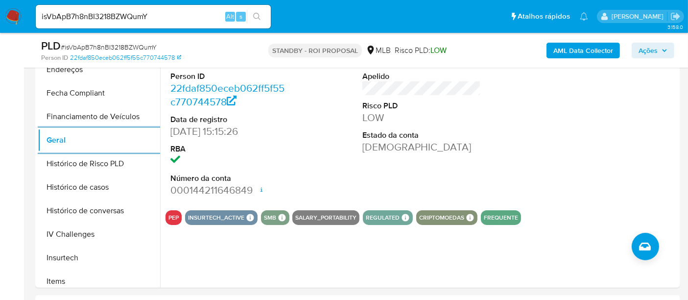
click at [146, 18] on input "isVbApB7h8nBI3218BZWQumY" at bounding box center [153, 16] width 235 height 13
paste input "C4Rfm3B2t0T8MUTMgWvadKAb"
type input "C4Rfm3B2t0T8MUTMgWvadKAb"
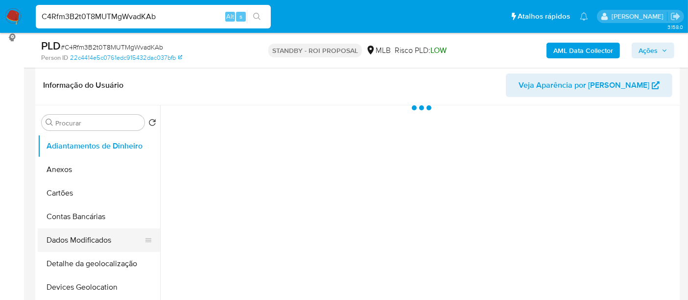
scroll to position [218, 0]
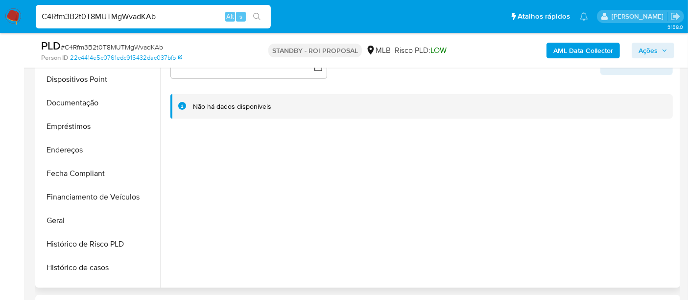
select select "10"
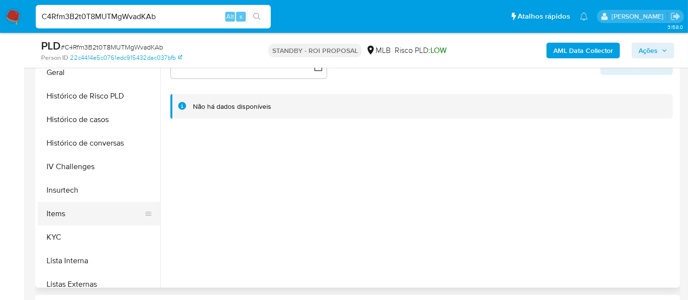
scroll to position [326, 0]
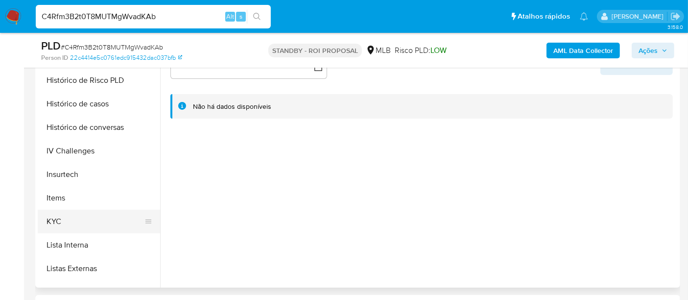
click at [57, 216] on button "KYC" at bounding box center [95, 222] width 115 height 24
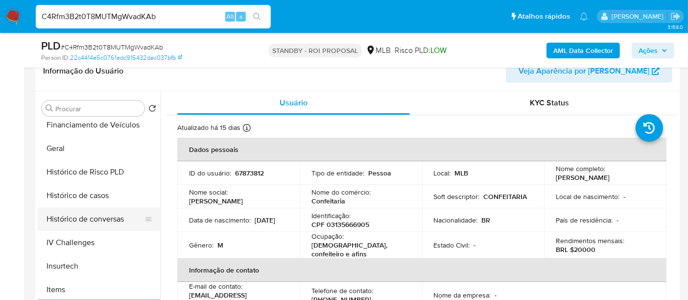
scroll to position [272, 0]
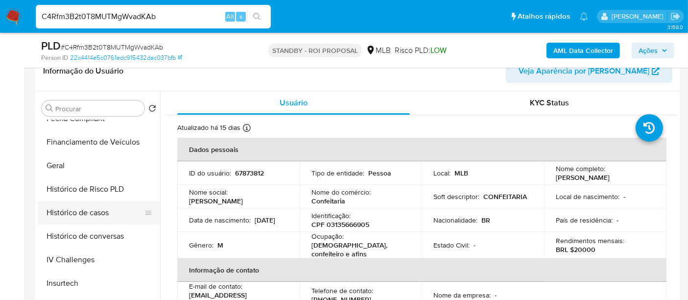
click at [99, 214] on button "Histórico de casos" at bounding box center [95, 213] width 115 height 24
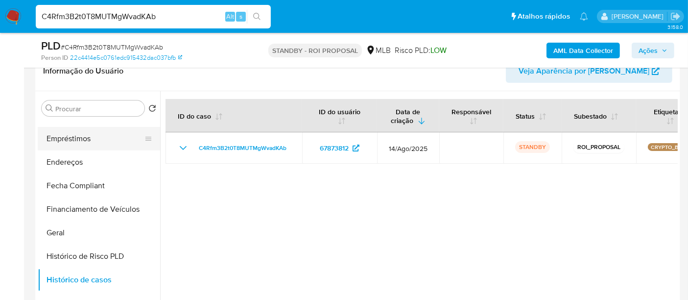
scroll to position [109, 0]
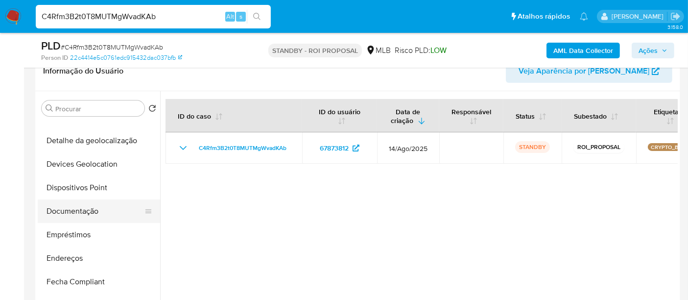
click at [79, 213] on button "Documentação" at bounding box center [95, 211] width 115 height 24
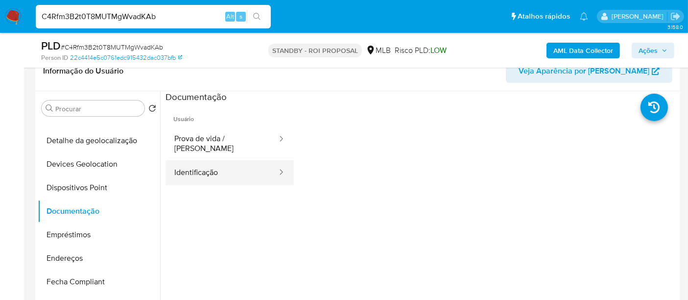
click at [206, 163] on button "Identificação" at bounding box center [222, 172] width 113 height 25
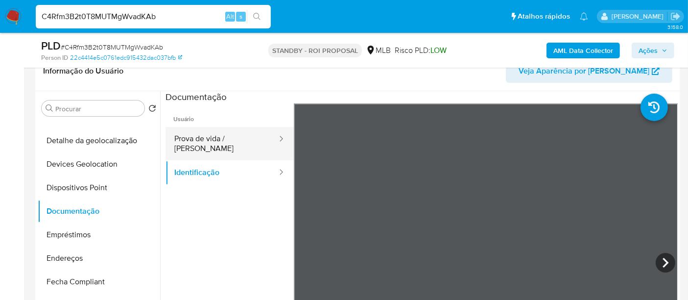
click at [242, 142] on button "Prova de vida / [PERSON_NAME]" at bounding box center [222, 143] width 113 height 33
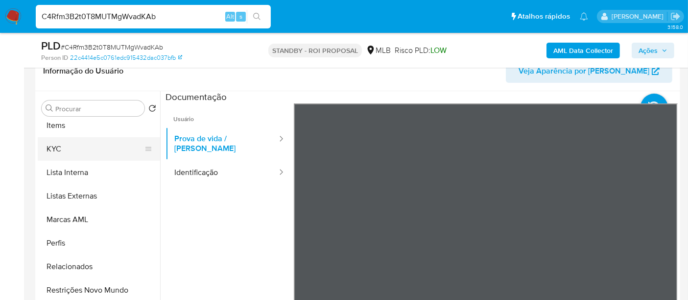
scroll to position [461, 0]
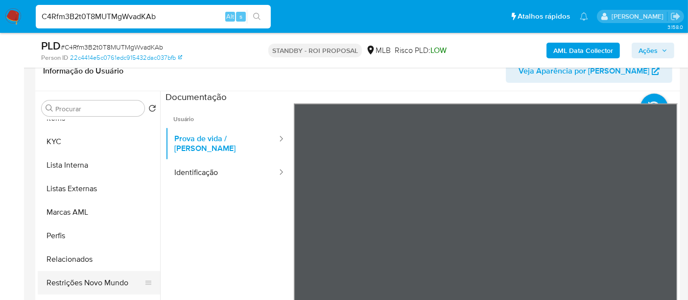
click at [110, 283] on button "Restrições Novo Mundo" at bounding box center [95, 283] width 115 height 24
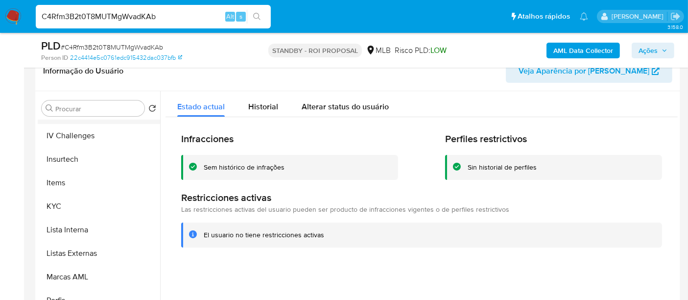
scroll to position [297, 0]
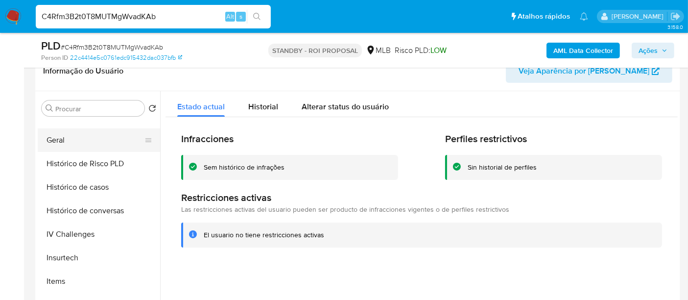
click at [58, 144] on button "Geral" at bounding box center [95, 140] width 115 height 24
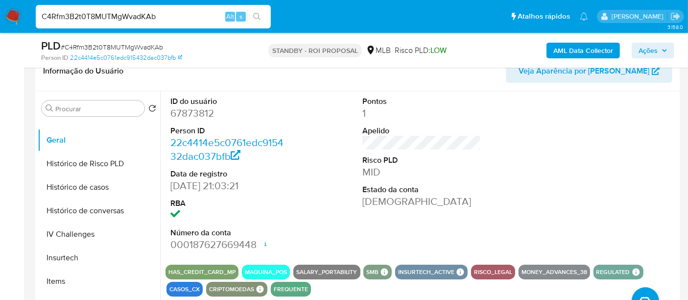
click at [167, 17] on input "C4Rfm3B2t0T8MUTMgWvadKAb" at bounding box center [153, 16] width 235 height 13
paste input "kG0wfKuThwWzNhkFCr6SPcbF"
type input "kG0wfKuThwWzNhkFCr6SPcbF"
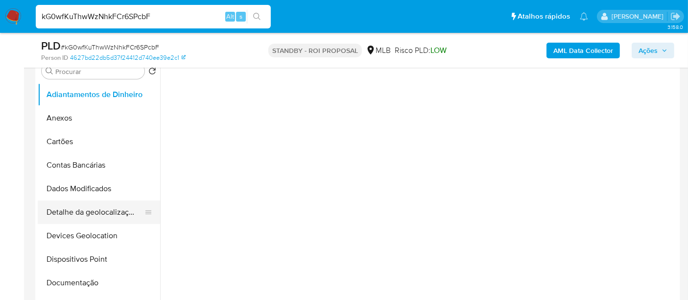
scroll to position [218, 0]
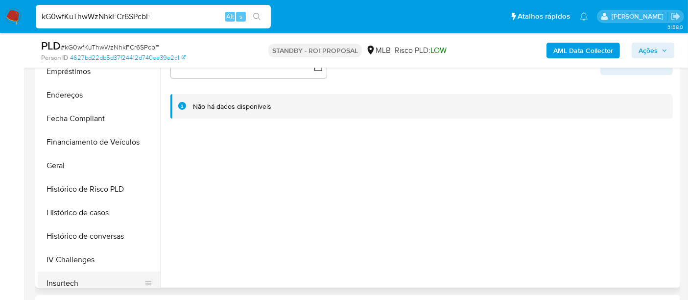
select select "10"
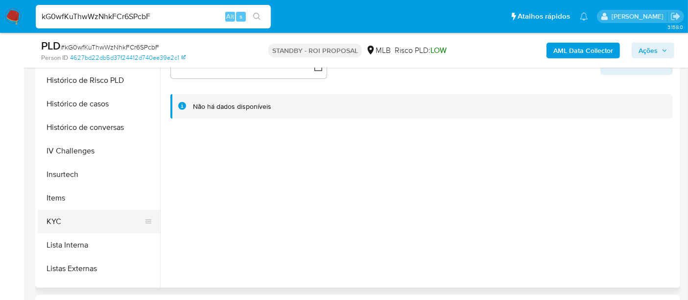
click at [54, 223] on button "KYC" at bounding box center [95, 222] width 115 height 24
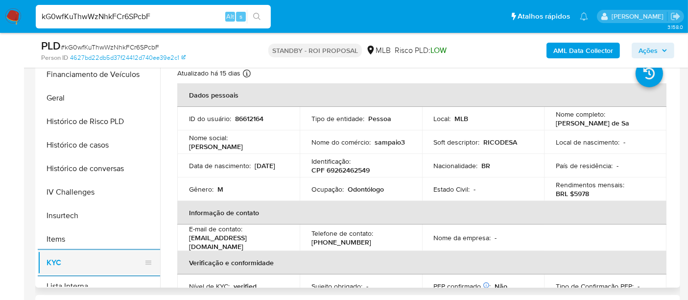
scroll to position [218, 0]
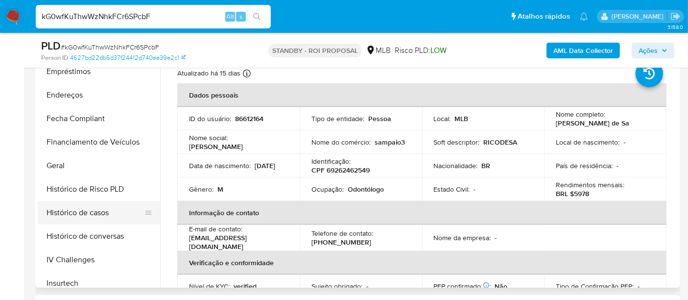
click at [105, 215] on button "Histórico de casos" at bounding box center [95, 213] width 115 height 24
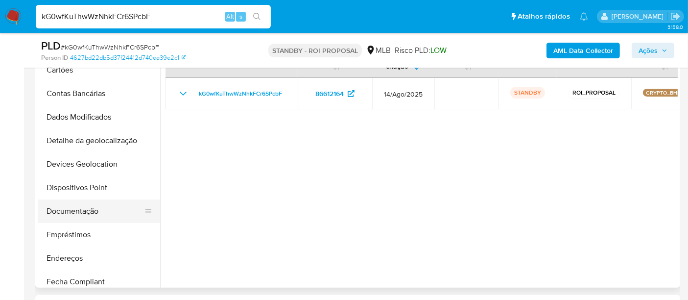
scroll to position [54, 0]
click at [78, 213] on button "Documentação" at bounding box center [95, 211] width 115 height 24
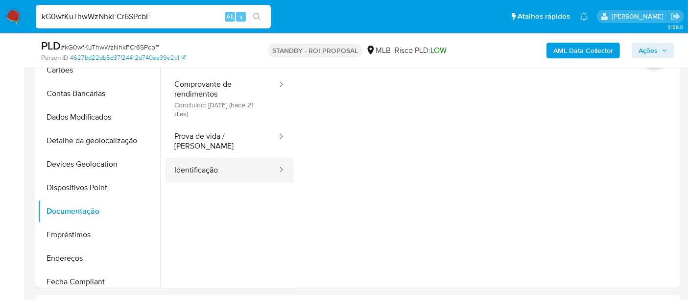
click at [188, 164] on button "Identificação" at bounding box center [222, 170] width 113 height 25
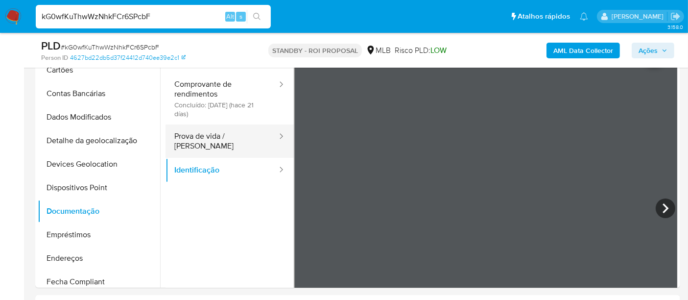
click at [201, 130] on button "Prova de vida / [PERSON_NAME]" at bounding box center [222, 140] width 113 height 33
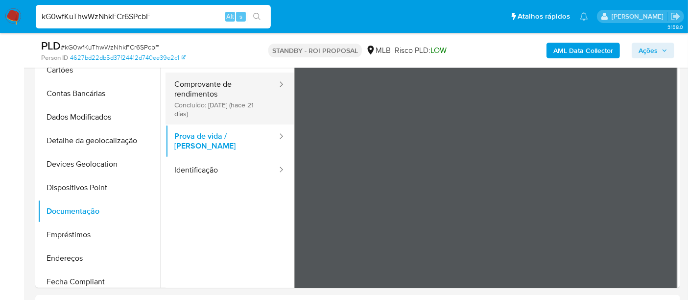
click at [196, 96] on button "Comprovante de rendimentos Concluído: 20/08/2025 (hace 21 días)" at bounding box center [222, 99] width 113 height 52
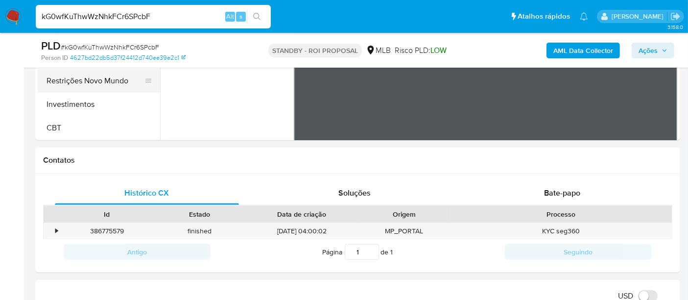
scroll to position [272, 0]
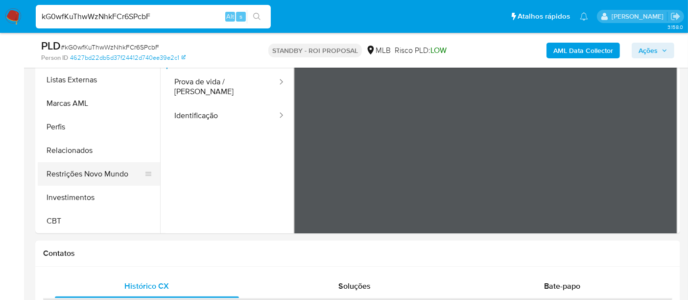
click at [103, 176] on button "Restrições Novo Mundo" at bounding box center [95, 174] width 115 height 24
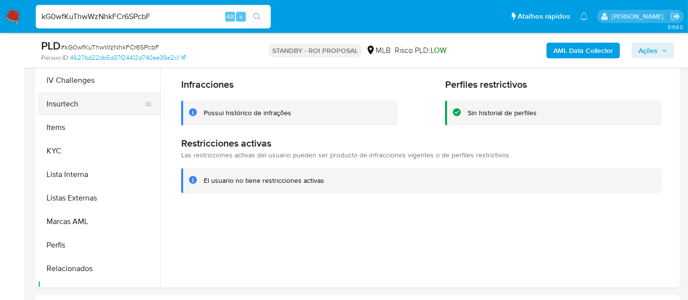
scroll to position [297, 0]
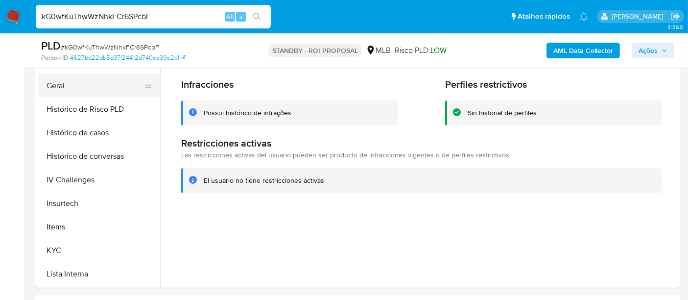
click at [56, 87] on button "Geral" at bounding box center [95, 86] width 115 height 24
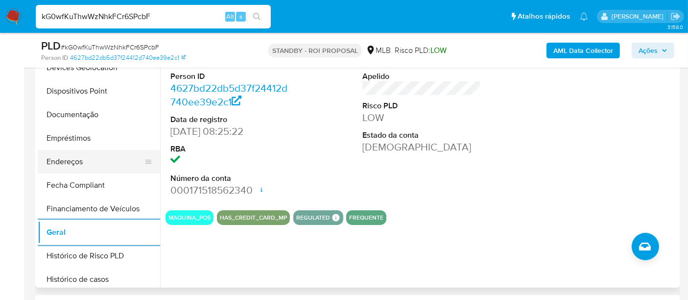
scroll to position [134, 0]
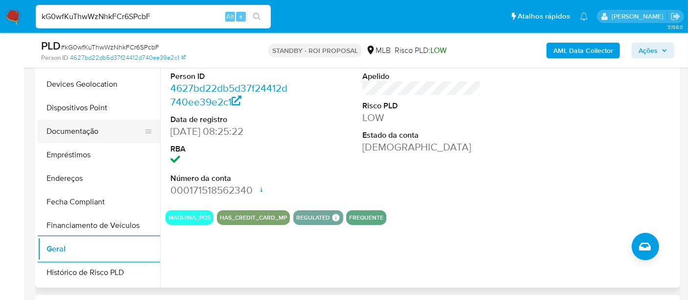
click at [80, 126] on button "Documentação" at bounding box center [95, 132] width 115 height 24
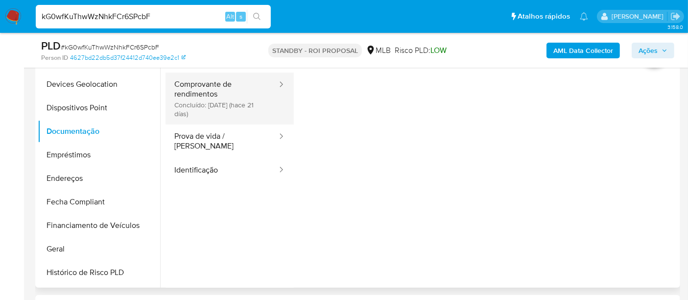
click at [209, 98] on button "Comprovante de rendimentos Concluído: 20/08/2025 (hace 21 días)" at bounding box center [222, 99] width 113 height 52
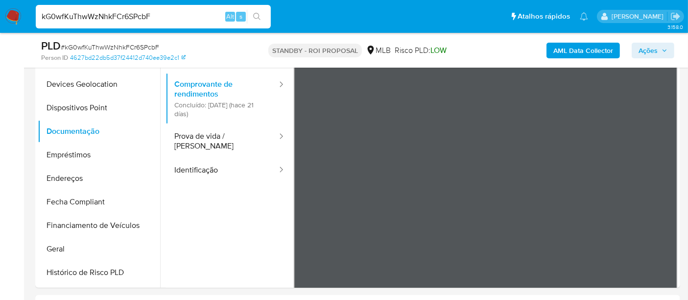
click at [187, 22] on input "kG0wfKuThwWzNhkFCr6SPcbF" at bounding box center [153, 16] width 235 height 13
paste input "0A3czQ9Qh5zy1bjOZ36KvaPr"
type input "0A3czQ9Qh5zy1bjOZ36KvaPr"
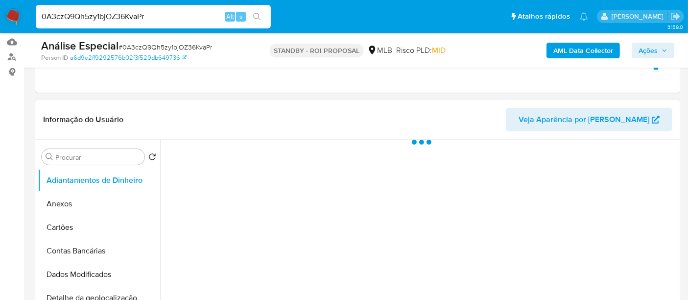
scroll to position [163, 0]
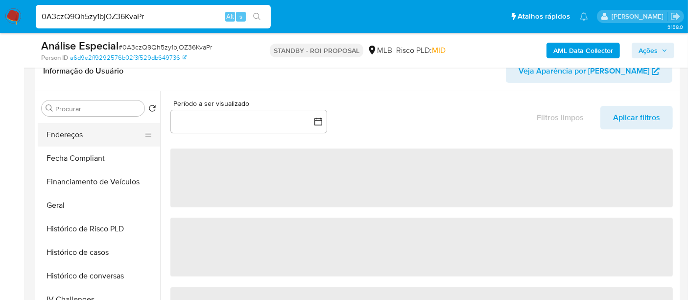
select select "10"
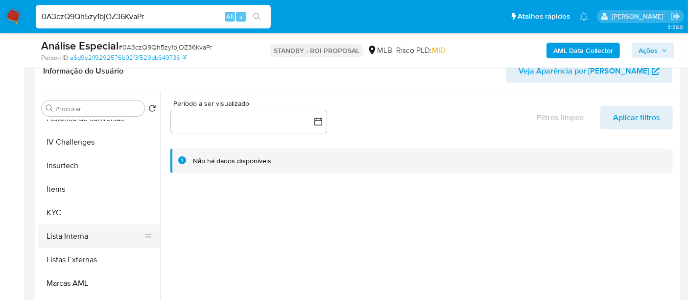
scroll to position [435, 0]
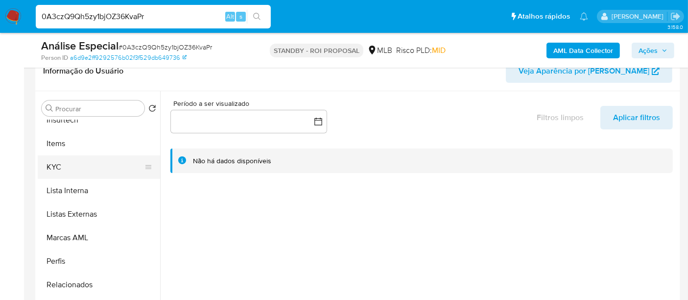
click at [58, 168] on button "KYC" at bounding box center [95, 167] width 115 height 24
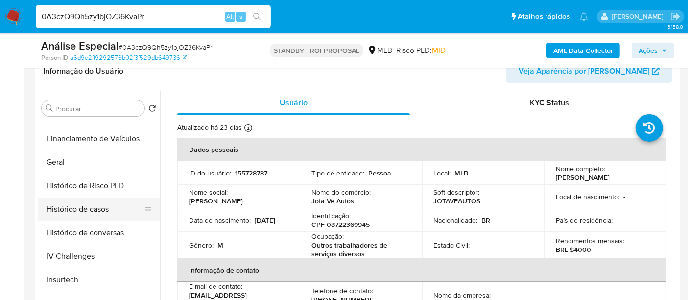
scroll to position [271, 0]
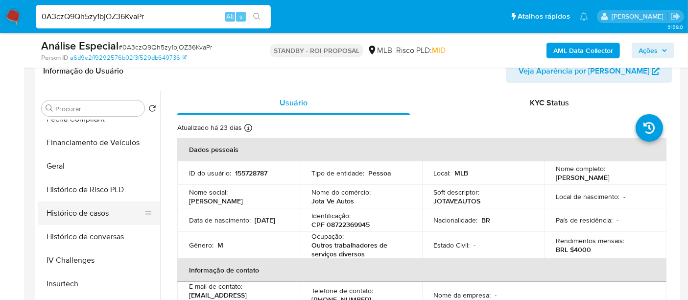
click at [97, 214] on button "Histórico de casos" at bounding box center [95, 213] width 115 height 24
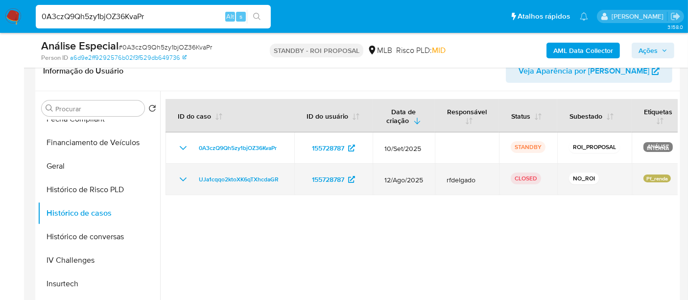
click at [182, 178] on icon "Mostrar/Ocultar" at bounding box center [183, 179] width 7 height 4
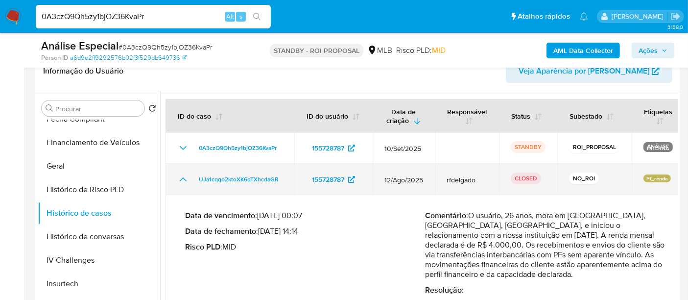
click at [182, 178] on icon "Mostrar/Ocultar" at bounding box center [183, 179] width 7 height 4
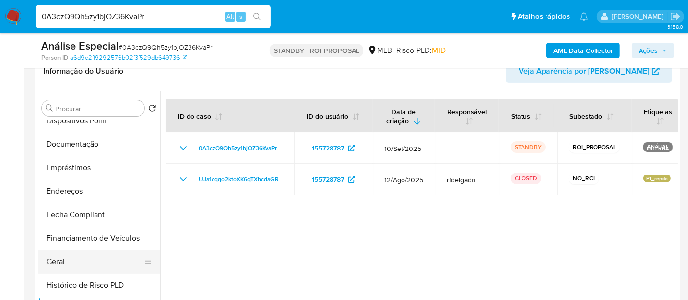
scroll to position [163, 0]
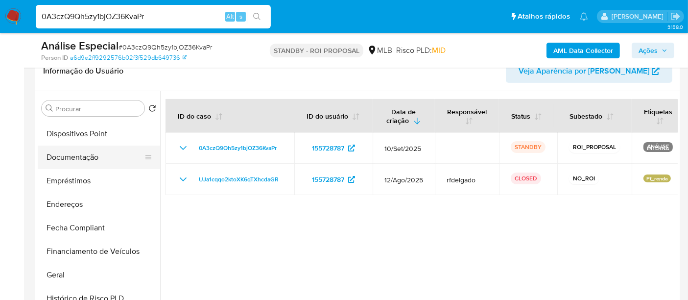
click at [93, 151] on button "Documentação" at bounding box center [95, 157] width 115 height 24
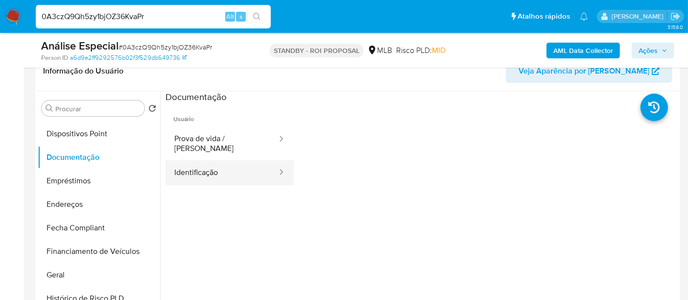
click at [191, 167] on button "Identificação" at bounding box center [222, 172] width 113 height 25
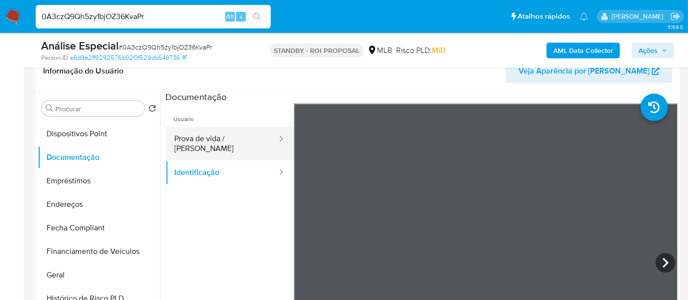
click at [238, 138] on button "Prova de vida / [PERSON_NAME]" at bounding box center [222, 143] width 113 height 33
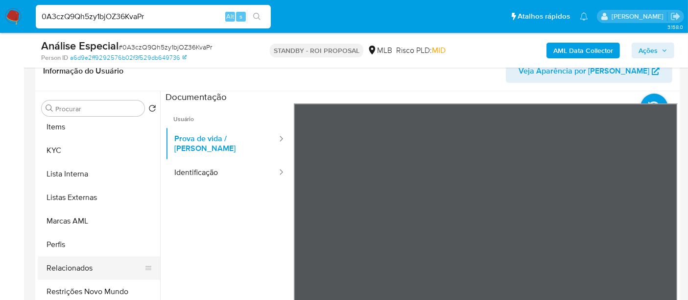
scroll to position [461, 0]
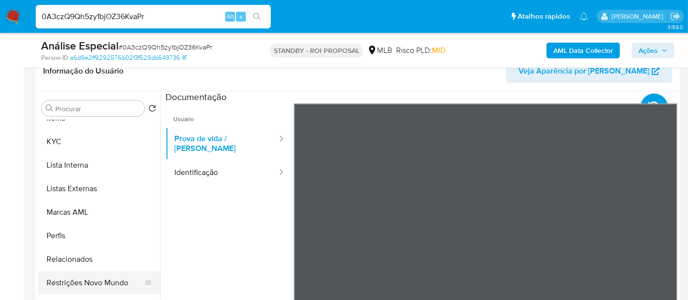
click at [115, 283] on button "Restrições Novo Mundo" at bounding box center [95, 283] width 115 height 24
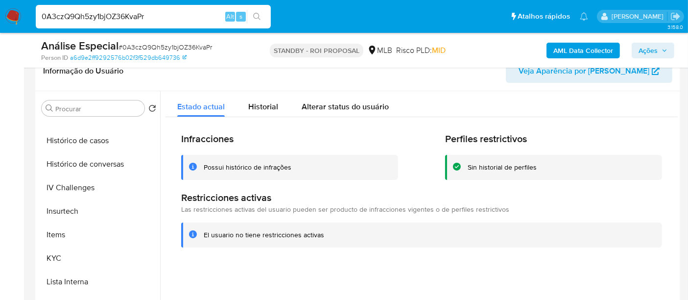
scroll to position [243, 0]
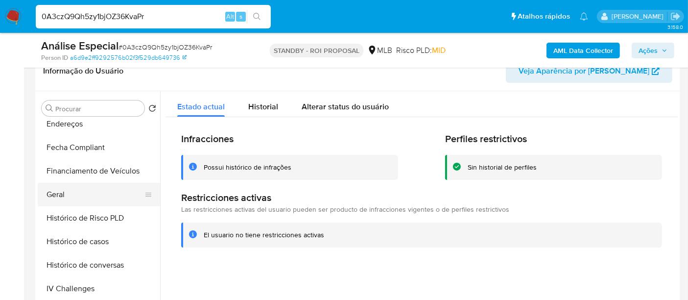
click at [64, 192] on button "Geral" at bounding box center [95, 195] width 115 height 24
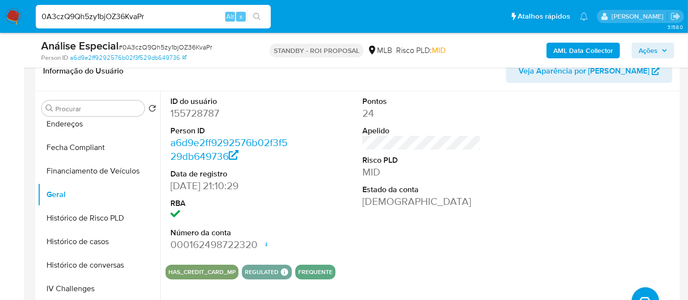
click at [141, 19] on input "0A3czQ9Qh5zy1bjOZ36KvaPr" at bounding box center [153, 16] width 235 height 13
click at [141, 18] on input "0A3czQ9Qh5zy1bjOZ36KvaPr" at bounding box center [153, 16] width 235 height 13
paste input "idJbpubHQJ5dcFqhATuI4eNE"
type input "idJbpubHQJ5dcFqhATuI4eNE"
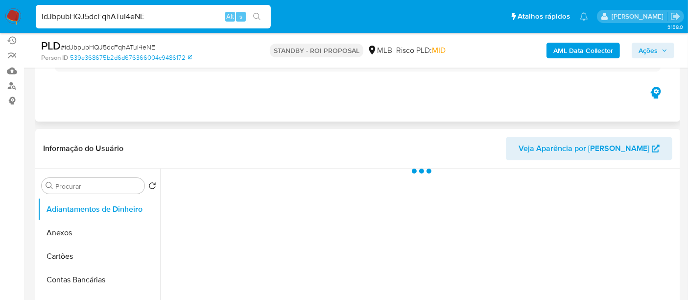
scroll to position [163, 0]
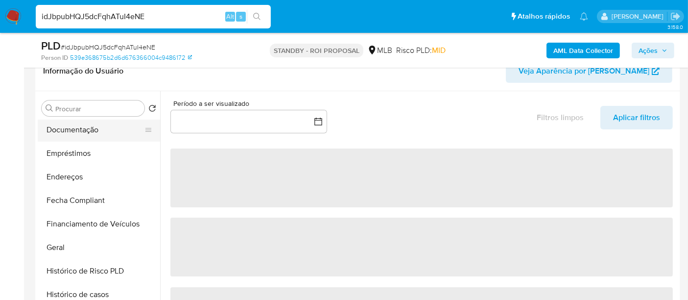
select select "10"
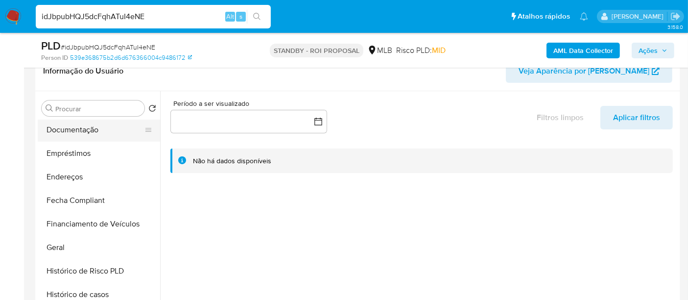
scroll to position [326, 0]
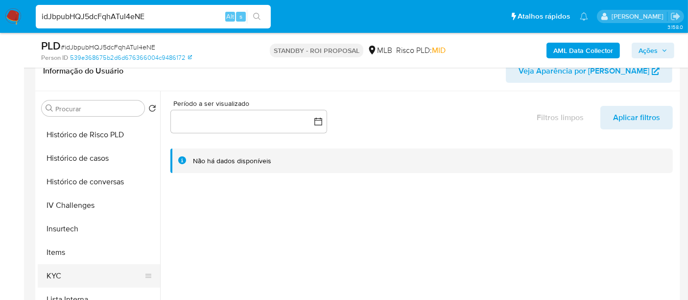
click at [56, 273] on button "KYC" at bounding box center [95, 276] width 115 height 24
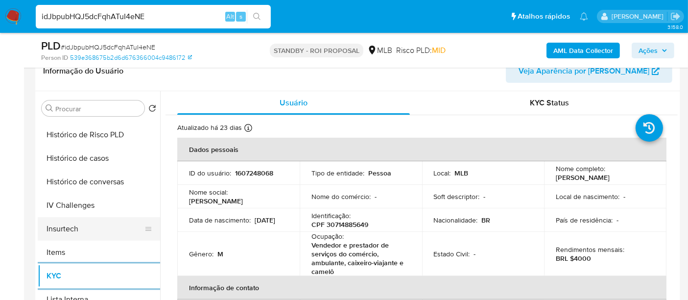
scroll to position [272, 0]
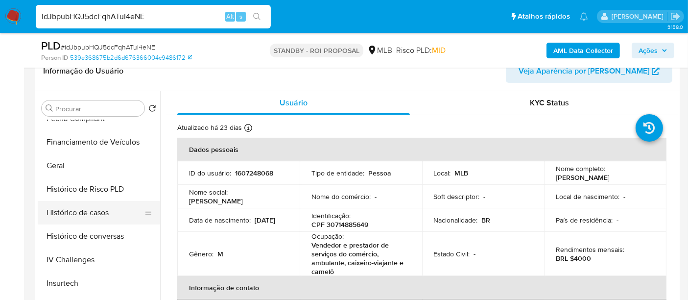
click at [93, 206] on button "Histórico de casos" at bounding box center [95, 213] width 115 height 24
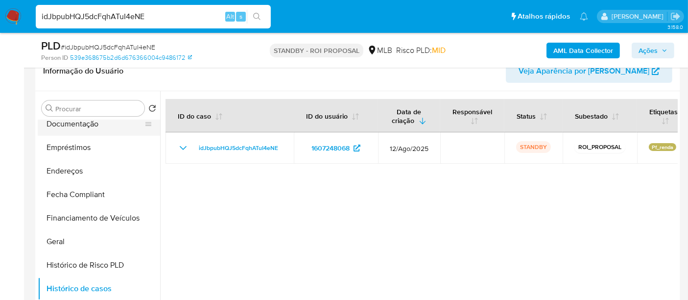
scroll to position [109, 0]
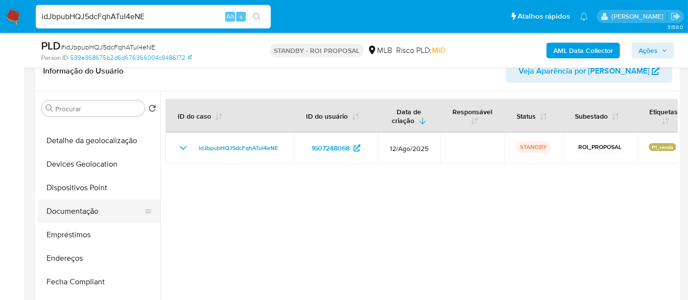
click at [79, 218] on button "Documentação" at bounding box center [95, 211] width 115 height 24
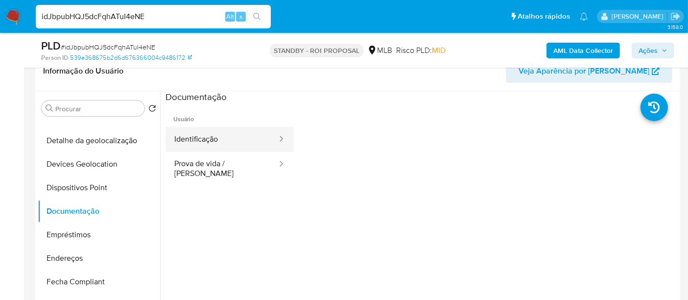
click at [203, 139] on button "Identificação" at bounding box center [222, 139] width 113 height 25
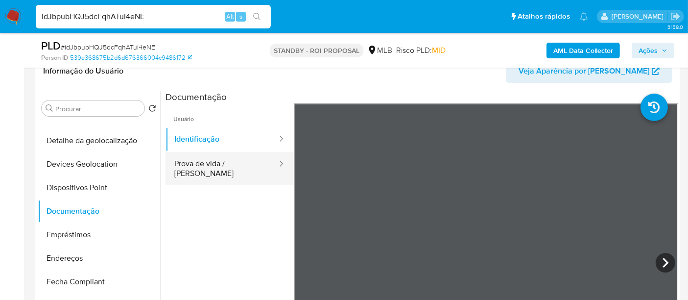
click at [228, 168] on button "Prova de vida / [PERSON_NAME]" at bounding box center [222, 168] width 113 height 33
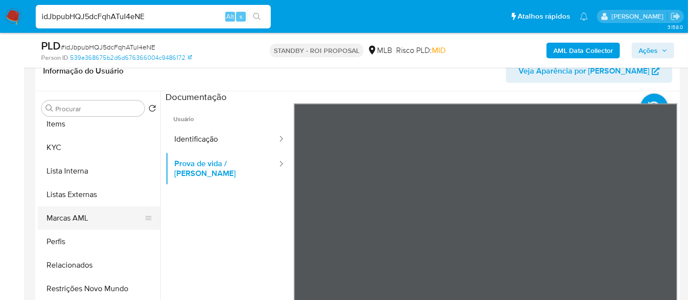
scroll to position [461, 0]
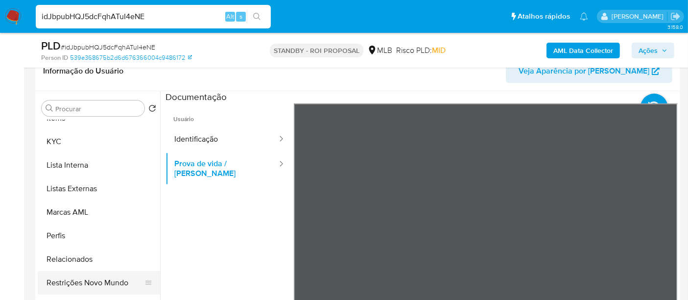
click at [97, 279] on button "Restrições Novo Mundo" at bounding box center [95, 283] width 115 height 24
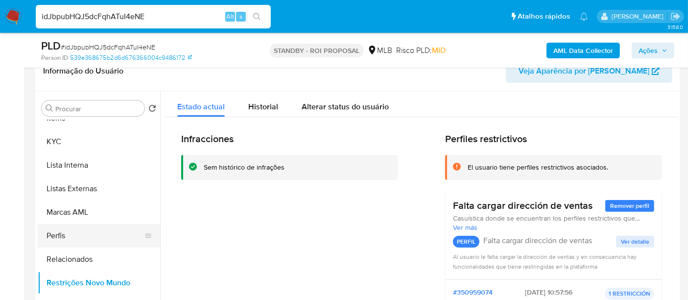
scroll to position [297, 0]
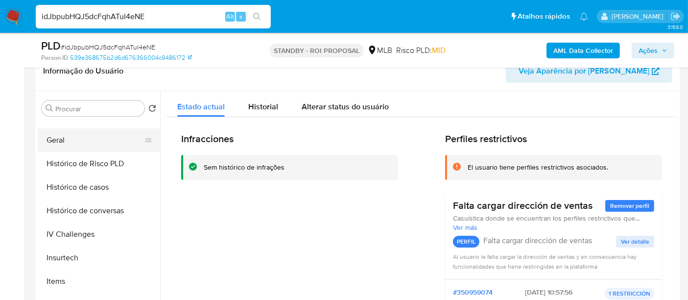
click at [58, 139] on button "Geral" at bounding box center [95, 140] width 115 height 24
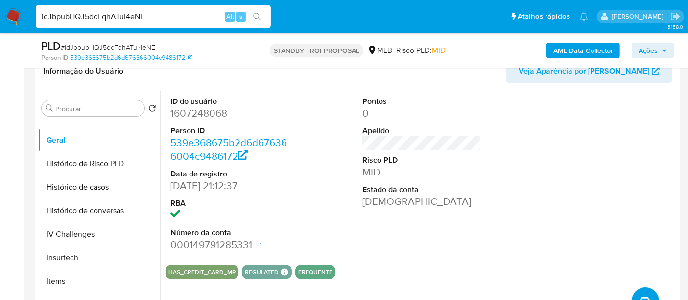
click at [137, 16] on input "idJbpubHQJ5dcFqhATuI4eNE" at bounding box center [153, 16] width 235 height 13
click at [136, 15] on input "idJbpubHQJ5dcFqhATuI4eNE" at bounding box center [153, 16] width 235 height 13
click at [135, 15] on input "idJbpubHQJ5dcFqhATuI4eNE" at bounding box center [153, 16] width 235 height 13
click at [134, 15] on input "idJbpubHQJ5dcFqhATuI4eNE" at bounding box center [153, 16] width 235 height 13
paste input "AmHiHXgM4m1KT2QUo1RzCX1g"
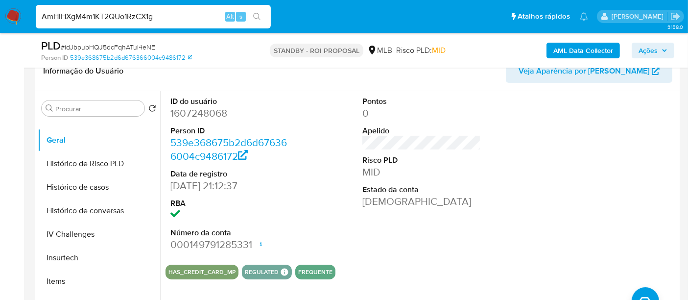
type input "AmHiHXgM4m1KT2QUo1RzCX1g"
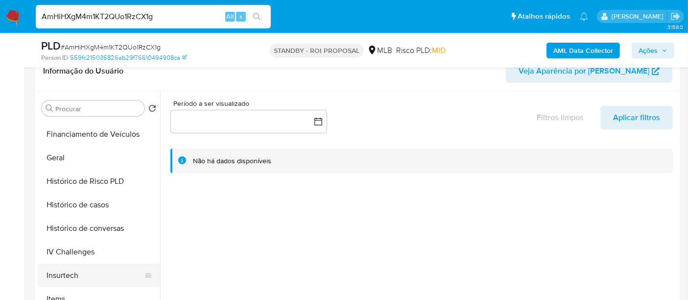
scroll to position [326, 0]
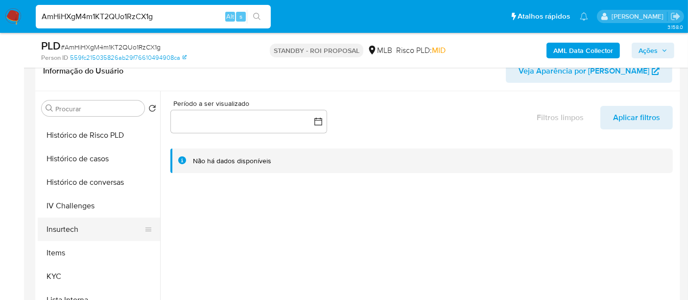
select select "10"
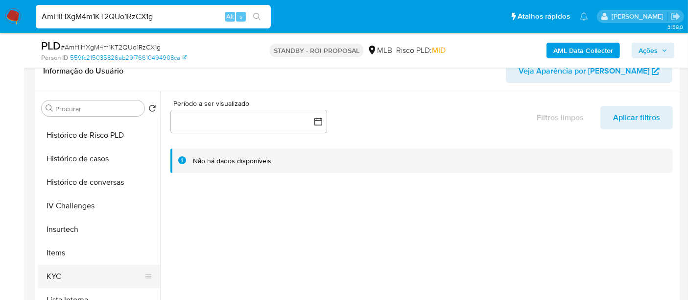
click at [59, 268] on button "KYC" at bounding box center [95, 277] width 115 height 24
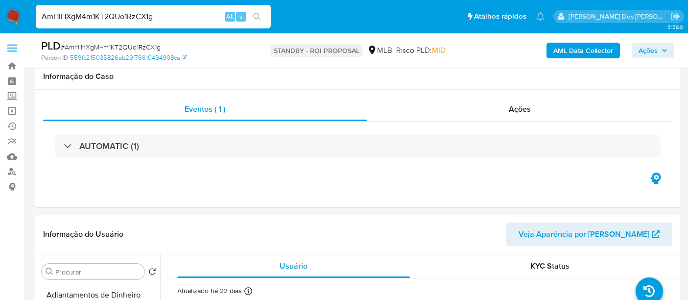
select select "10"
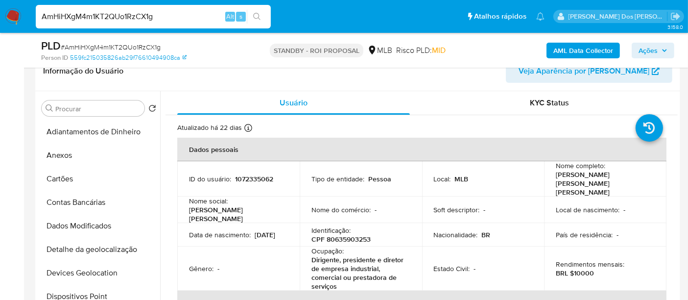
scroll to position [326, 0]
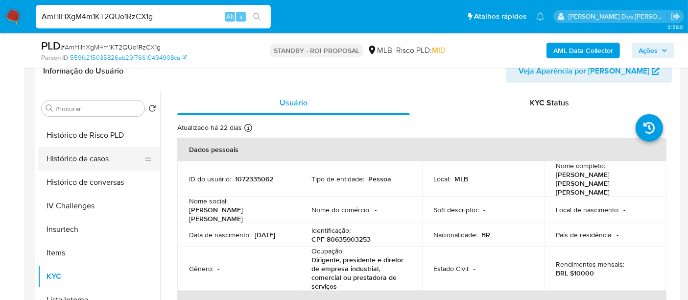
click at [100, 162] on button "Histórico de casos" at bounding box center [95, 159] width 115 height 24
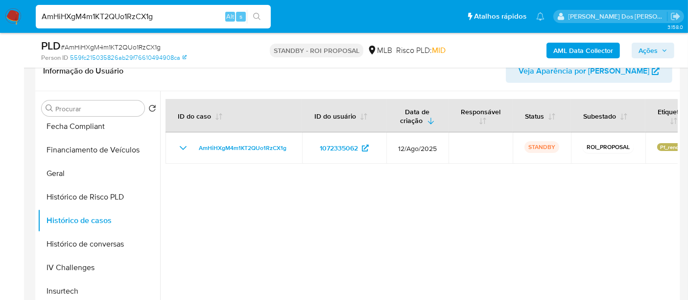
scroll to position [163, 0]
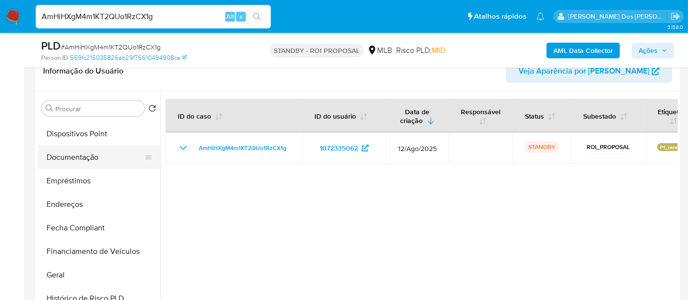
click at [88, 157] on button "Documentação" at bounding box center [95, 157] width 115 height 24
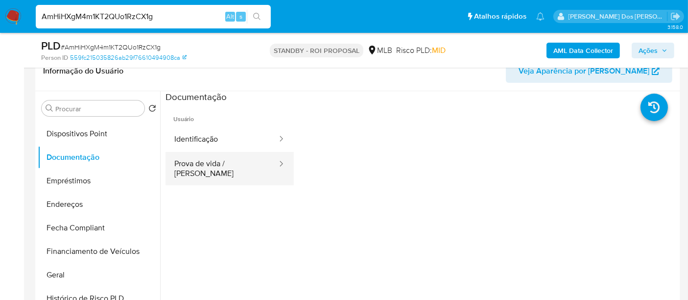
click at [229, 160] on button "Prova de vida / [PERSON_NAME]" at bounding box center [222, 168] width 113 height 33
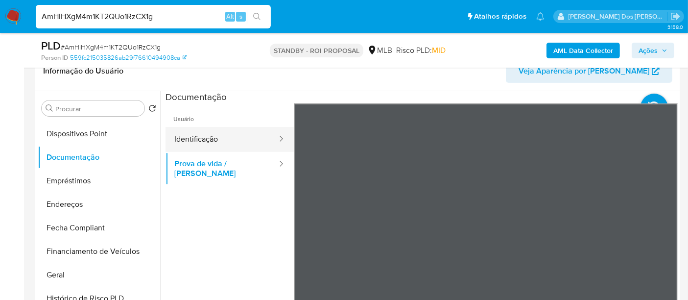
click at [223, 138] on button "Identificação" at bounding box center [222, 139] width 113 height 25
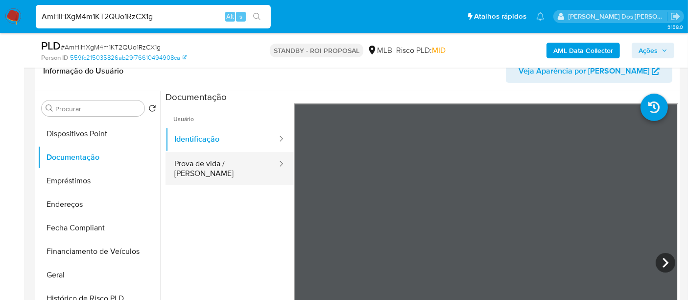
click at [233, 159] on button "Prova de vida / [PERSON_NAME]" at bounding box center [222, 168] width 113 height 33
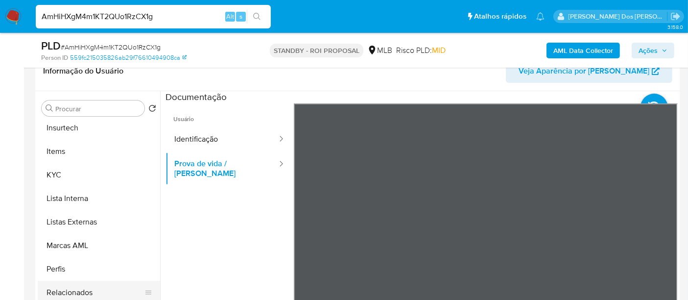
scroll to position [461, 0]
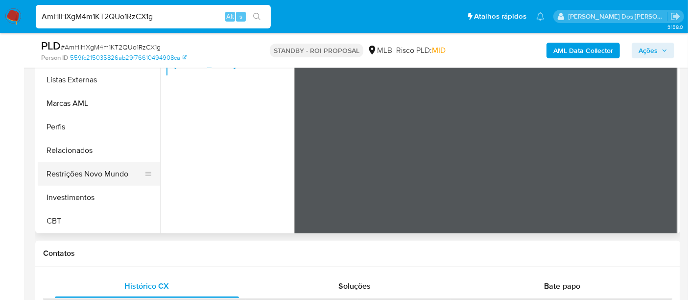
click at [115, 172] on button "Restrições Novo Mundo" at bounding box center [95, 174] width 115 height 24
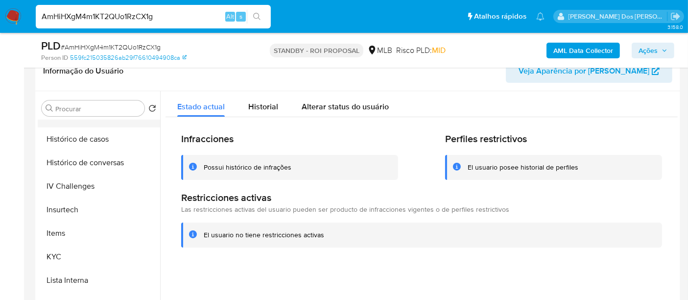
scroll to position [297, 0]
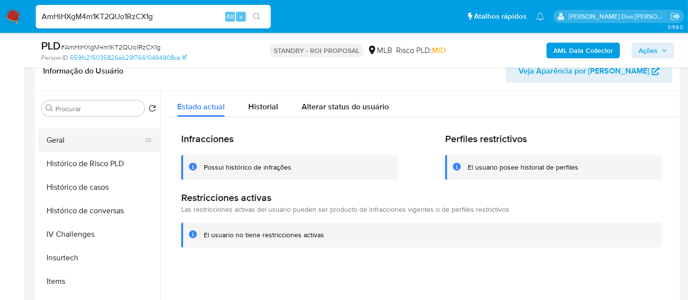
click at [52, 138] on button "Geral" at bounding box center [95, 140] width 115 height 24
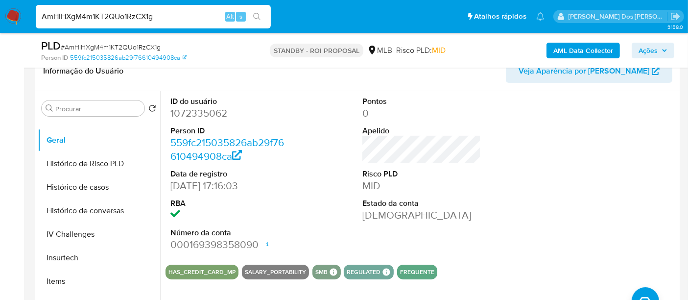
click at [190, 20] on input "AmHiHXgM4m1KT2QUo1RzCX1g" at bounding box center [153, 16] width 235 height 13
paste input "bZp0pKxjuRgy1fO4Cypze7Se"
type input "bZp0pKxjuRgy1fO4Cypze7Se"
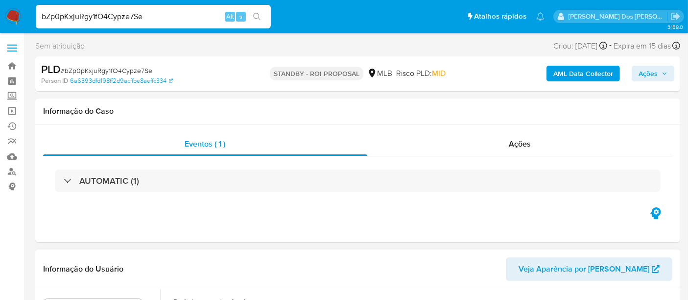
select select "10"
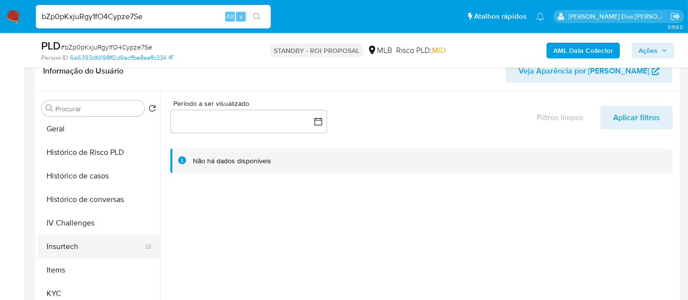
scroll to position [326, 0]
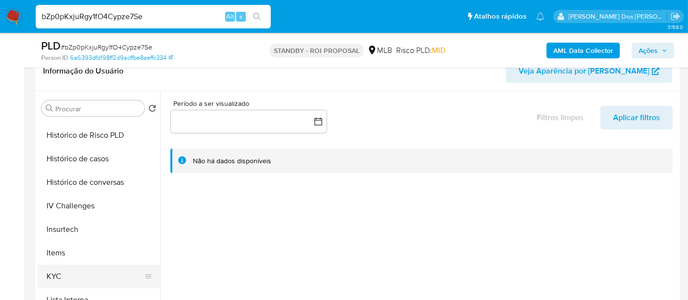
click at [53, 272] on button "KYC" at bounding box center [95, 277] width 115 height 24
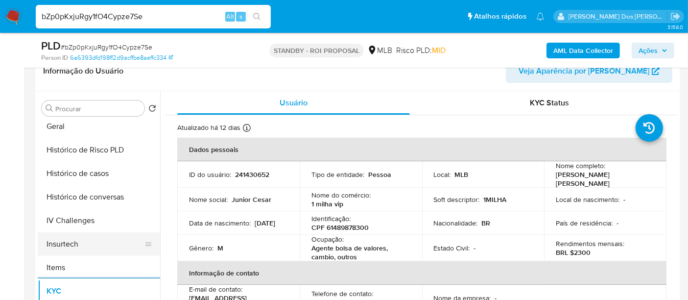
scroll to position [271, 0]
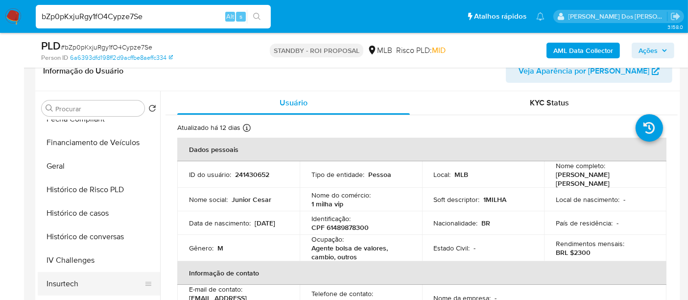
click at [79, 218] on button "Histórico de casos" at bounding box center [99, 213] width 122 height 24
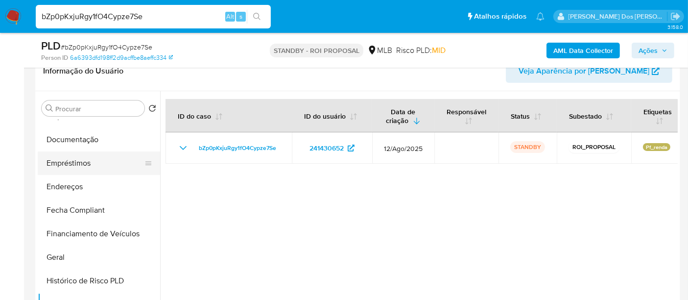
scroll to position [108, 0]
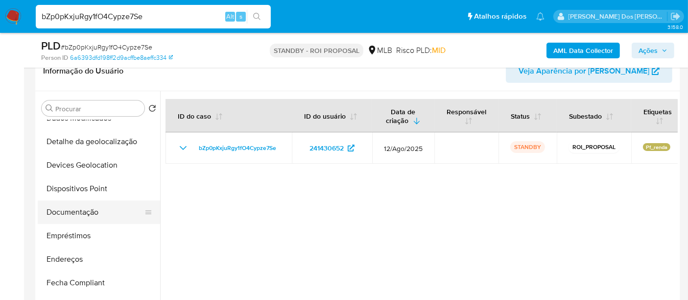
click at [80, 214] on button "Documentação" at bounding box center [95, 212] width 115 height 24
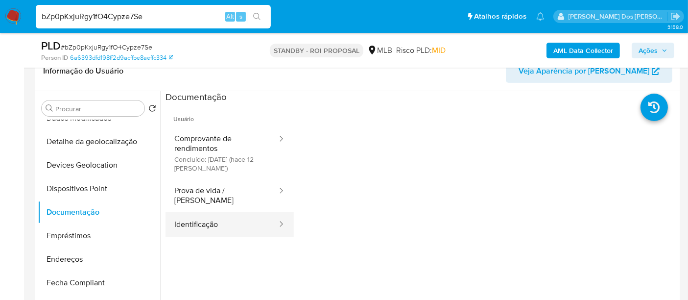
drag, startPoint x: 198, startPoint y: 212, endPoint x: 238, endPoint y: 204, distance: 40.5
click at [199, 212] on button "Identificação" at bounding box center [222, 224] width 113 height 25
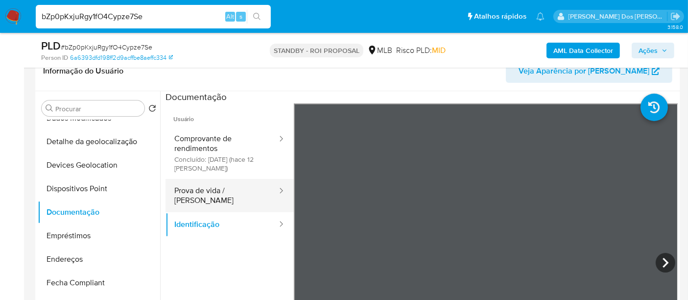
click at [198, 187] on button "Prova de vida / [PERSON_NAME]" at bounding box center [222, 195] width 113 height 33
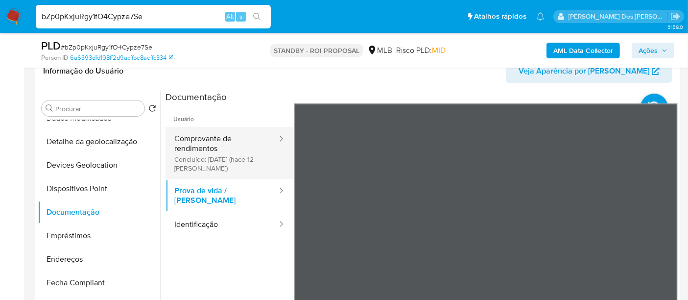
click at [213, 153] on button "Comprovante de rendimentos Concluído: [DATE] (hace 12 [PERSON_NAME])" at bounding box center [222, 153] width 113 height 52
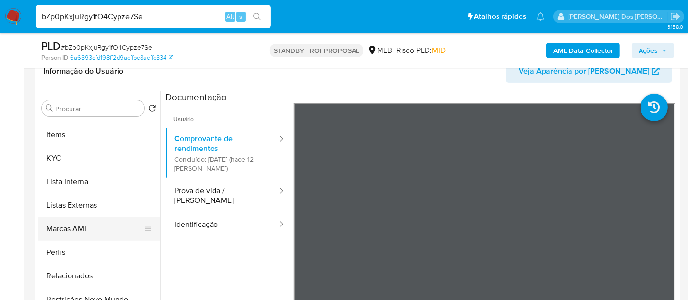
scroll to position [461, 0]
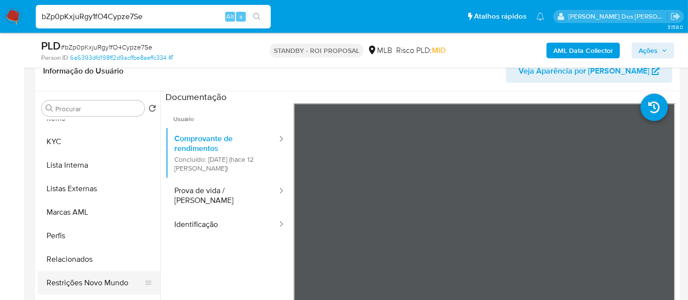
click at [94, 282] on button "Restrições Novo Mundo" at bounding box center [95, 283] width 115 height 24
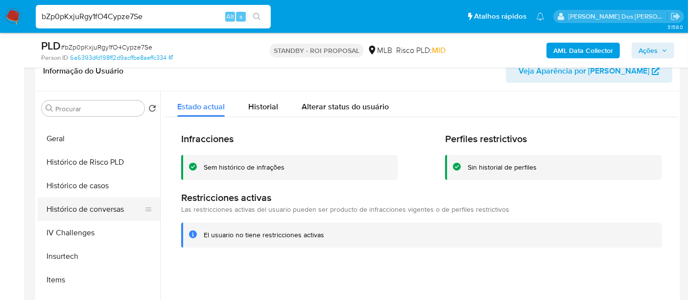
scroll to position [297, 0]
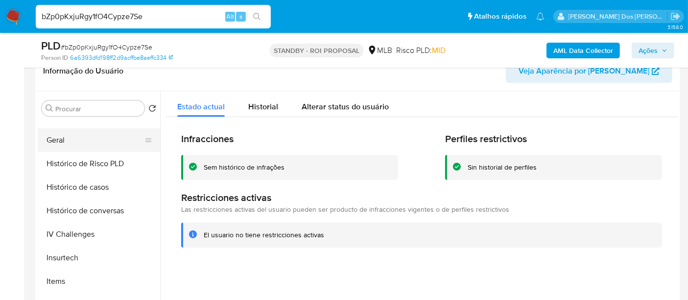
click at [59, 141] on button "Geral" at bounding box center [95, 140] width 115 height 24
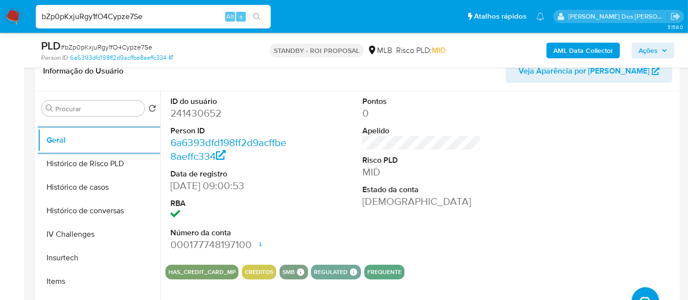
click at [120, 19] on input "bZp0pKxjuRgy1fO4Cypze7Se" at bounding box center [153, 16] width 235 height 13
paste input "0EjueFfLPTF23HpA7nOoUpUL"
type input "0EjueFfLPTF23HpA7nOoUpUL"
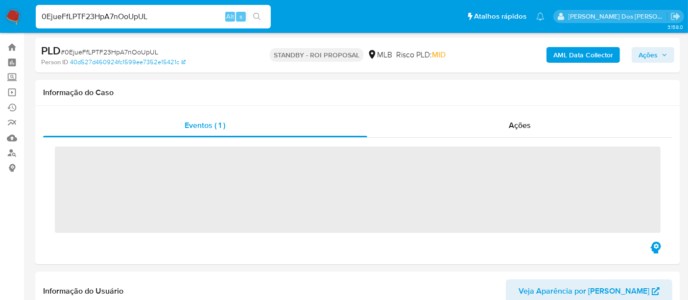
scroll to position [109, 0]
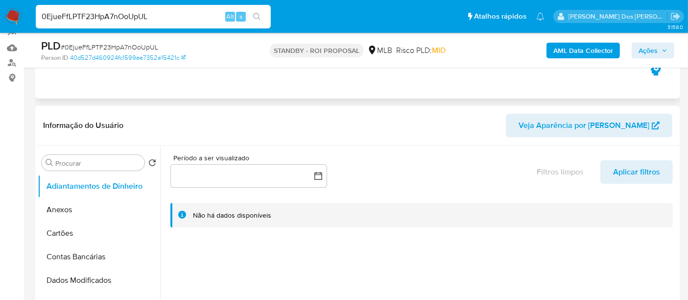
select select "10"
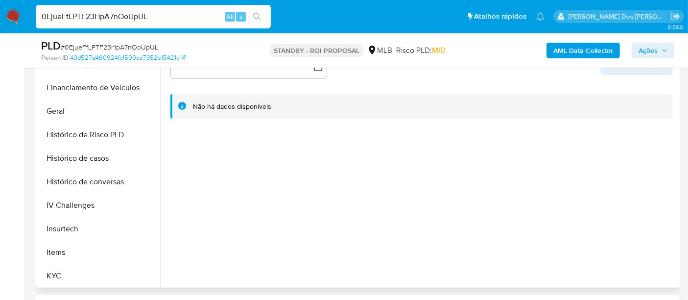
scroll to position [381, 0]
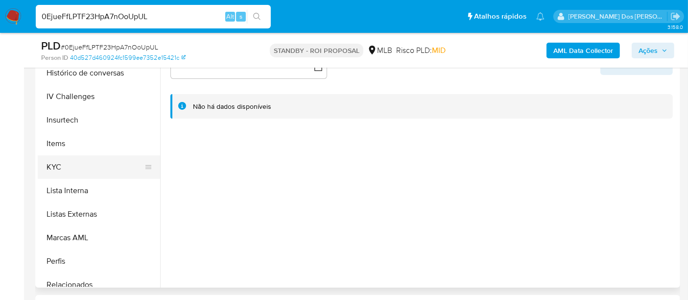
click at [59, 167] on button "KYC" at bounding box center [95, 167] width 115 height 24
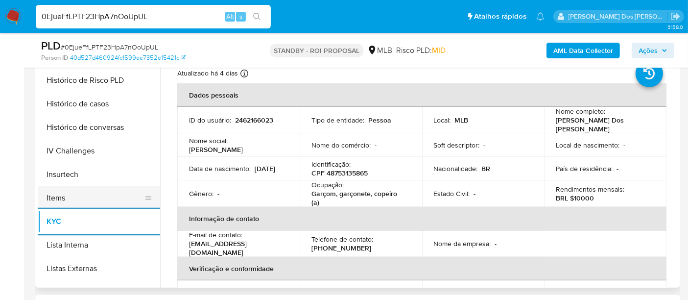
scroll to position [272, 0]
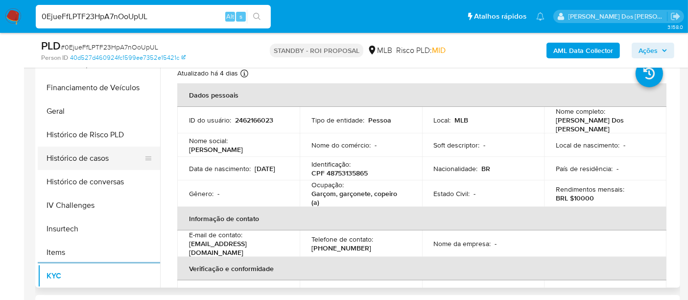
click at [74, 159] on button "Histórico de casos" at bounding box center [95, 158] width 115 height 24
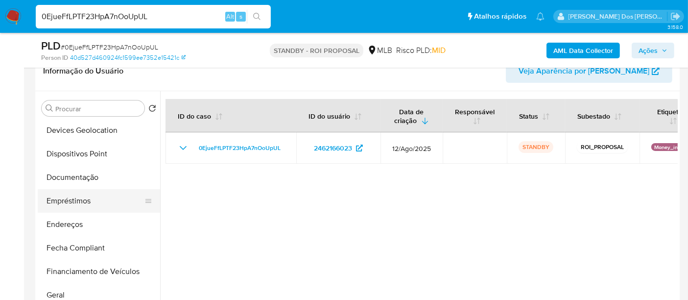
scroll to position [109, 0]
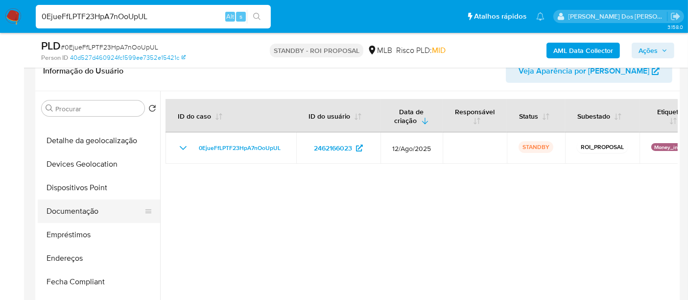
click at [84, 208] on button "Documentação" at bounding box center [95, 211] width 115 height 24
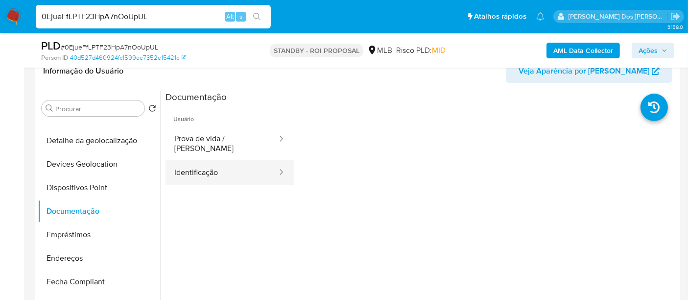
click at [216, 168] on button "Identificação" at bounding box center [222, 172] width 113 height 25
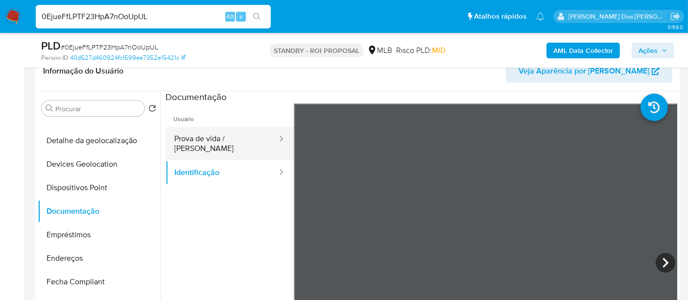
click at [236, 143] on button "Prova de vida / [PERSON_NAME]" at bounding box center [222, 143] width 113 height 33
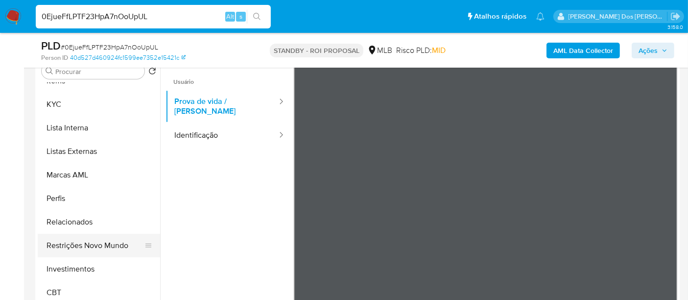
scroll to position [218, 0]
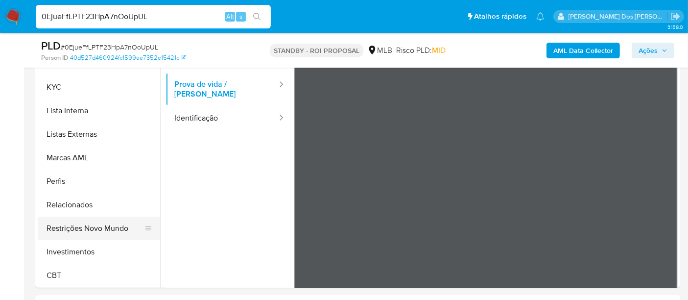
click at [86, 226] on button "Restrições Novo Mundo" at bounding box center [95, 229] width 115 height 24
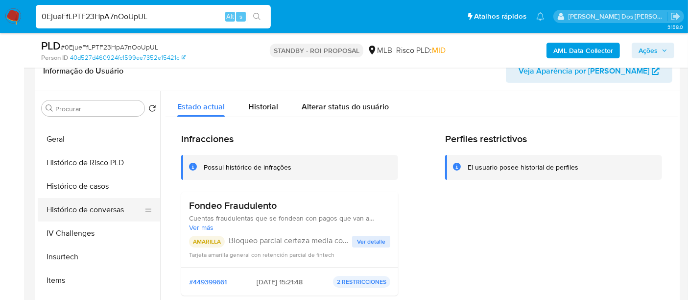
scroll to position [297, 0]
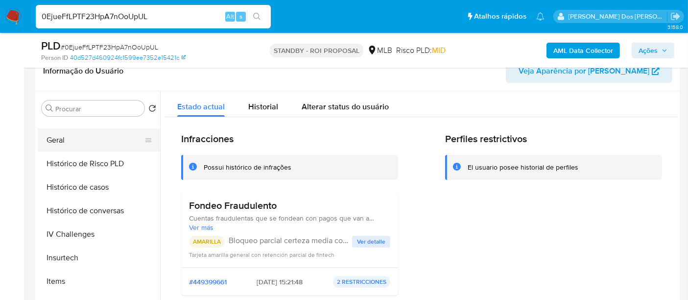
click at [58, 139] on button "Geral" at bounding box center [95, 140] width 115 height 24
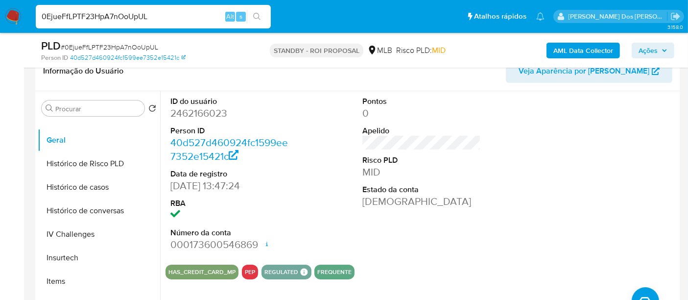
click at [92, 15] on input "0EjueFfLPTF23HpA7nOoUpUL" at bounding box center [153, 16] width 235 height 13
click at [93, 15] on input "0EjueFfLPTF23HpA7nOoUpUL" at bounding box center [153, 16] width 235 height 13
paste input "UfSkjXhVf6cQ6tPPlsv1gnSb"
type input "UfSkjXhVf6cQ6tPPlsv1gnSb"
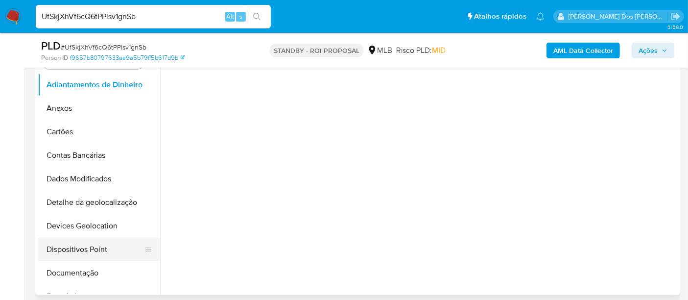
scroll to position [272, 0]
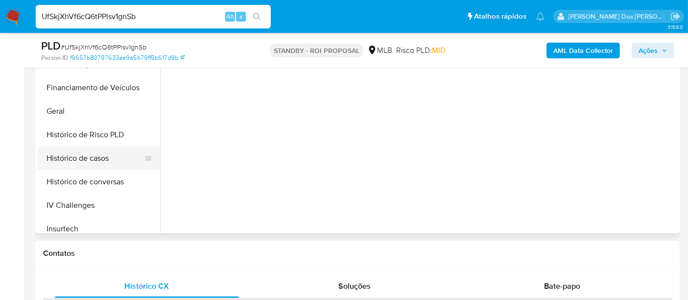
select select "10"
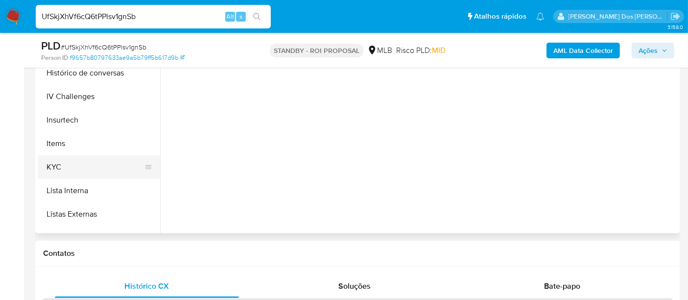
click at [59, 170] on button "KYC" at bounding box center [95, 167] width 115 height 24
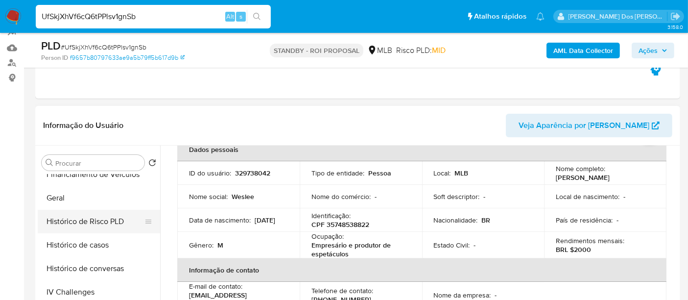
scroll to position [272, 0]
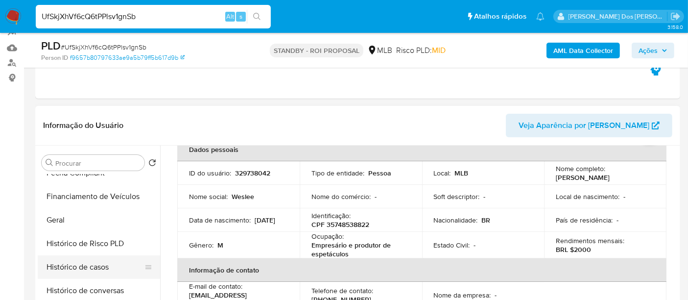
click at [102, 260] on button "Histórico de casos" at bounding box center [95, 267] width 115 height 24
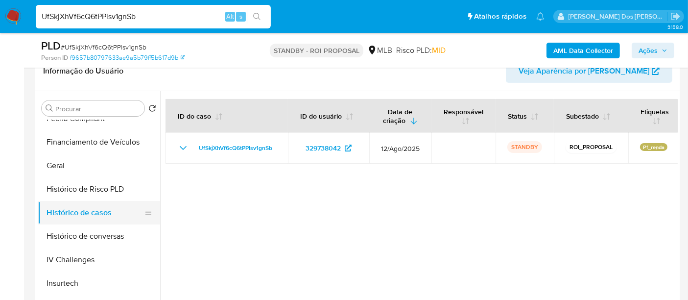
scroll to position [163, 0]
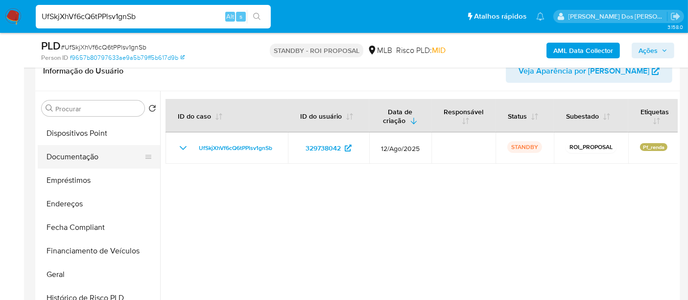
click at [90, 159] on button "Documentação" at bounding box center [95, 157] width 115 height 24
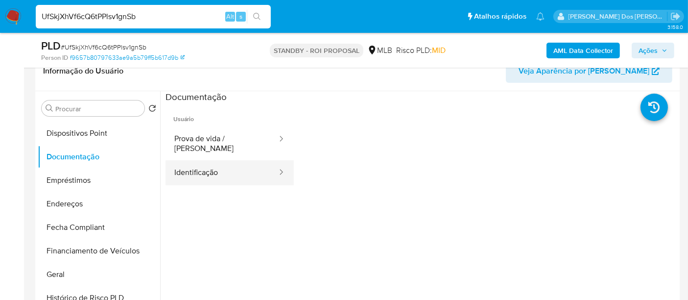
click at [206, 163] on button "Identificação" at bounding box center [222, 172] width 113 height 25
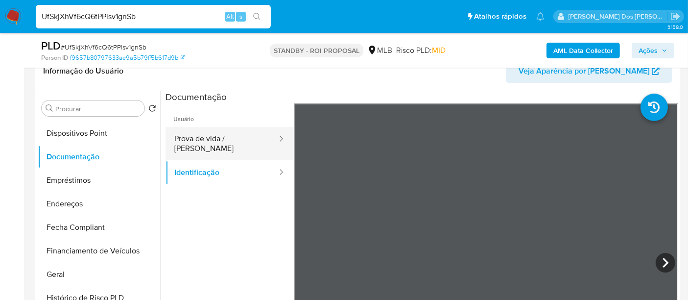
click at [242, 138] on button "Prova de vida / Selfie" at bounding box center [222, 143] width 113 height 33
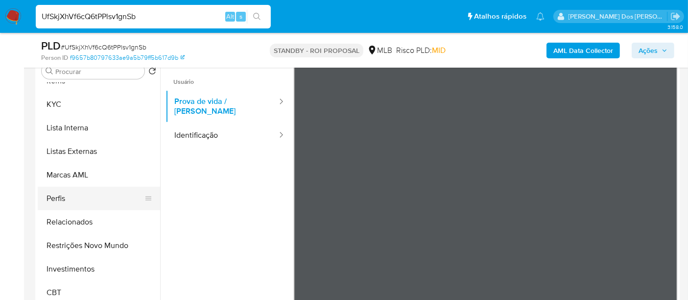
scroll to position [218, 0]
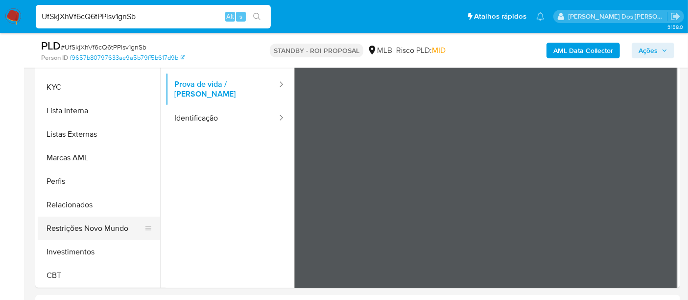
click at [106, 224] on button "Restrições Novo Mundo" at bounding box center [95, 229] width 115 height 24
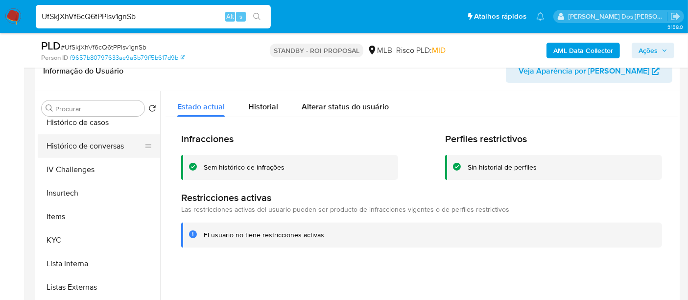
scroll to position [297, 0]
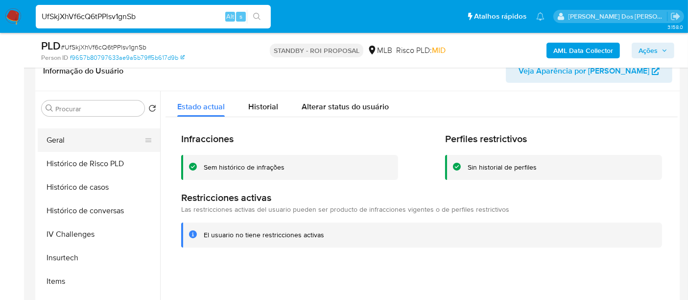
click at [58, 143] on button "Geral" at bounding box center [95, 140] width 115 height 24
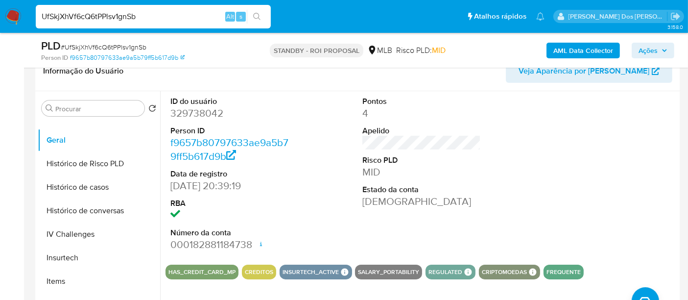
click at [170, 12] on input "UfSkjXhVf6cQ6tPPlsv1gnSb" at bounding box center [153, 16] width 235 height 13
paste input "iggzR2Y0CKMNjdLynugjDH3X"
type input "iggzR2Y0CKMNjdLynugjDH3X"
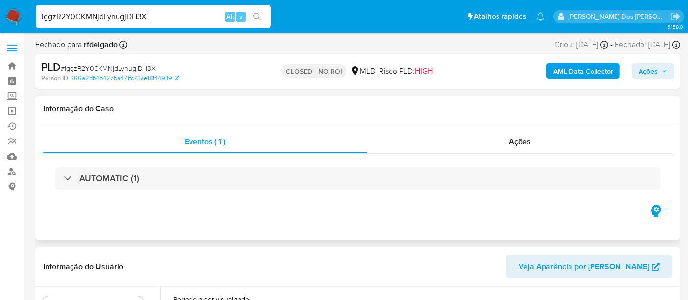
select select "10"
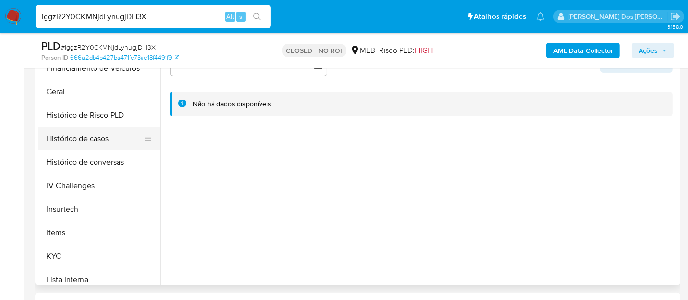
scroll to position [272, 0]
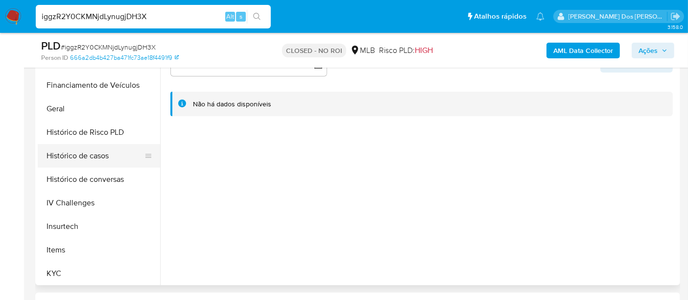
click at [101, 155] on button "Histórico de casos" at bounding box center [95, 156] width 115 height 24
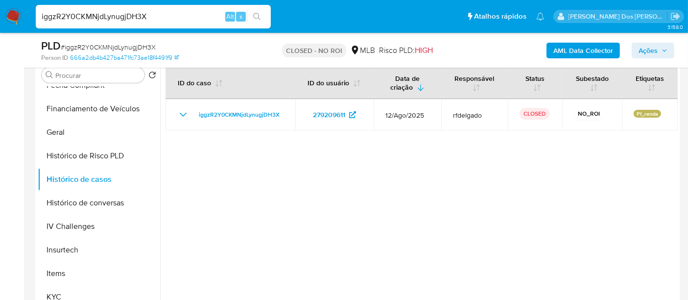
scroll to position [163, 0]
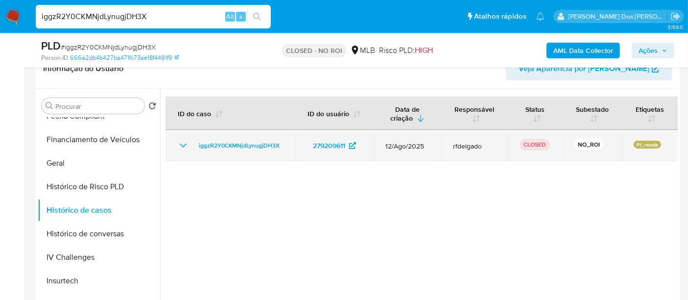
click at [184, 142] on icon "Mostrar/Ocultar" at bounding box center [183, 146] width 12 height 12
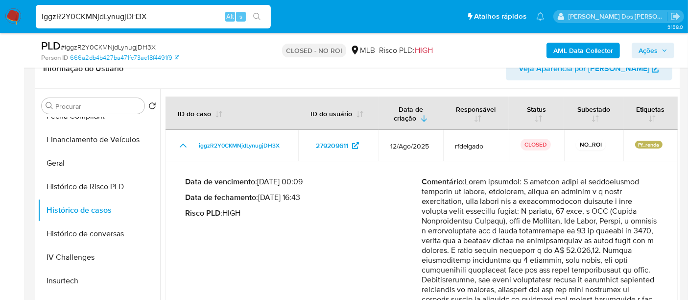
click at [167, 19] on input "iggzR2Y0CKMNjdLynugjDH3X" at bounding box center [153, 16] width 235 height 13
paste input "3aKH6yWLSUzhiEp89EeoEhbc"
type input "3aKH6yWLSUzhiEp89EeoEhbc"
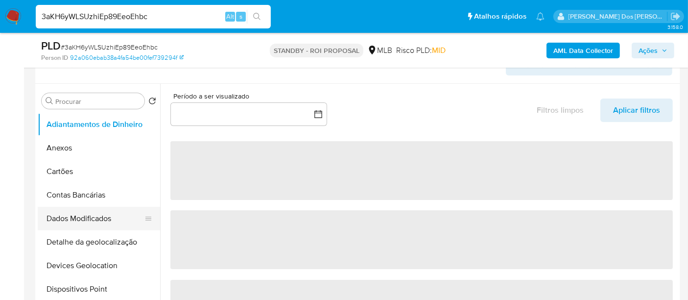
scroll to position [218, 0]
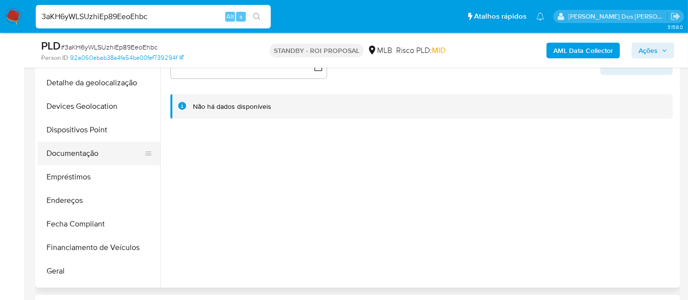
select select "10"
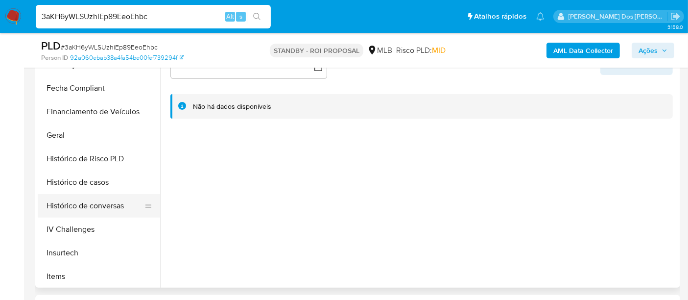
scroll to position [272, 0]
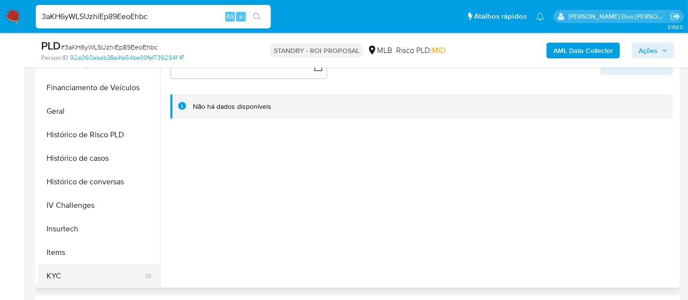
click at [56, 270] on button "KYC" at bounding box center [95, 276] width 115 height 24
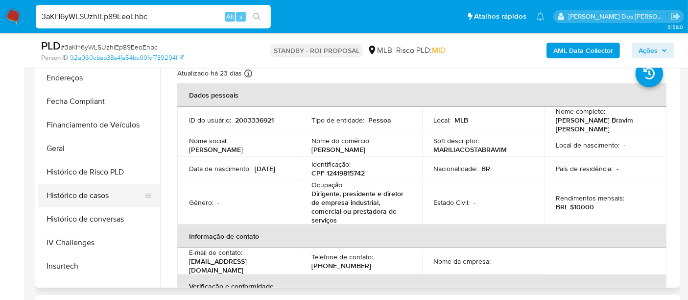
scroll to position [218, 0]
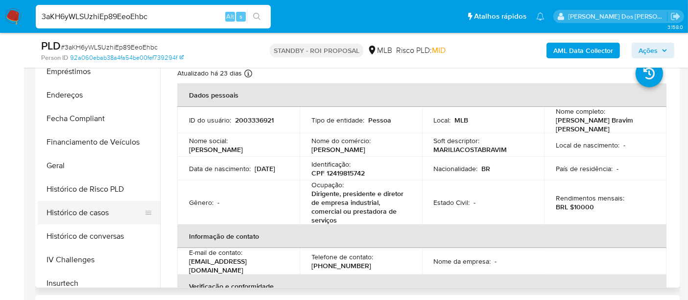
click at [99, 210] on button "Histórico de casos" at bounding box center [95, 213] width 115 height 24
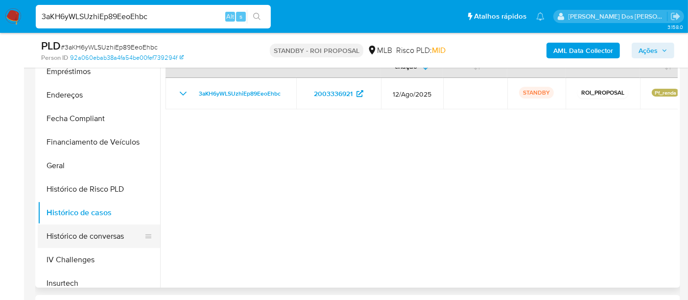
scroll to position [54, 0]
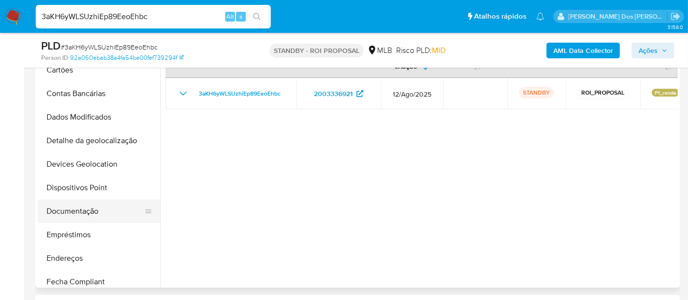
click at [77, 208] on button "Documentação" at bounding box center [95, 211] width 115 height 24
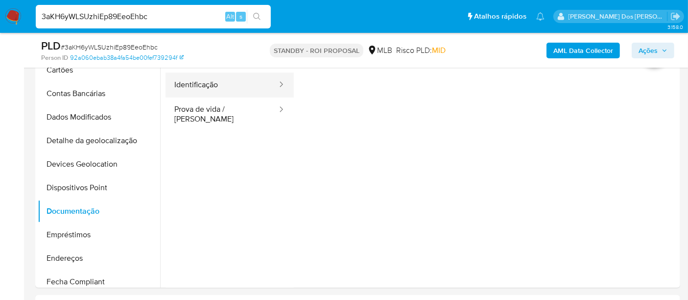
click at [210, 90] on button "Identificação" at bounding box center [222, 85] width 113 height 25
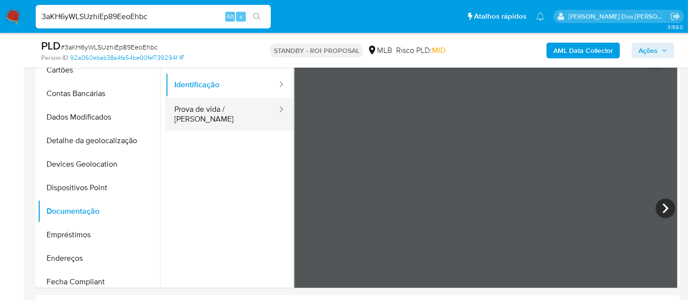
click at [231, 103] on button "Prova de vida / [PERSON_NAME]" at bounding box center [222, 113] width 113 height 33
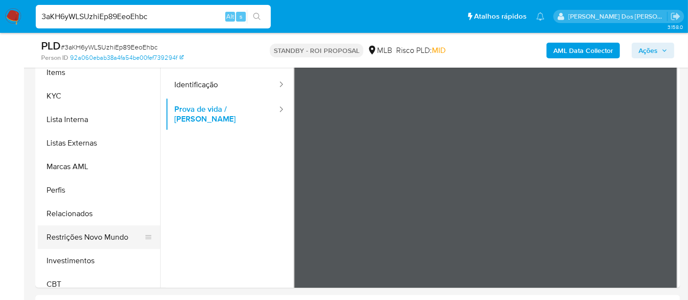
scroll to position [461, 0]
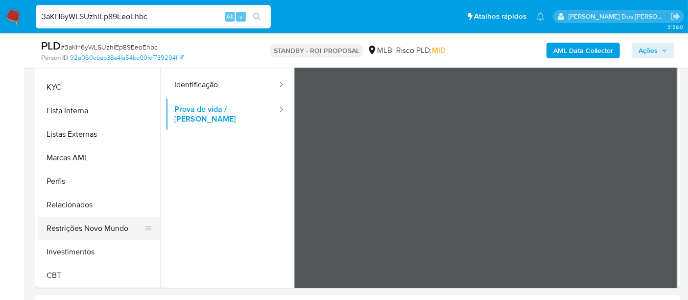
click at [90, 230] on button "Restrições Novo Mundo" at bounding box center [95, 229] width 115 height 24
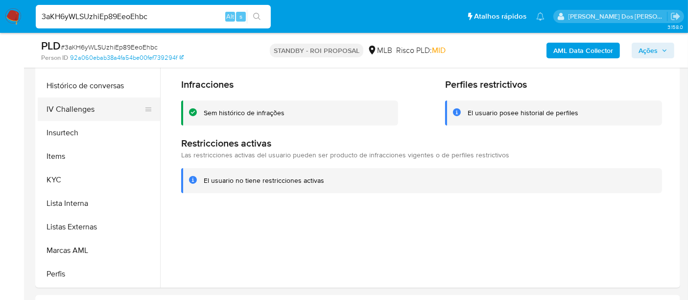
scroll to position [297, 0]
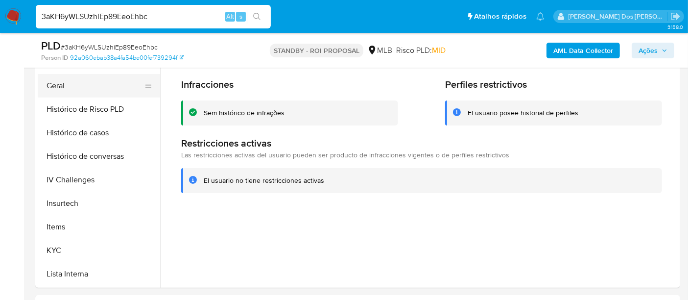
click at [54, 88] on button "Geral" at bounding box center [95, 86] width 115 height 24
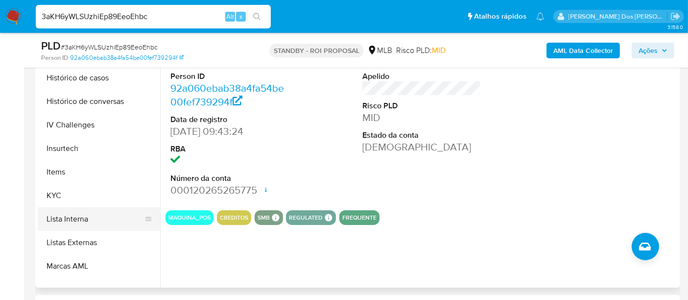
scroll to position [406, 0]
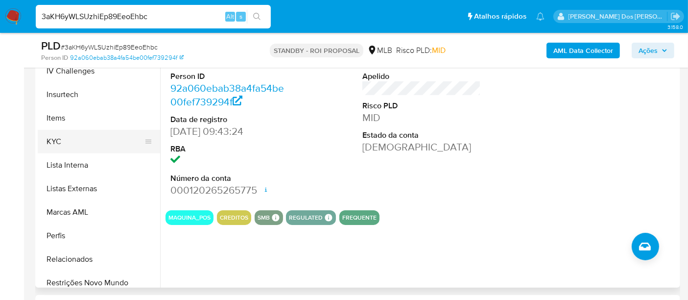
click at [47, 140] on button "KYC" at bounding box center [95, 142] width 115 height 24
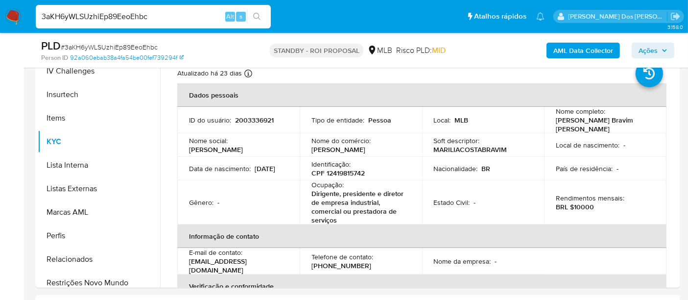
click at [147, 14] on input "3aKH6yWLSUzhiEp89EeoEhbc" at bounding box center [153, 16] width 235 height 13
click at [147, 13] on input "3aKH6yWLSUzhiEp89EeoEhbc" at bounding box center [153, 16] width 235 height 13
paste input "ggClk9tCXv0RbrFbHNQFn6ML"
type input "ggClk9tCXv0RbrFbHNQFn6ML"
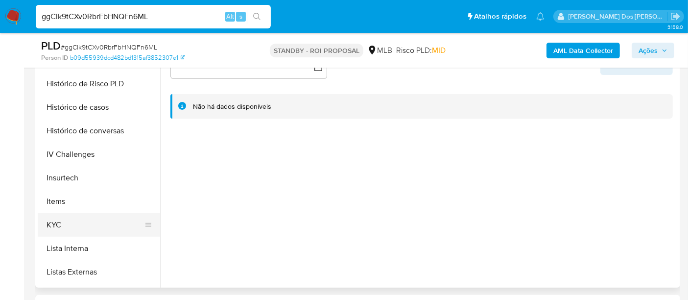
scroll to position [326, 0]
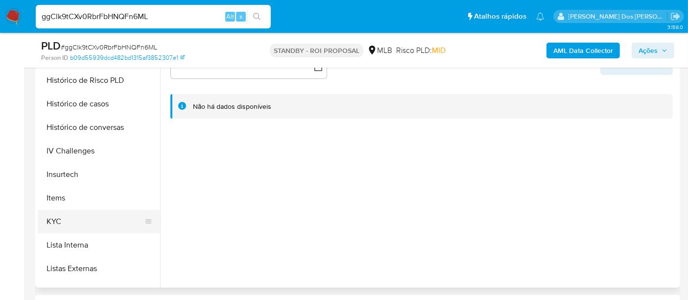
select select "10"
click at [51, 218] on button "KYC" at bounding box center [95, 222] width 115 height 24
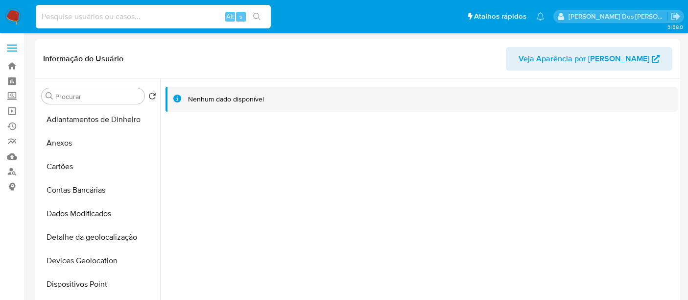
select select "10"
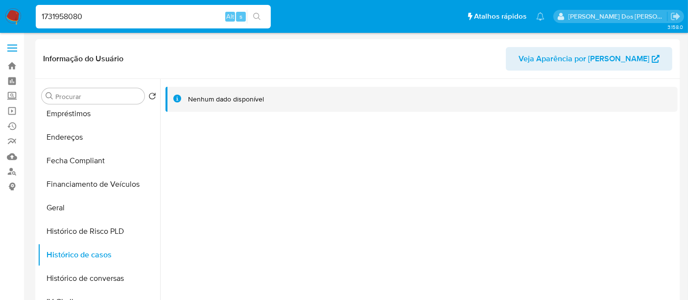
type input "1731958080"
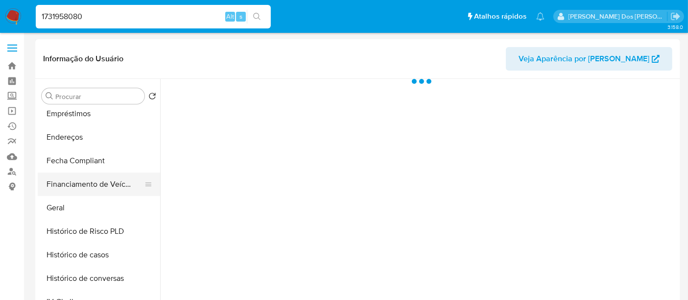
scroll to position [272, 0]
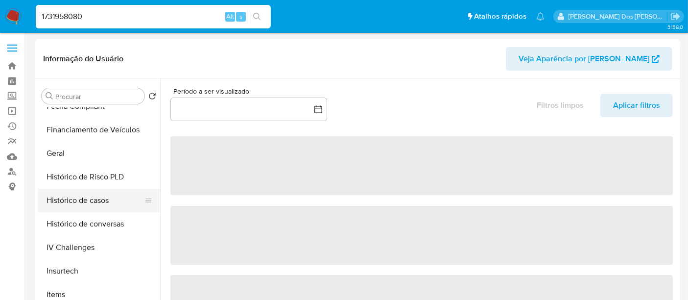
click at [96, 198] on button "Histórico de casos" at bounding box center [95, 201] width 115 height 24
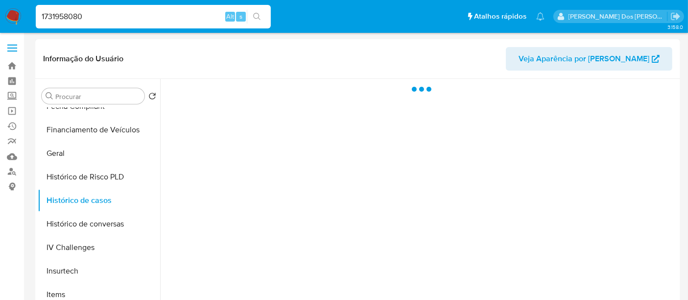
select select "10"
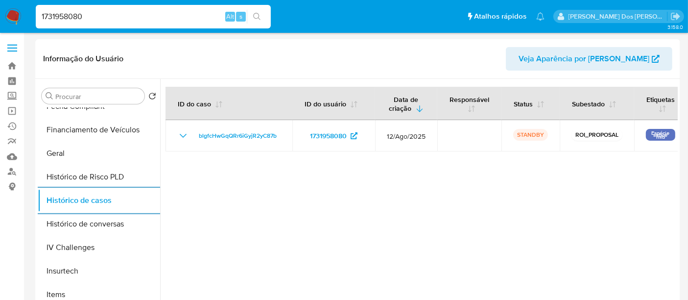
click at [136, 16] on input "1731958080" at bounding box center [153, 16] width 235 height 13
paste input "044970385"
type input "1044970385"
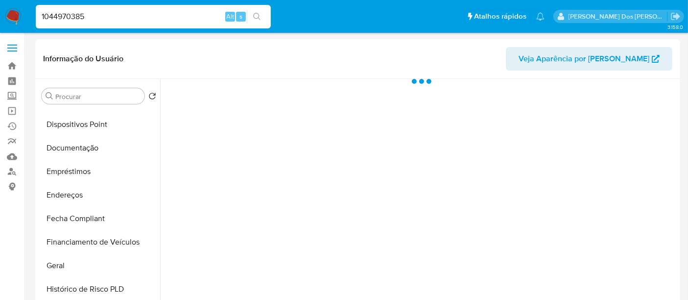
scroll to position [218, 0]
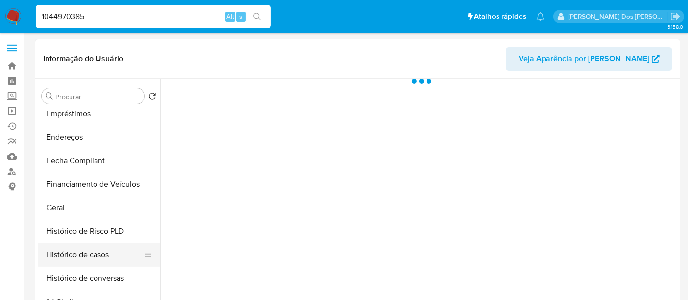
click at [90, 258] on button "Histórico de casos" at bounding box center [95, 255] width 115 height 24
select select "10"
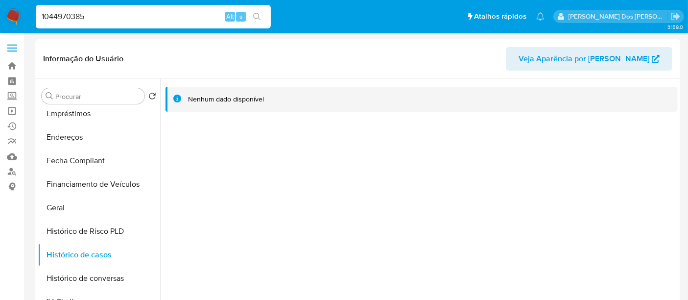
click at [126, 20] on input "1044970385" at bounding box center [153, 16] width 235 height 13
paste input "283367790"
type input "1283367790"
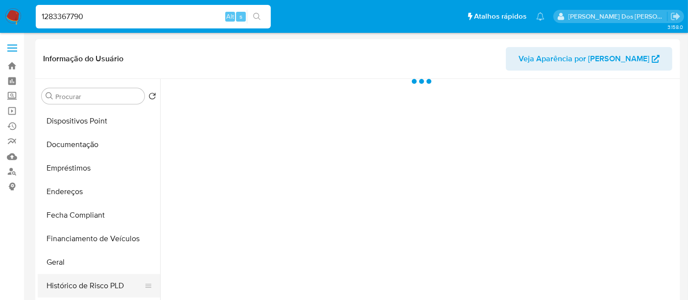
scroll to position [218, 0]
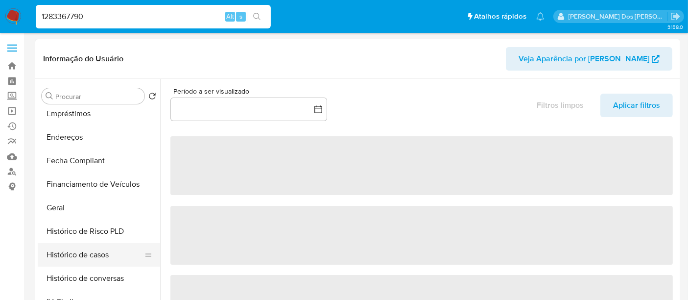
select select "10"
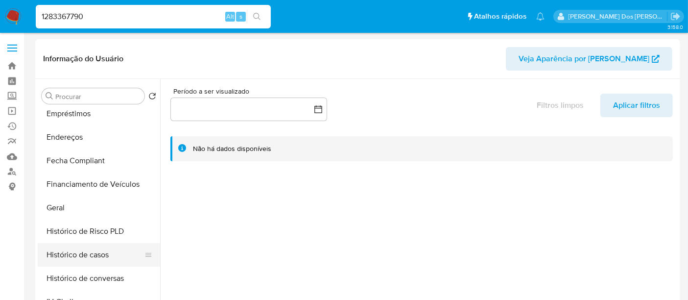
drag, startPoint x: 92, startPoint y: 256, endPoint x: 105, endPoint y: 250, distance: 14.2
click at [93, 256] on button "Histórico de casos" at bounding box center [95, 255] width 115 height 24
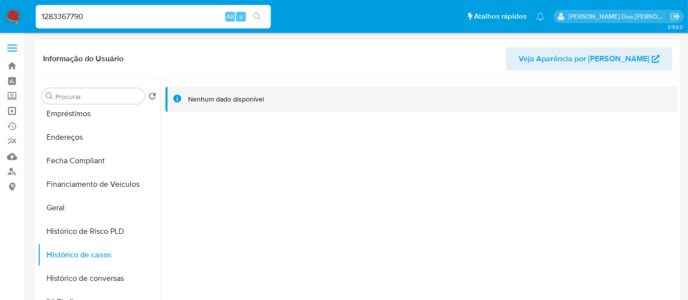
click at [12, 113] on link "Operações em massa" at bounding box center [58, 110] width 117 height 15
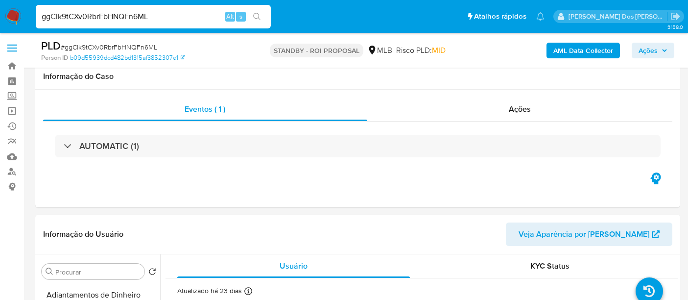
select select "10"
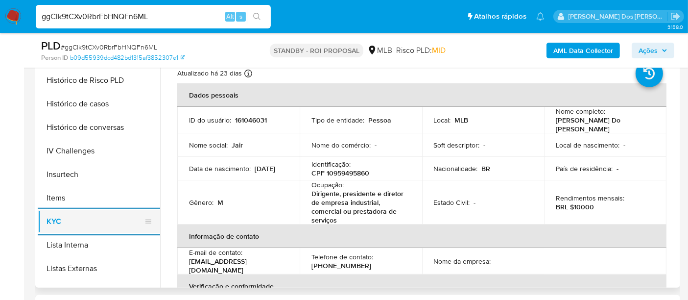
scroll to position [272, 0]
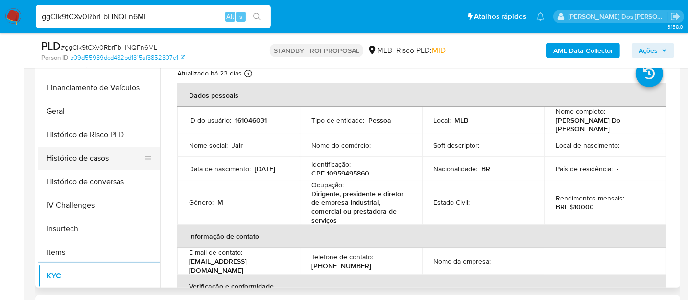
click at [100, 162] on button "Histórico de casos" at bounding box center [95, 158] width 115 height 24
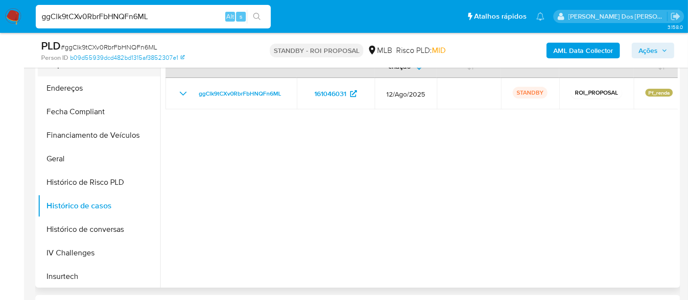
scroll to position [109, 0]
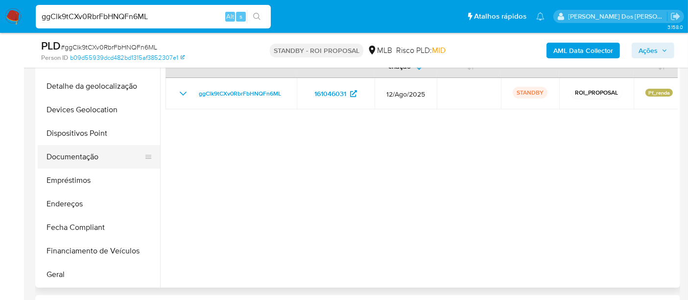
click at [82, 160] on button "Documentação" at bounding box center [95, 157] width 115 height 24
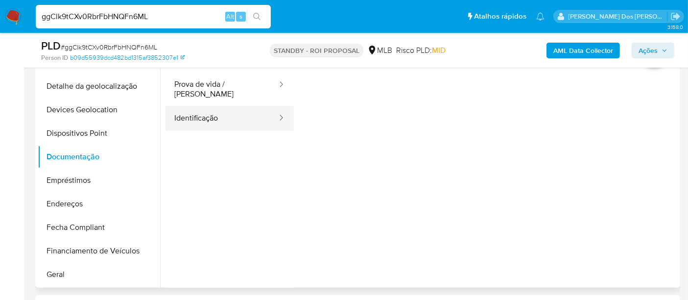
drag, startPoint x: 218, startPoint y: 121, endPoint x: 217, endPoint y: 111, distance: 10.3
click at [218, 121] on button "Identificação" at bounding box center [222, 118] width 113 height 25
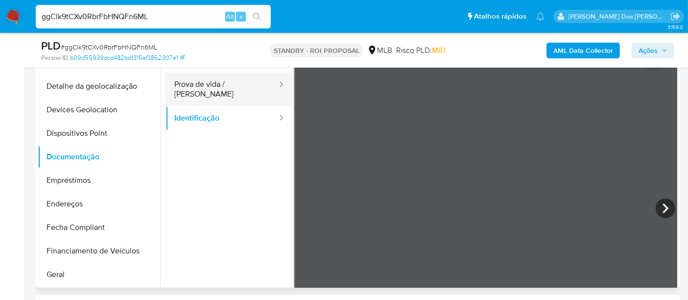
click at [223, 82] on button "Prova de vida / [PERSON_NAME]" at bounding box center [222, 89] width 113 height 33
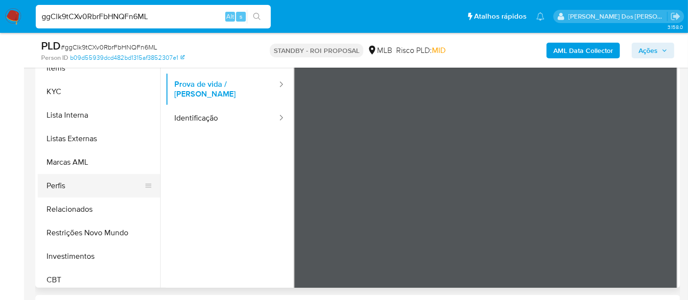
scroll to position [461, 0]
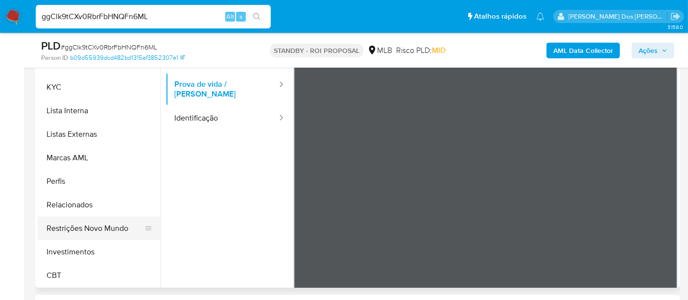
click at [88, 224] on button "Restrições Novo Mundo" at bounding box center [95, 229] width 115 height 24
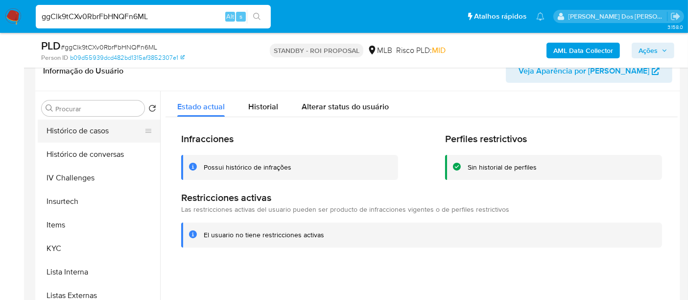
scroll to position [297, 0]
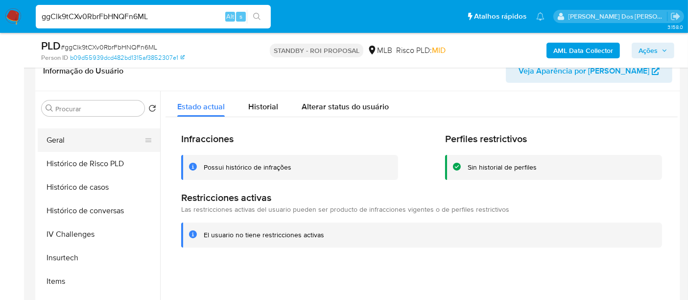
click at [61, 144] on button "Geral" at bounding box center [95, 140] width 115 height 24
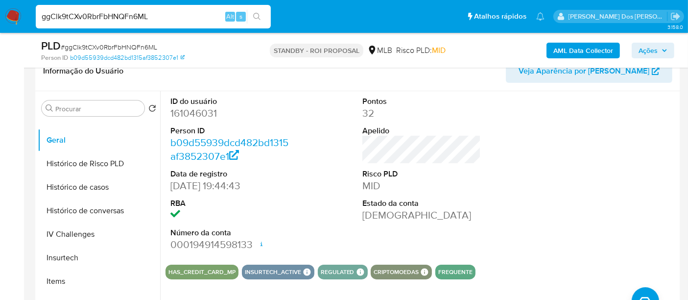
click at [144, 20] on input "ggClk9tCXv0RbrFbHNQFn6ML" at bounding box center [153, 16] width 235 height 13
paste input "jhwDTVdWqmVQUyPw2HOcUgf7"
type input "jhwDTVdWqmVQUyPw2HOcUgf7"
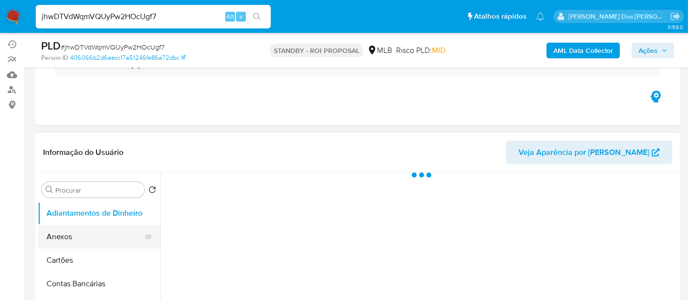
scroll to position [163, 0]
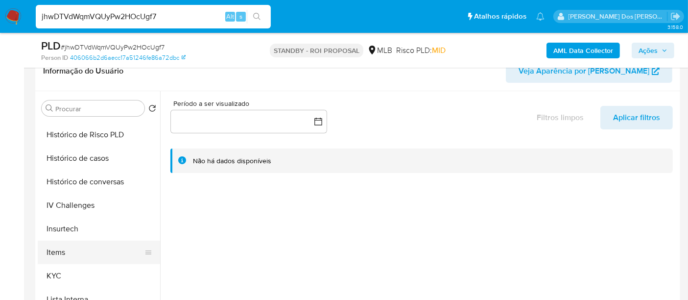
select select "10"
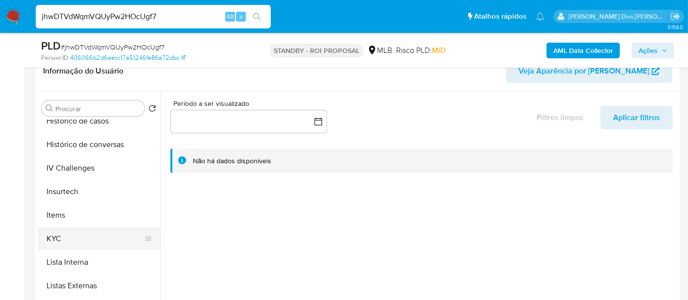
scroll to position [381, 0]
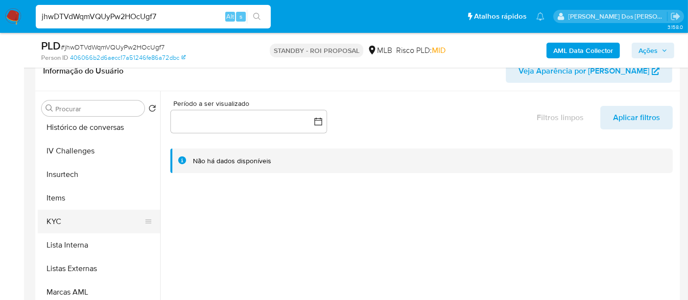
click at [56, 226] on button "KYC" at bounding box center [95, 222] width 115 height 24
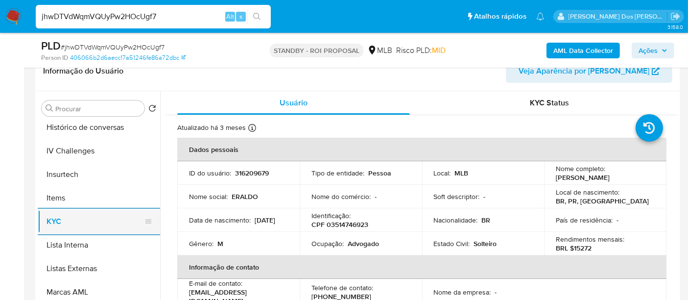
scroll to position [326, 0]
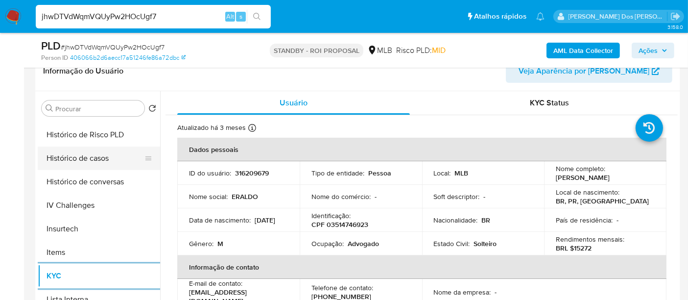
click at [97, 163] on button "Histórico de casos" at bounding box center [95, 158] width 115 height 24
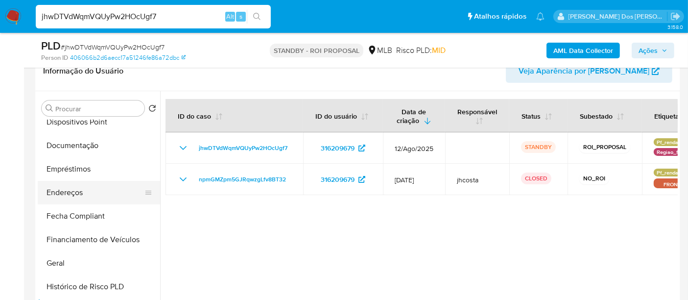
scroll to position [163, 0]
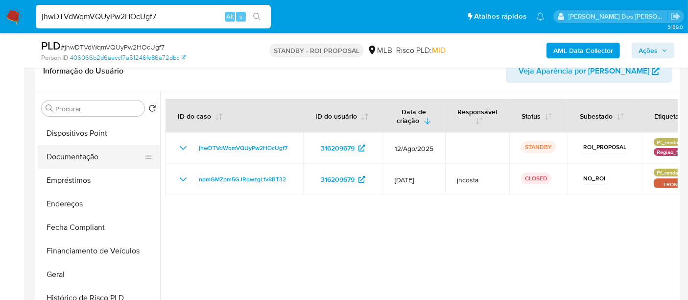
click at [90, 160] on button "Documentação" at bounding box center [95, 157] width 115 height 24
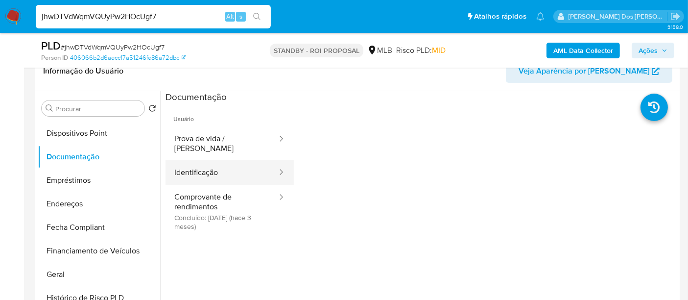
click at [207, 168] on button "Identificação" at bounding box center [222, 172] width 113 height 25
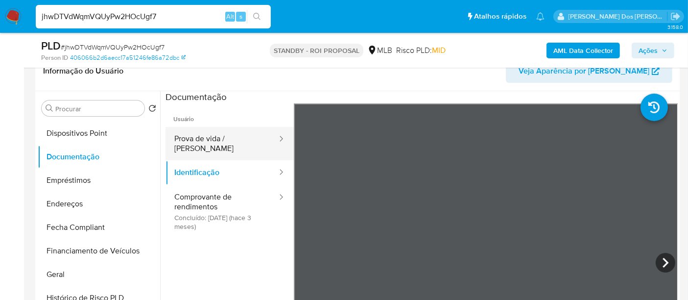
click at [232, 144] on button "Prova de vida / [PERSON_NAME]" at bounding box center [222, 143] width 113 height 33
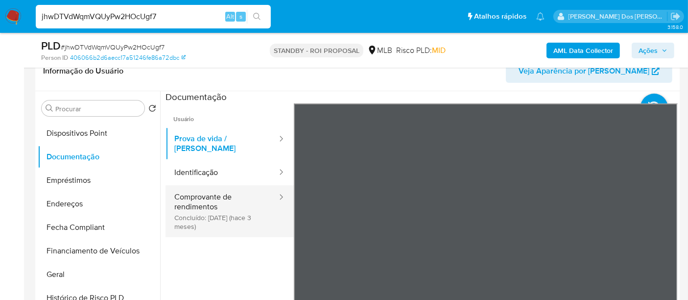
click at [199, 211] on button "Comprovante de rendimentos Concluído: [DATE] (hace 3 meses)" at bounding box center [222, 211] width 113 height 52
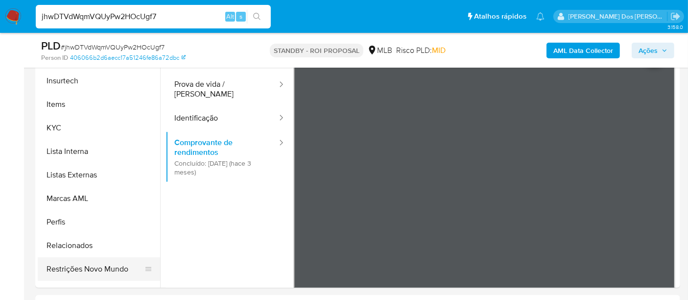
scroll to position [461, 0]
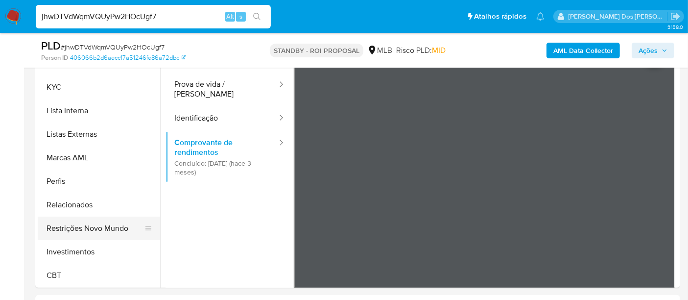
click at [100, 230] on button "Restrições Novo Mundo" at bounding box center [95, 229] width 115 height 24
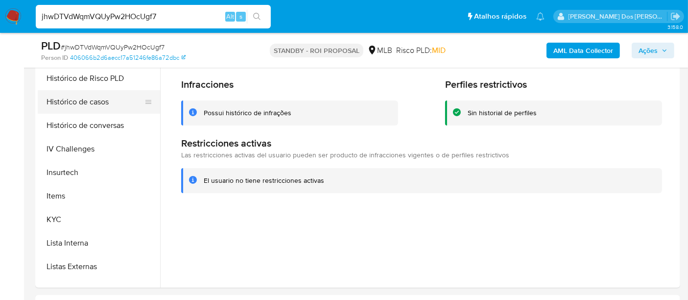
scroll to position [243, 0]
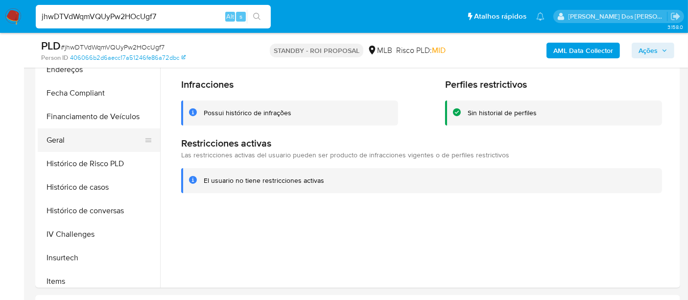
click at [54, 137] on button "Geral" at bounding box center [95, 140] width 115 height 24
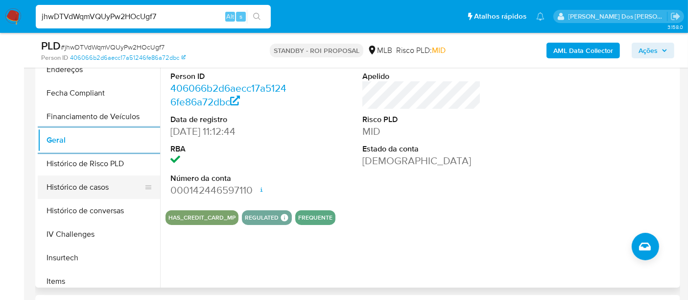
click at [95, 192] on button "Histórico de casos" at bounding box center [95, 187] width 115 height 24
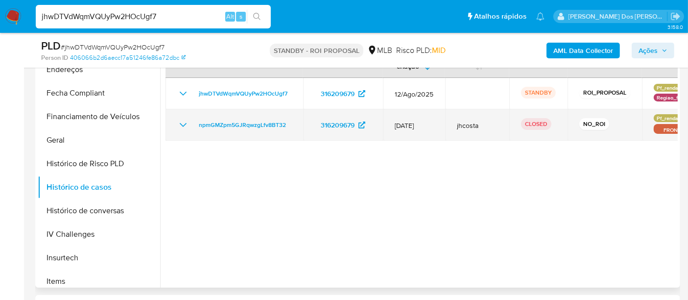
click at [185, 125] on icon "Mostrar/Ocultar" at bounding box center [183, 125] width 12 height 12
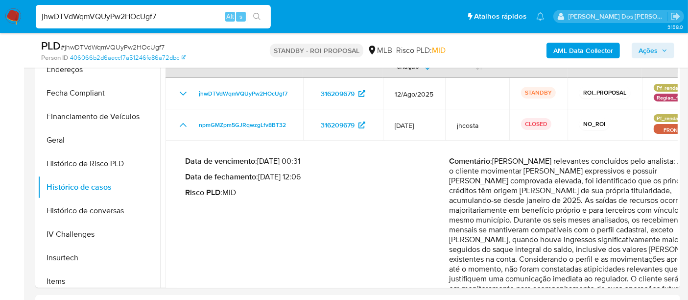
click at [169, 12] on input "jhwDTVdWqmVQUyPw2HOcUgf7" at bounding box center [153, 16] width 235 height 13
click at [168, 12] on input "jhwDTVdWqmVQUyPw2HOcUgf7" at bounding box center [153, 16] width 235 height 13
paste input "ZWB86LyGRkLC5v8x3ksZPik4"
type input "ZWB86LyGRkLC5v8x3ksZPik4"
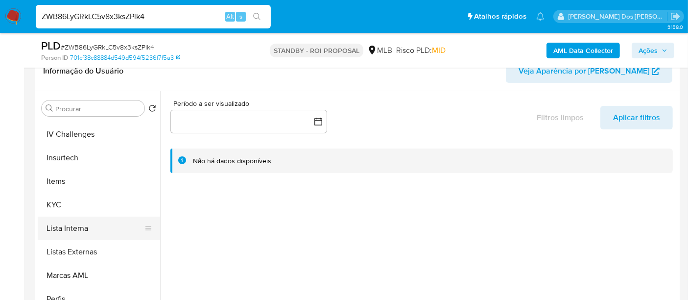
scroll to position [435, 0]
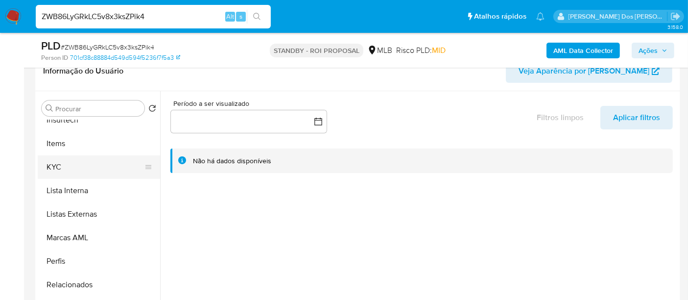
select select "10"
click at [60, 169] on button "KYC" at bounding box center [95, 167] width 115 height 24
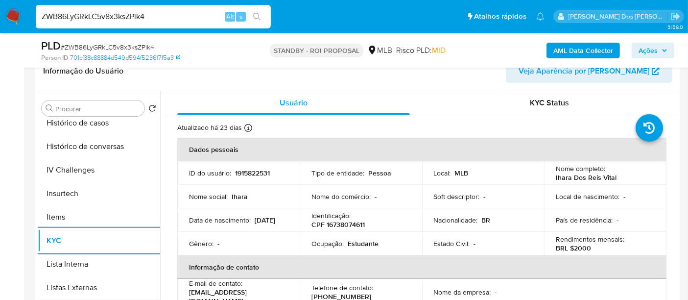
scroll to position [271, 0]
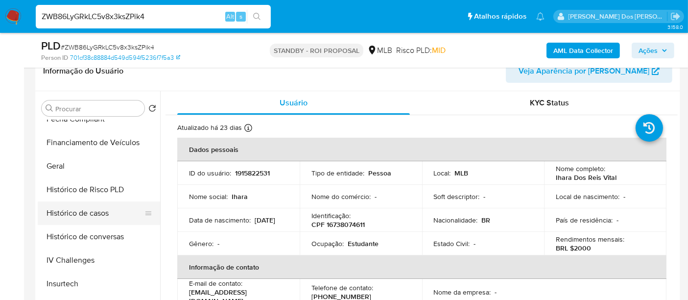
click at [91, 214] on button "Histórico de casos" at bounding box center [95, 213] width 115 height 24
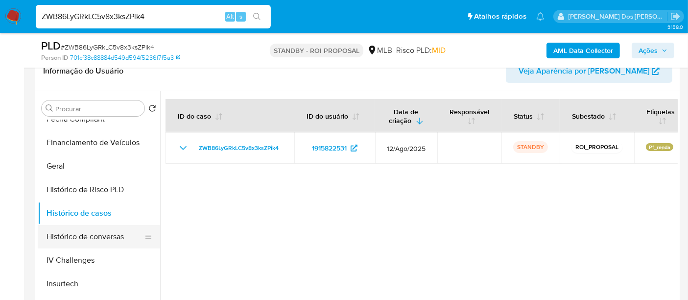
scroll to position [163, 0]
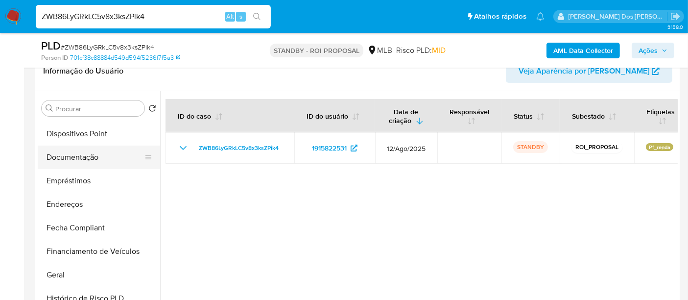
click at [86, 154] on button "Documentação" at bounding box center [95, 157] width 115 height 24
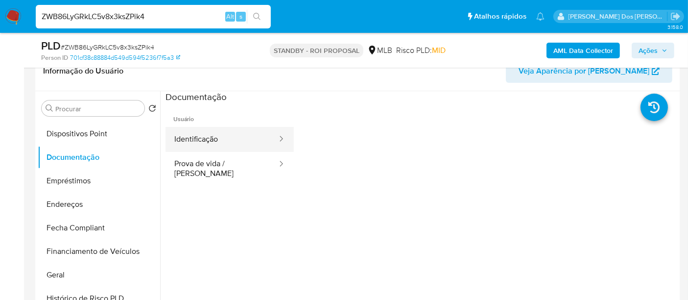
click at [207, 145] on button "Identificação" at bounding box center [222, 139] width 113 height 25
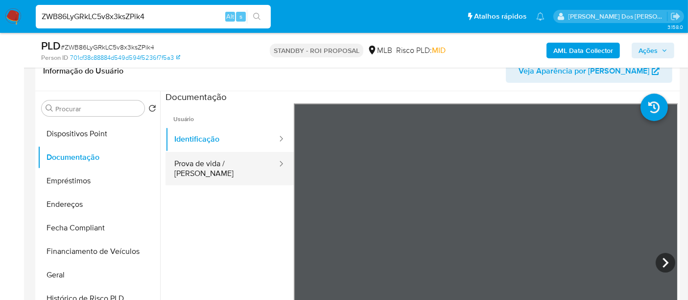
click at [242, 165] on button "Prova de vida / [PERSON_NAME]" at bounding box center [222, 168] width 113 height 33
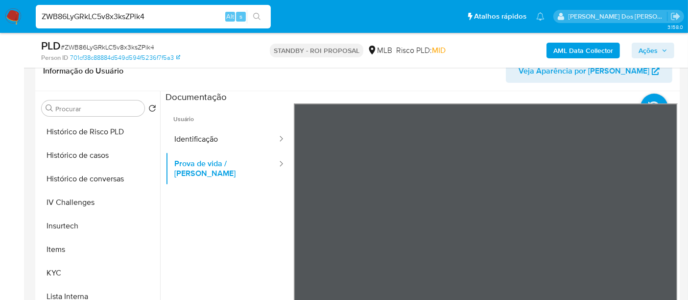
scroll to position [461, 0]
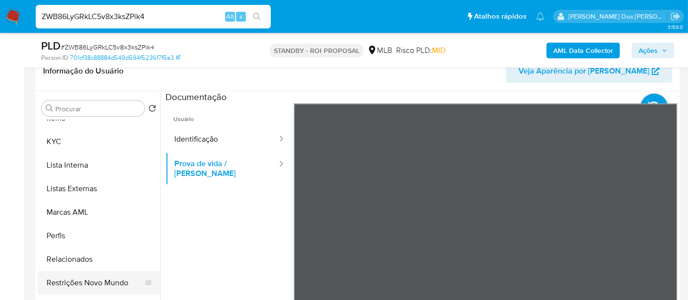
click at [99, 276] on button "Restrições Novo Mundo" at bounding box center [95, 283] width 115 height 24
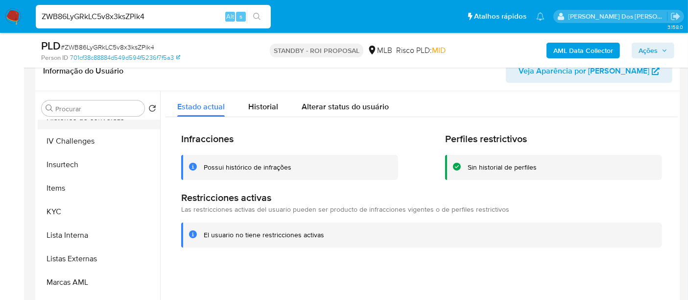
scroll to position [297, 0]
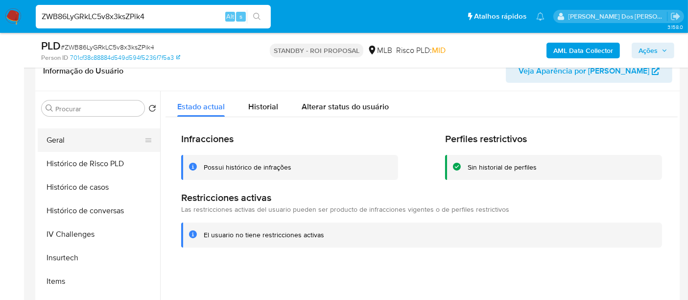
click at [67, 147] on button "Geral" at bounding box center [95, 140] width 115 height 24
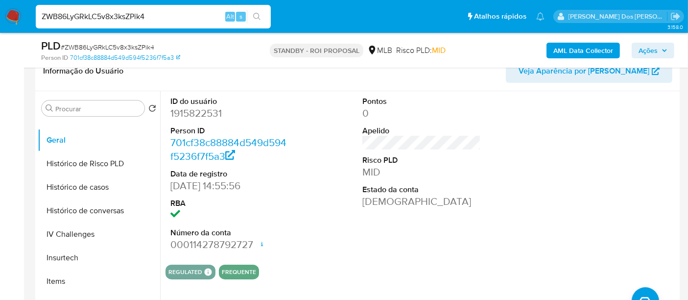
click at [144, 20] on input "ZWB86LyGRkLC5v8x3ksZPik4" at bounding box center [153, 16] width 235 height 13
paste input "zyilmRRXir152OL8LQuNIfvr"
type input "zyilmRRXir152OL8LQuNIfvr"
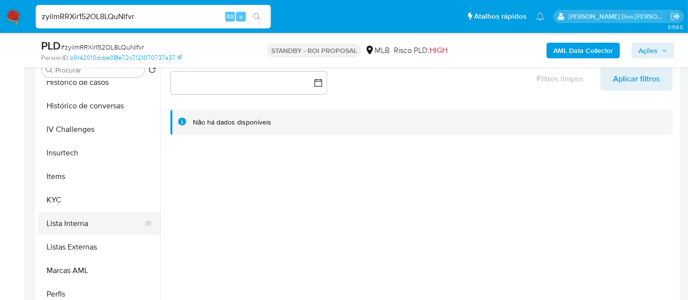
scroll to position [381, 0]
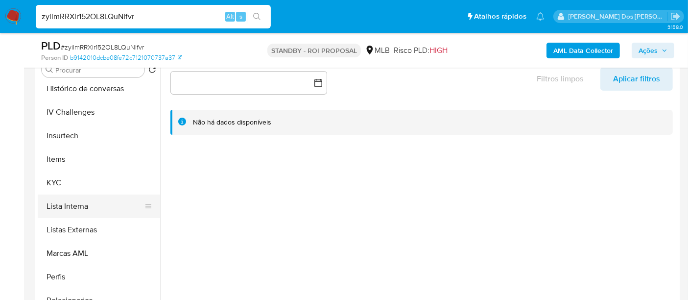
select select "10"
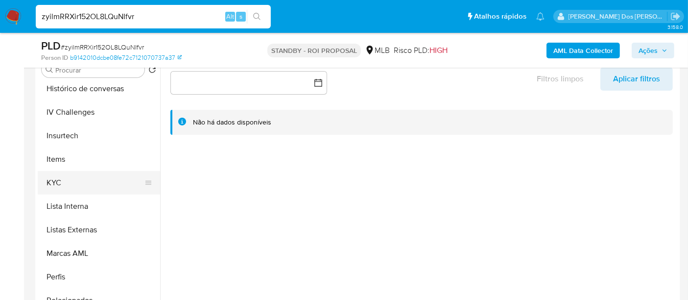
click at [50, 184] on button "KYC" at bounding box center [95, 183] width 115 height 24
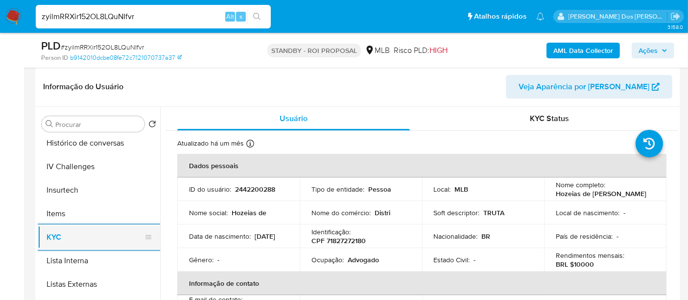
scroll to position [326, 0]
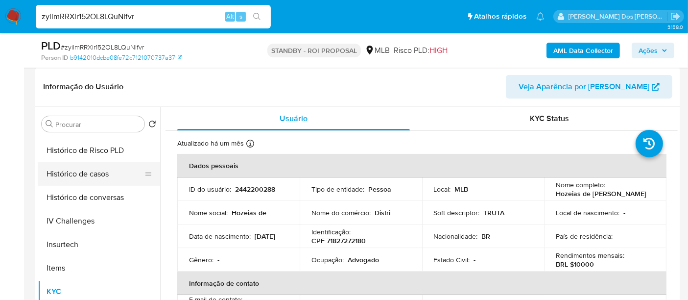
click at [88, 173] on button "Histórico de casos" at bounding box center [95, 174] width 115 height 24
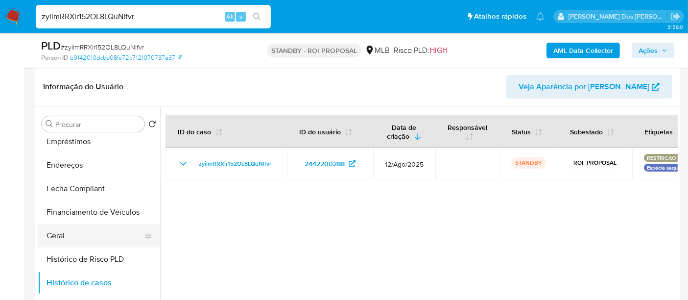
scroll to position [163, 0]
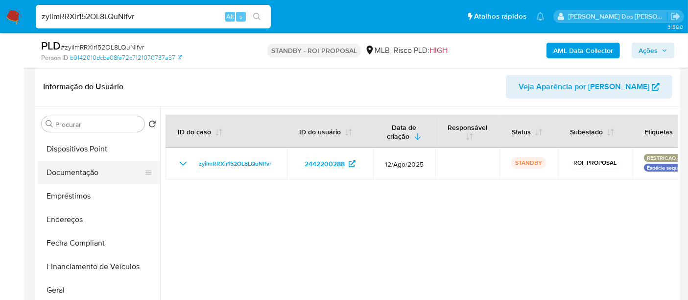
click at [79, 170] on button "Documentação" at bounding box center [95, 173] width 115 height 24
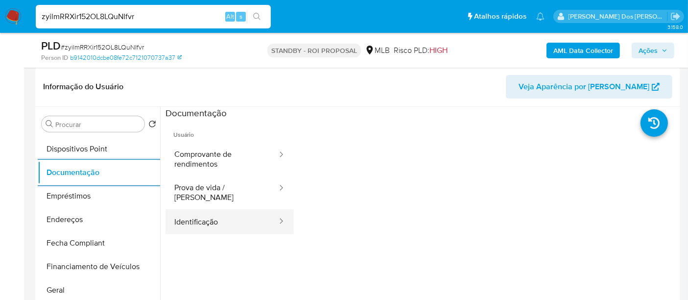
click at [213, 212] on button "Identificação" at bounding box center [222, 221] width 113 height 25
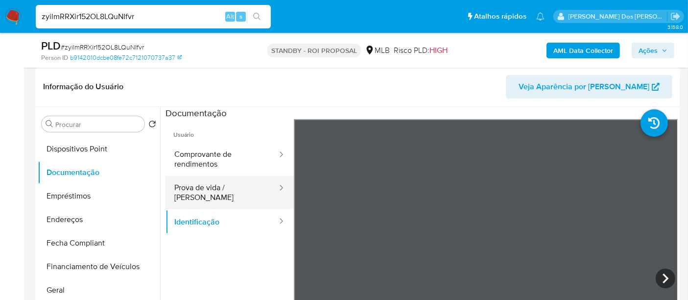
click at [235, 191] on button "Prova de vida / [PERSON_NAME]" at bounding box center [222, 192] width 113 height 33
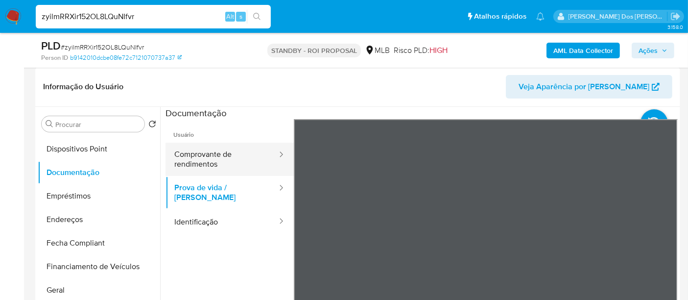
click at [216, 151] on button "Comprovante de rendimentos" at bounding box center [222, 159] width 113 height 33
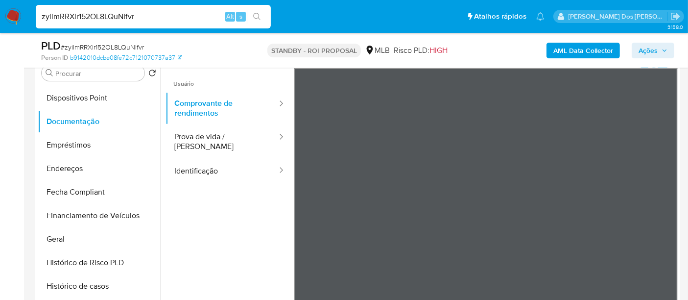
scroll to position [272, 0]
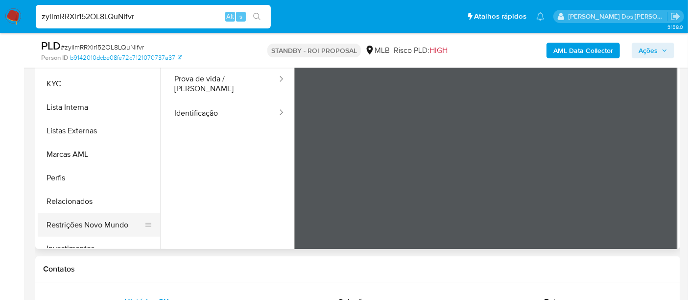
scroll to position [461, 0]
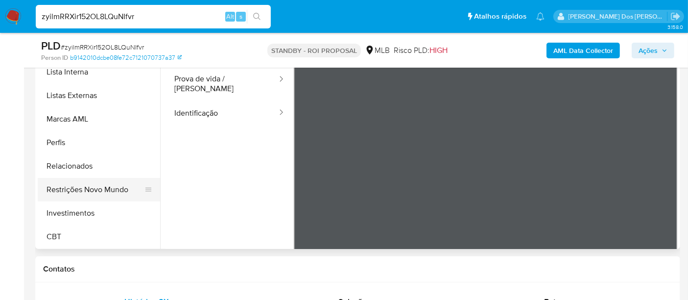
click at [99, 186] on button "Restrições Novo Mundo" at bounding box center [95, 190] width 115 height 24
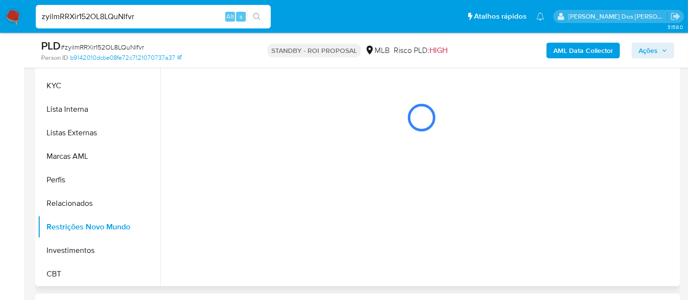
scroll to position [218, 0]
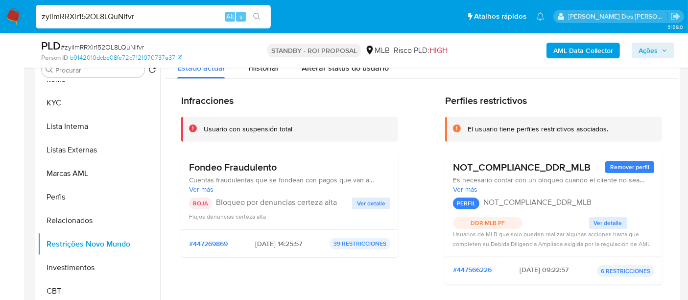
click at [355, 204] on button "Ver detalle" at bounding box center [371, 203] width 38 height 12
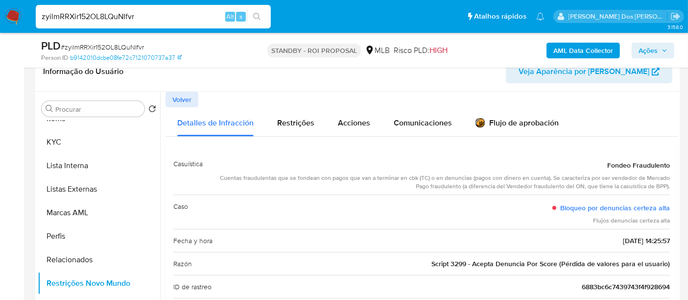
scroll to position [163, 0]
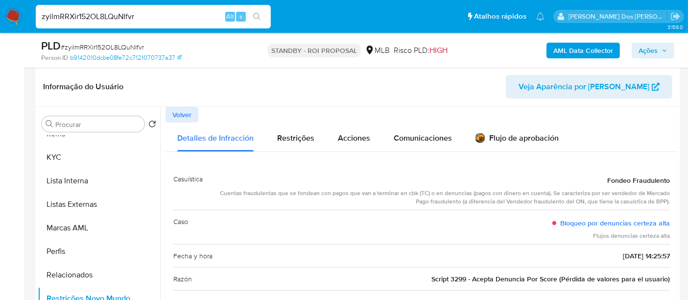
click at [186, 120] on span "Volver" at bounding box center [181, 115] width 19 height 14
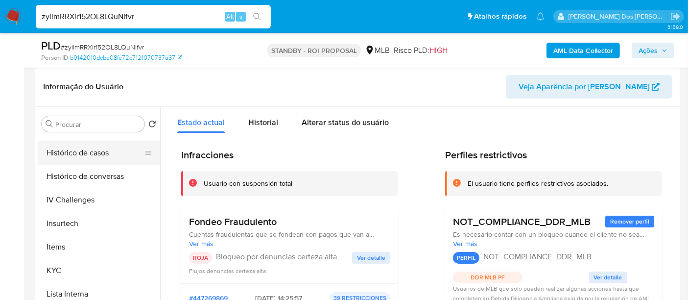
scroll to position [297, 0]
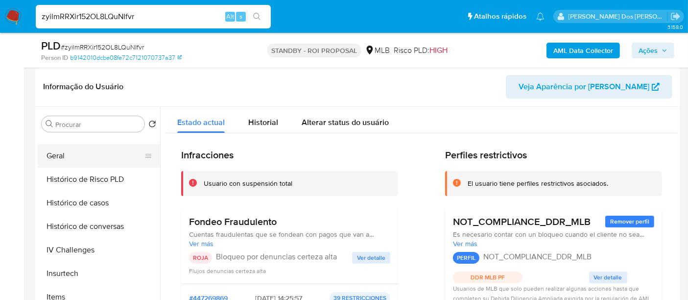
click at [57, 153] on button "Geral" at bounding box center [95, 156] width 115 height 24
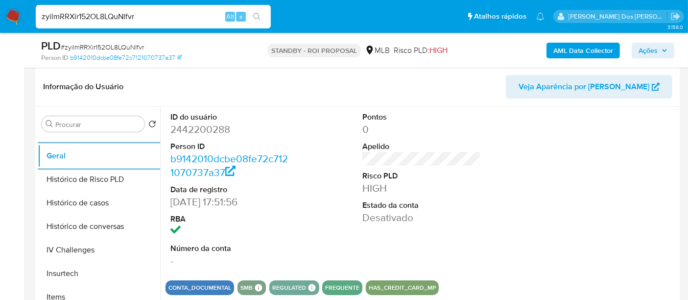
click at [89, 14] on input "zyilmRRXir152OL8LQuNIfvr" at bounding box center [153, 16] width 235 height 13
paste input "spsLWd6OYFvq2P10BjrHSolf"
type input "spsLWd6OYFvq2P10BjrHSolf"
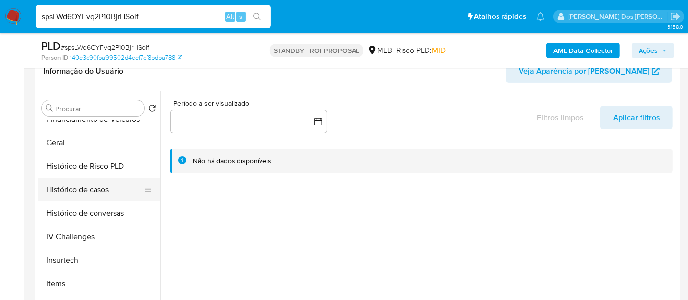
scroll to position [326, 0]
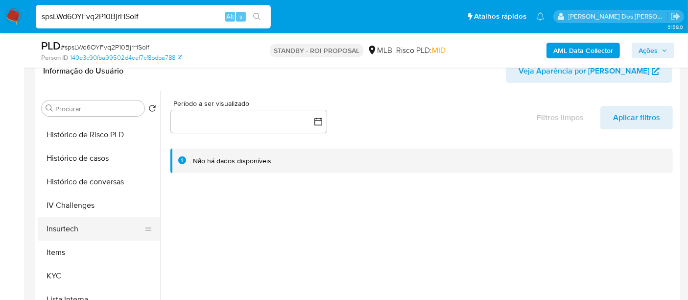
select select "10"
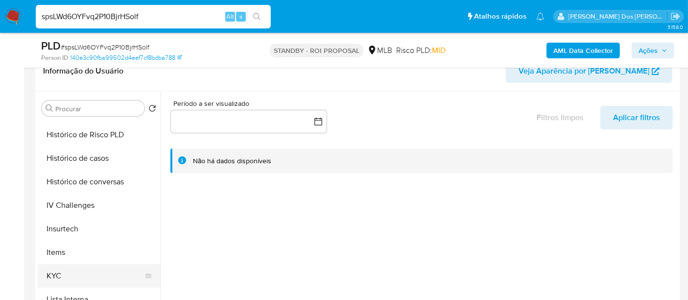
drag, startPoint x: 49, startPoint y: 272, endPoint x: 116, endPoint y: 251, distance: 70.2
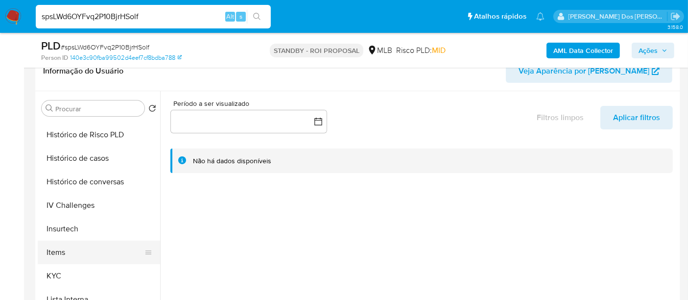
click at [49, 272] on button "KYC" at bounding box center [99, 276] width 122 height 24
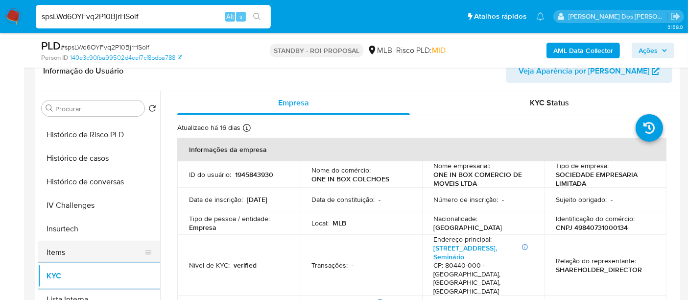
scroll to position [272, 0]
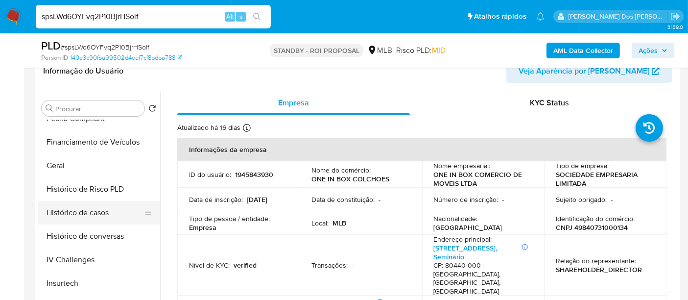
click at [96, 211] on button "Histórico de casos" at bounding box center [95, 213] width 115 height 24
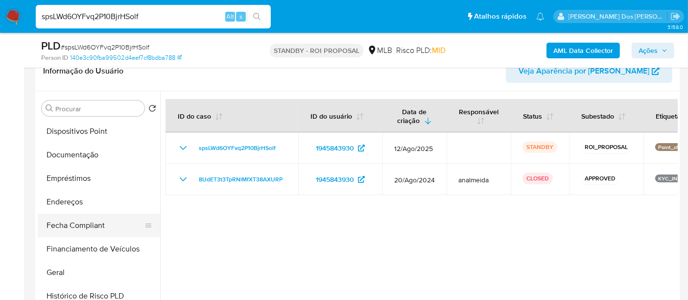
scroll to position [163, 0]
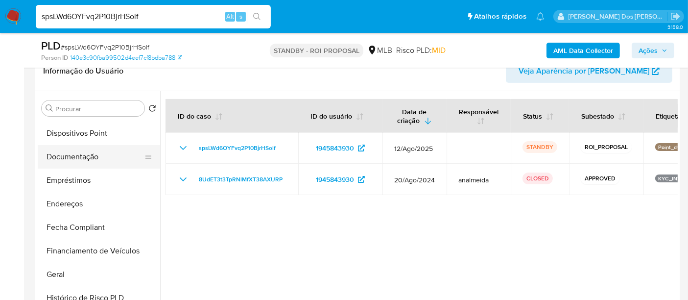
click at [81, 160] on button "Documentação" at bounding box center [95, 157] width 115 height 24
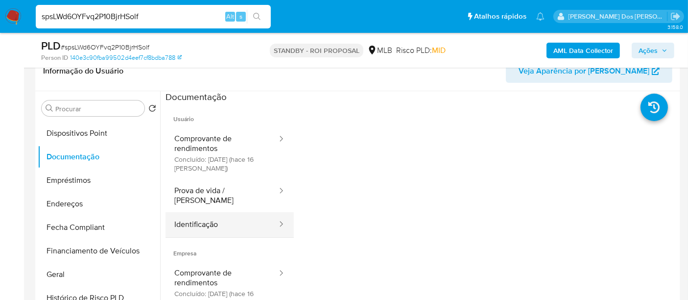
click at [193, 213] on button "Identificação" at bounding box center [222, 224] width 113 height 25
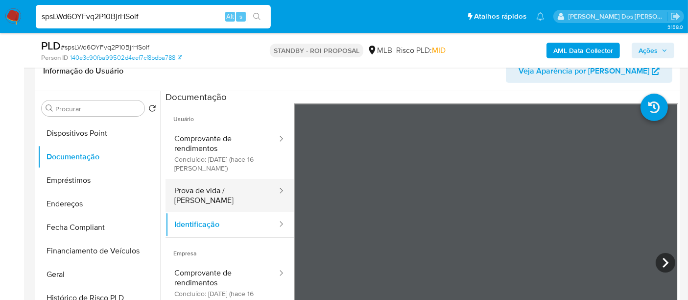
click at [251, 191] on button "Prova de vida / [PERSON_NAME]" at bounding box center [222, 195] width 113 height 33
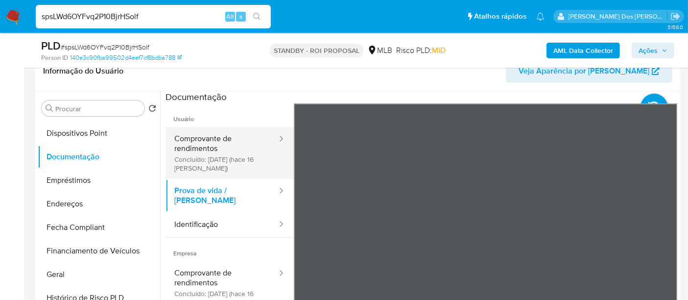
click at [222, 145] on button "Comprovante de rendimentos Concluído: 25/08/2025 (hace 16 días)" at bounding box center [222, 153] width 113 height 52
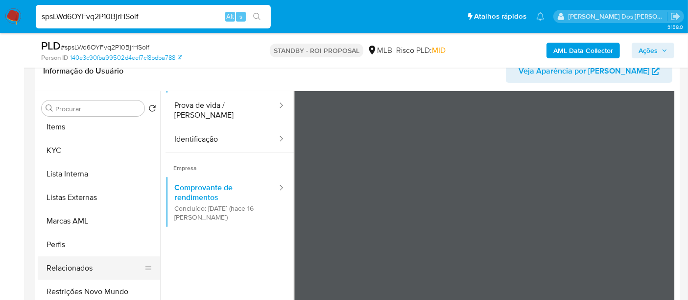
scroll to position [461, 0]
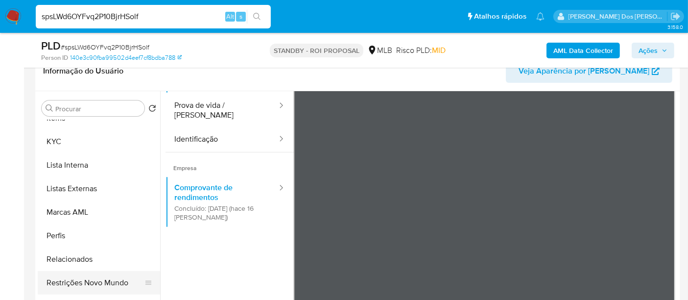
click at [105, 278] on button "Restrições Novo Mundo" at bounding box center [95, 283] width 115 height 24
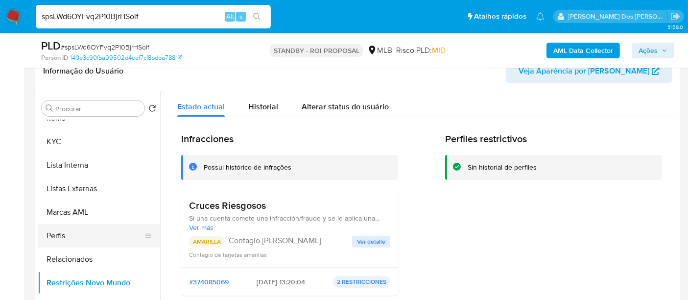
scroll to position [297, 0]
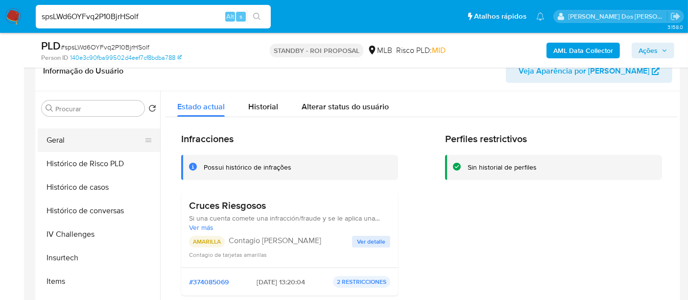
click at [50, 133] on button "Geral" at bounding box center [95, 140] width 115 height 24
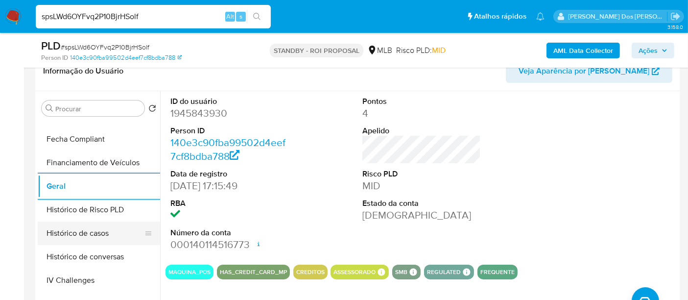
scroll to position [189, 0]
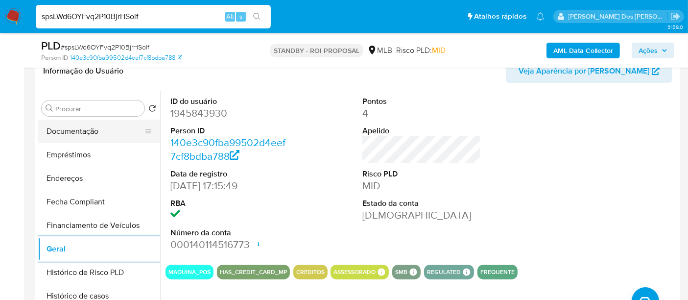
click at [88, 141] on button "Documentação" at bounding box center [95, 132] width 115 height 24
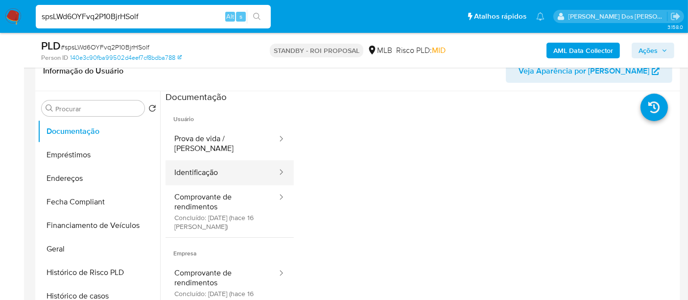
click at [197, 171] on button "Identificação" at bounding box center [222, 172] width 113 height 25
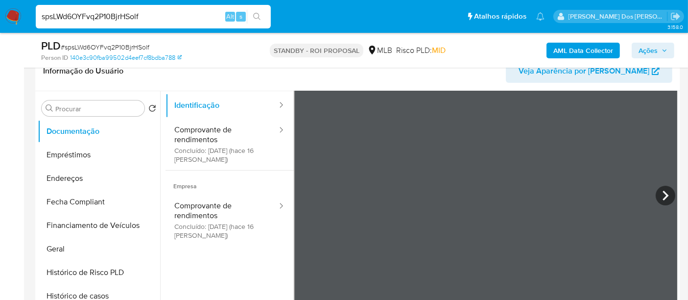
scroll to position [82, 0]
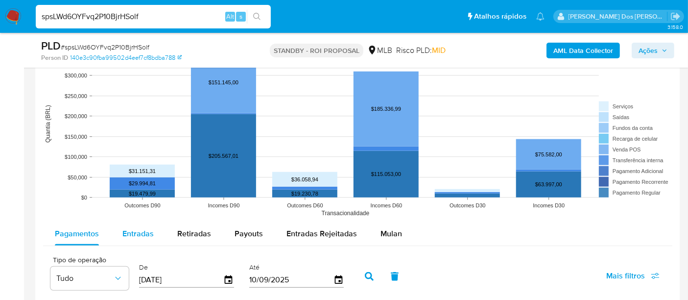
click at [133, 234] on span "Entradas" at bounding box center [137, 233] width 31 height 11
select select "10"
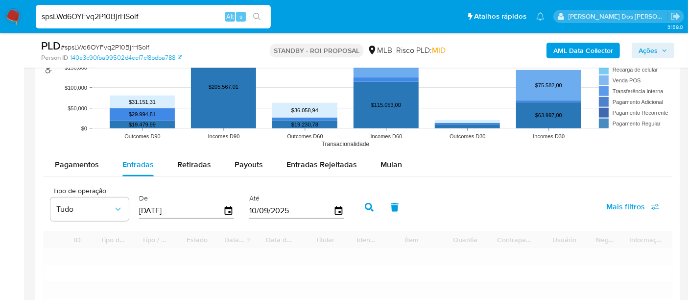
scroll to position [980, 0]
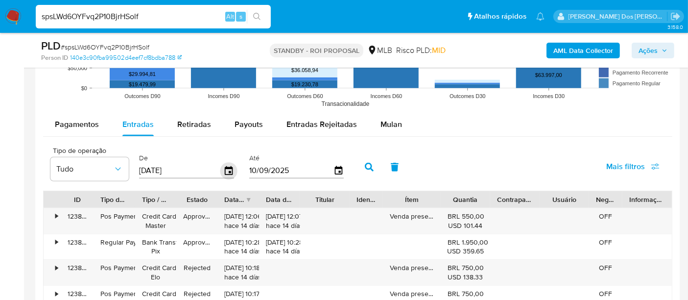
click at [224, 170] on icon "button" at bounding box center [228, 170] width 17 height 17
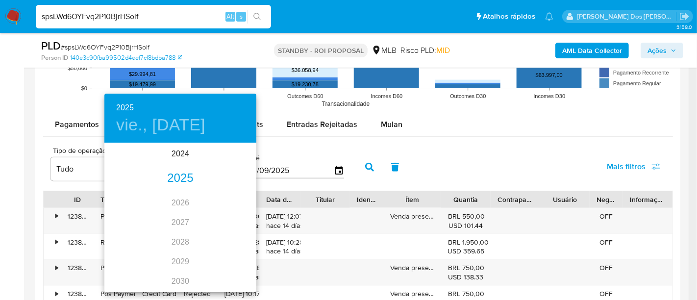
click at [177, 178] on div "2025" at bounding box center [180, 179] width 152 height 20
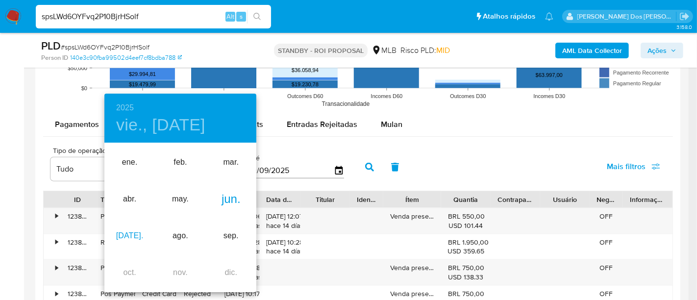
click at [135, 231] on div "jul." at bounding box center [129, 236] width 50 height 37
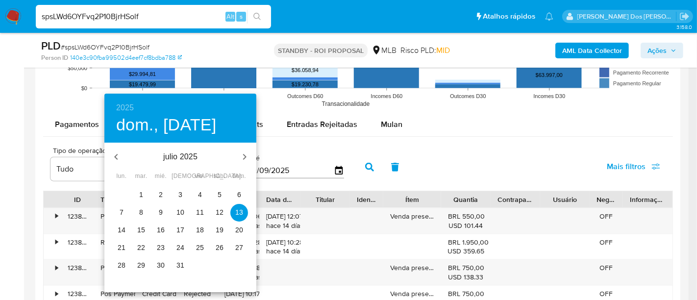
click at [145, 193] on span "1" at bounding box center [141, 195] width 18 height 10
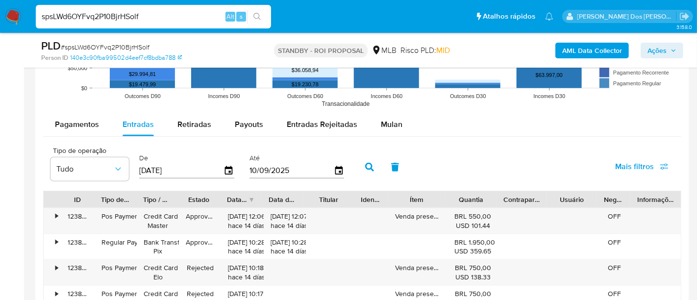
type input "[DATE]"
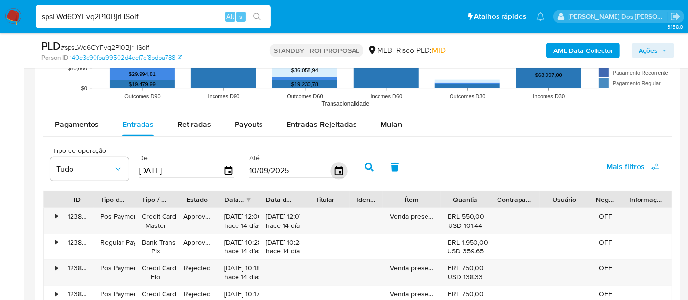
click at [330, 170] on icon "button" at bounding box center [338, 170] width 17 height 17
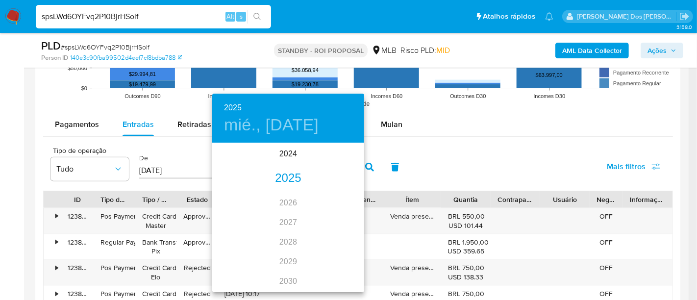
click at [283, 181] on div "2025" at bounding box center [288, 179] width 152 height 20
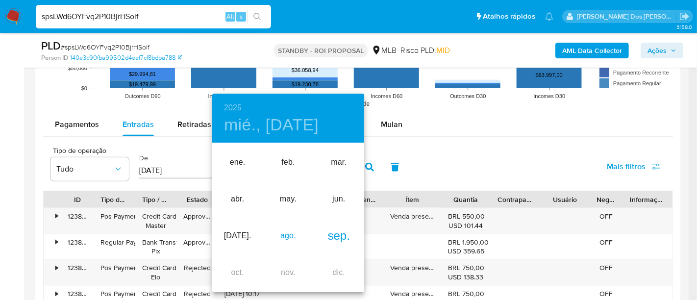
click at [292, 237] on div "ago." at bounding box center [288, 236] width 50 height 37
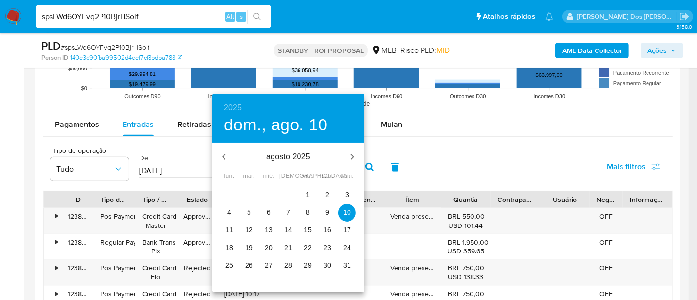
click at [309, 263] on p "29" at bounding box center [308, 265] width 8 height 10
type input "[DATE]"
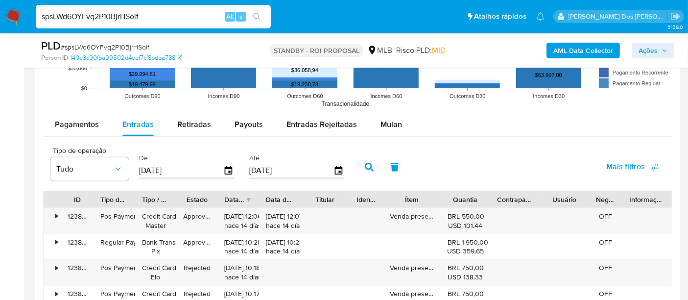
click at [616, 169] on span "Mais filtros" at bounding box center [625, 167] width 39 height 24
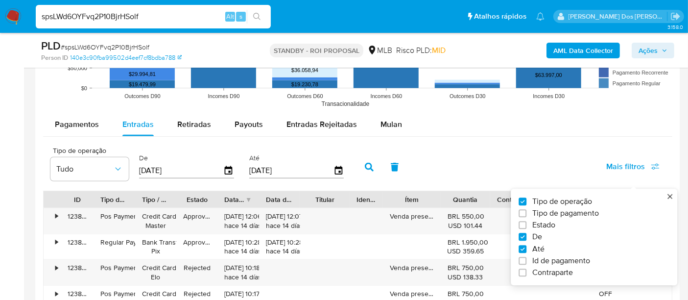
click at [540, 222] on span "Estado" at bounding box center [544, 225] width 23 height 10
click at [527, 222] on input "Estado" at bounding box center [523, 225] width 8 height 8
checkbox input "true"
type input "[DATE]"
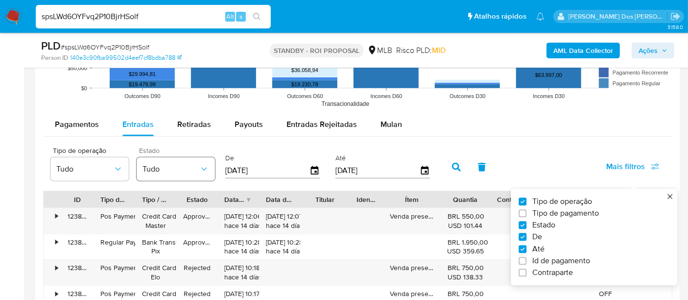
click at [198, 160] on button "Tudo" at bounding box center [176, 169] width 78 height 24
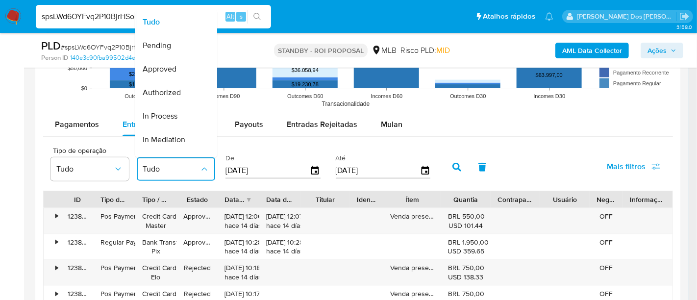
drag, startPoint x: 171, startPoint y: 73, endPoint x: 422, endPoint y: 144, distance: 261.3
click at [171, 72] on span "Approved" at bounding box center [160, 69] width 34 height 10
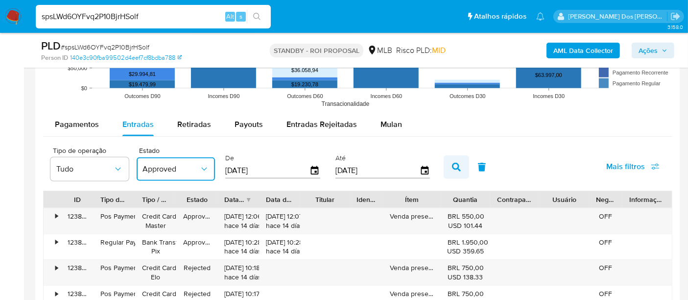
click at [452, 170] on icon "button" at bounding box center [456, 167] width 9 height 9
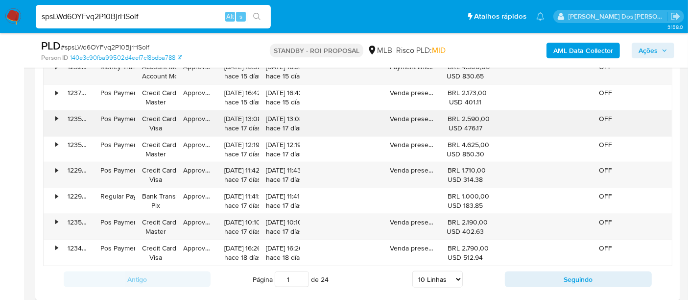
scroll to position [1197, 0]
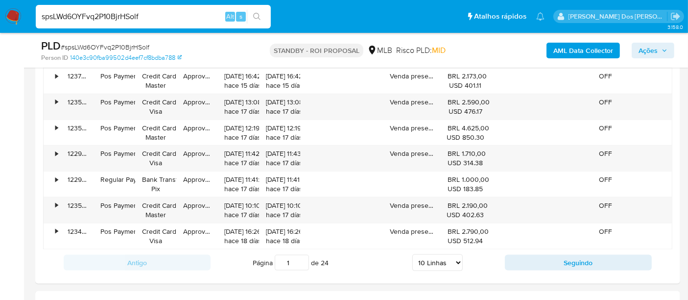
click at [450, 255] on select "5 Linhas 10 Linhas 20 Linhas 25 Linhas 50 Linhas 100 Linhas" at bounding box center [437, 262] width 50 height 17
select select "100"
click at [413, 254] on select "5 Linhas 10 Linhas 20 Linhas 25 Linhas 50 Linhas 100 Linhas" at bounding box center [437, 262] width 50 height 17
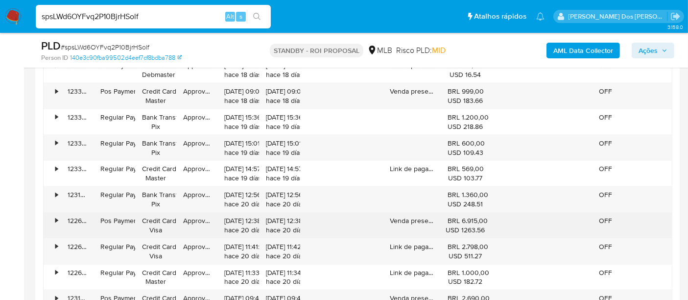
scroll to position [1470, 0]
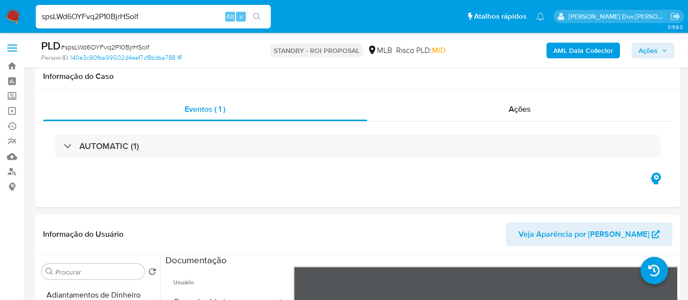
select select "100"
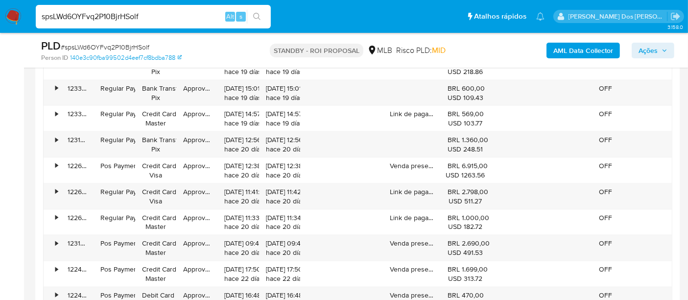
scroll to position [82, 0]
click at [122, 17] on input "spsLWd6OYFvq2P10BjrHSolf" at bounding box center [153, 16] width 235 height 13
type input "[EMAIL_ADDRESS][DOMAIN_NAME]"
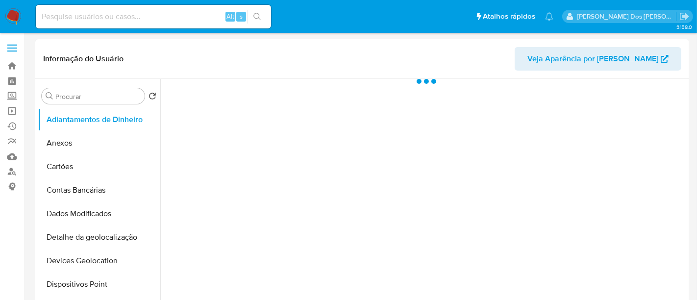
select select "10"
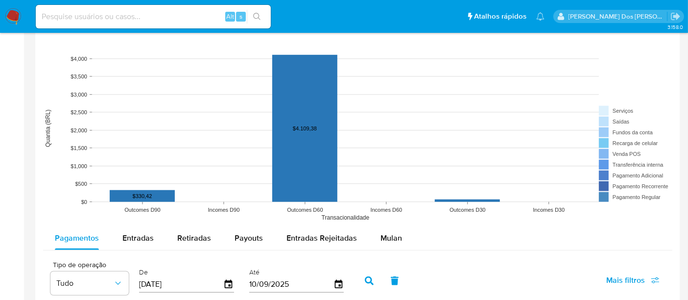
scroll to position [871, 0]
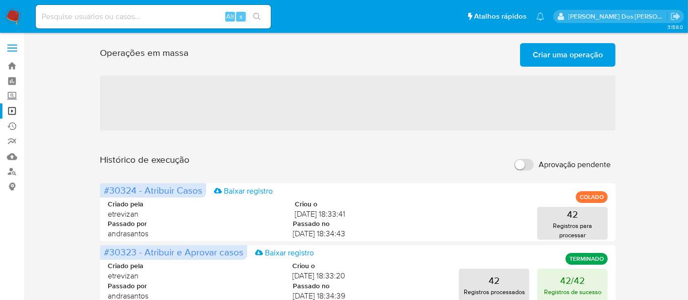
click at [539, 56] on span "Criar uma operação" at bounding box center [568, 55] width 70 height 22
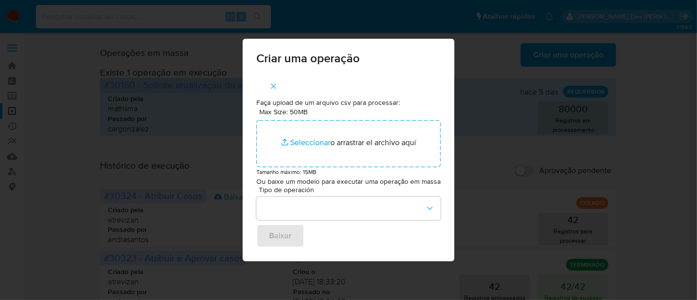
click at [469, 71] on div "Criar uma operação Faça upload de um arquivo csv para processar: Max Size: 50MB…" at bounding box center [348, 150] width 697 height 300
click at [274, 87] on icon "button" at bounding box center [273, 86] width 9 height 9
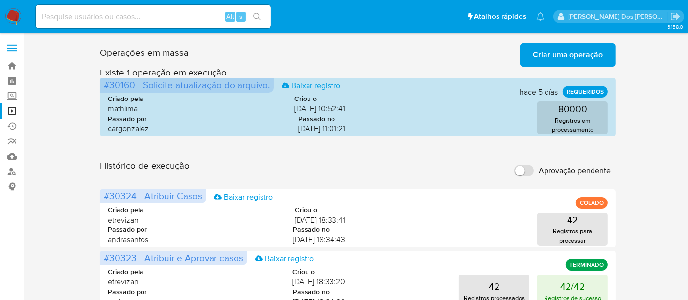
click at [539, 52] on span "Criar uma operação" at bounding box center [568, 55] width 70 height 22
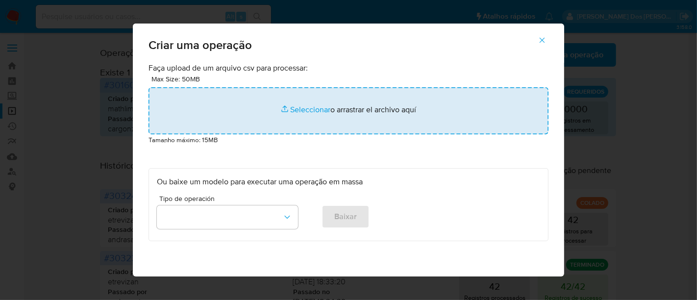
click at [308, 113] on input "file" at bounding box center [348, 110] width 400 height 47
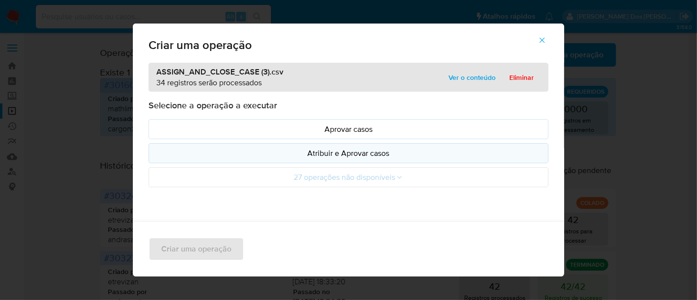
click at [330, 153] on p "Atribuir e Aprovar casos" at bounding box center [348, 152] width 383 height 11
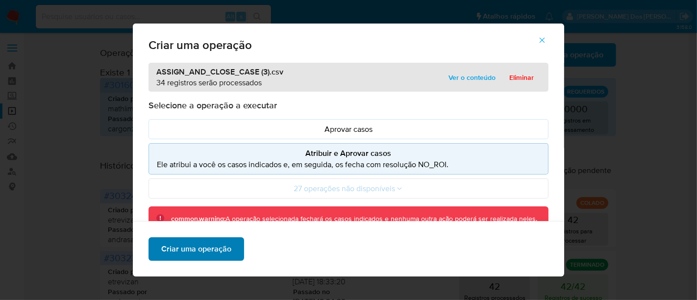
click at [218, 248] on span "Criar uma operação" at bounding box center [196, 249] width 70 height 22
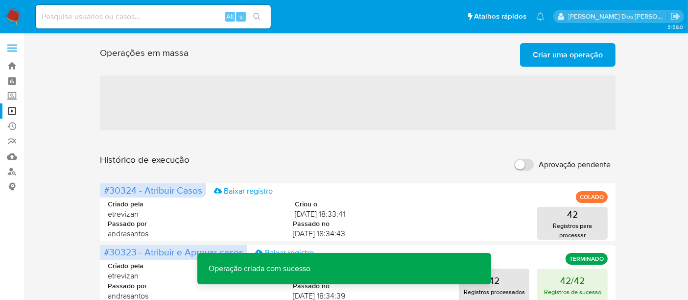
click at [556, 58] on span "Criar uma operação" at bounding box center [568, 55] width 70 height 22
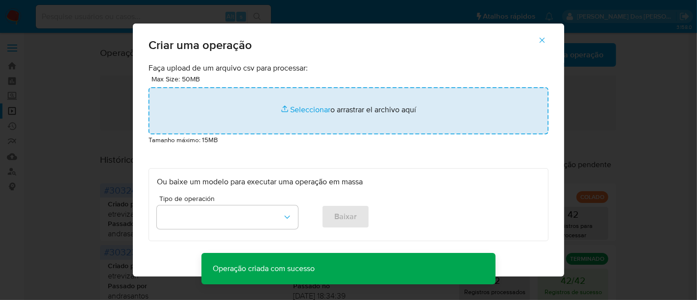
click at [296, 110] on input "file" at bounding box center [348, 110] width 400 height 47
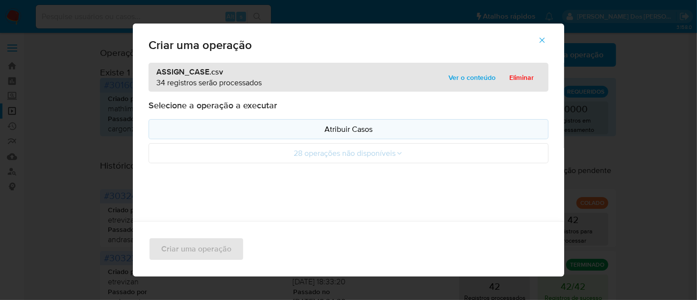
click at [324, 130] on p "Atribuir Casos" at bounding box center [348, 128] width 383 height 11
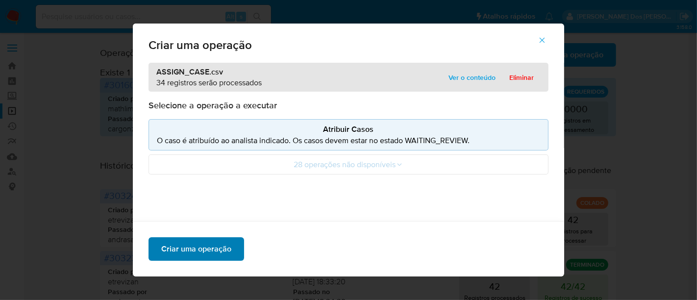
click at [209, 253] on span "Criar uma operação" at bounding box center [196, 249] width 70 height 22
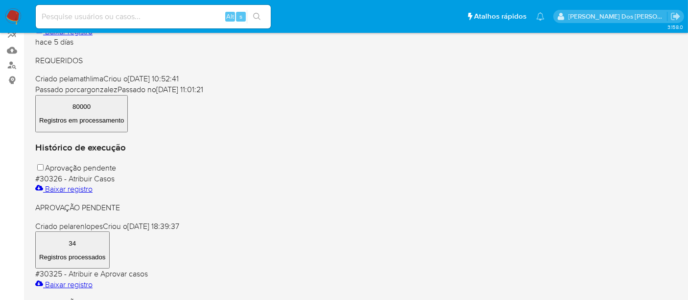
scroll to position [54, 0]
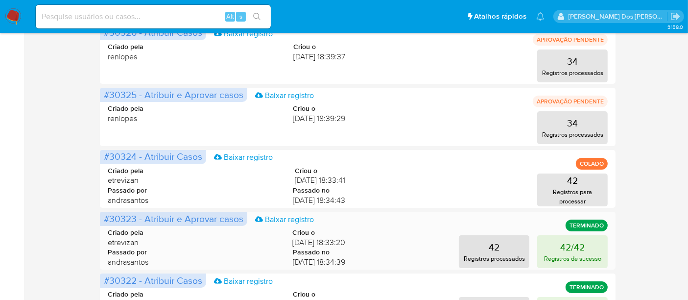
scroll to position [54, 0]
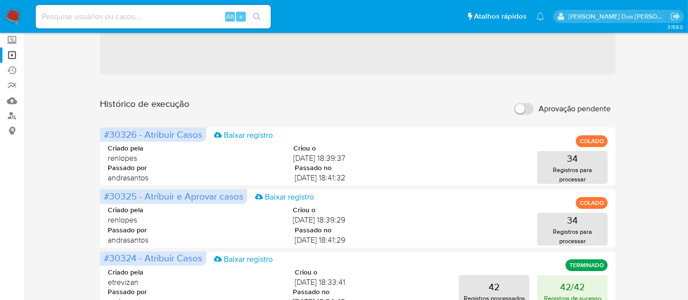
scroll to position [109, 0]
